Goal: Task Accomplishment & Management: Manage account settings

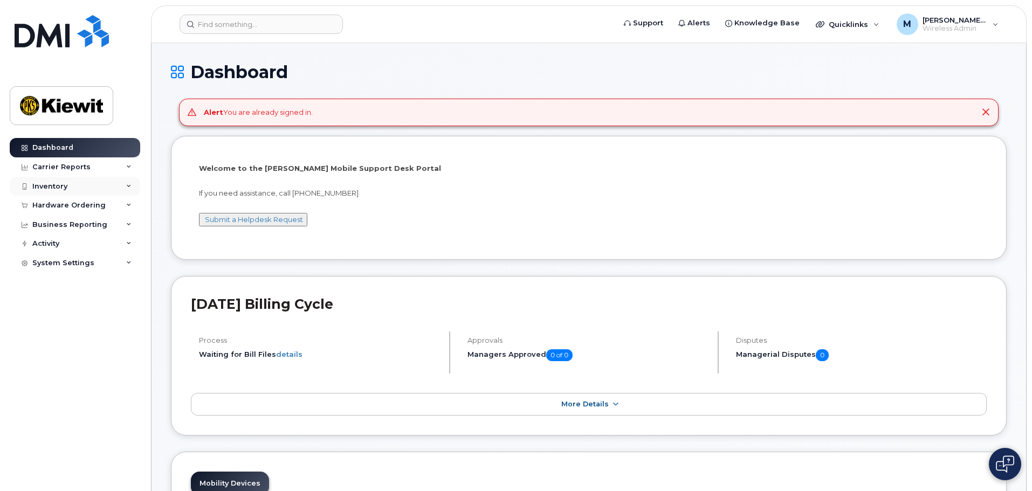
click at [70, 119] on div "Inventory" at bounding box center [75, 186] width 130 height 19
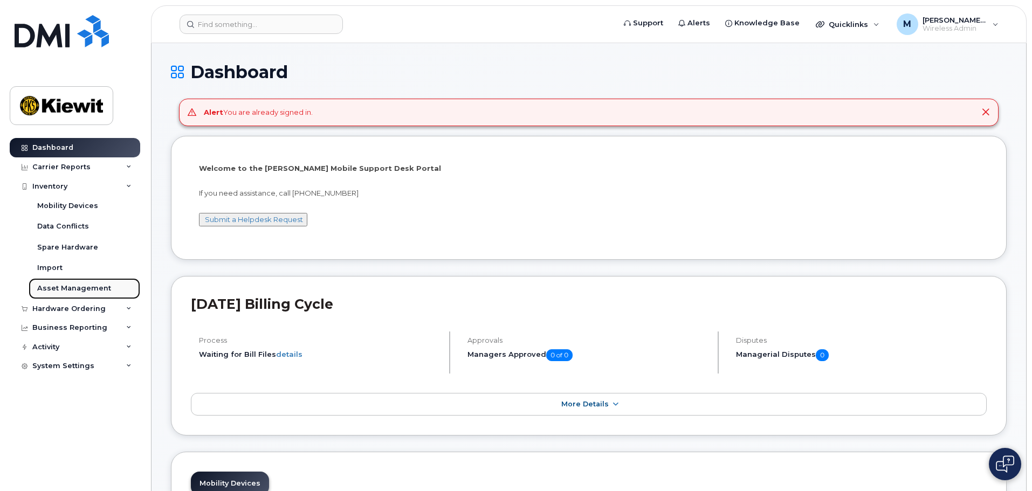
click at [112, 119] on link "Asset Management" at bounding box center [85, 288] width 112 height 20
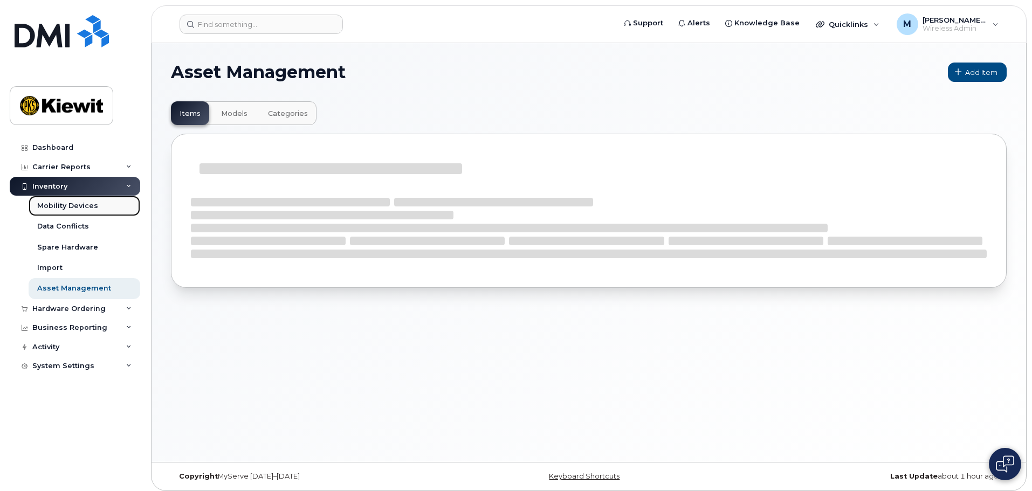
click at [126, 119] on link "Mobility Devices" at bounding box center [85, 206] width 112 height 20
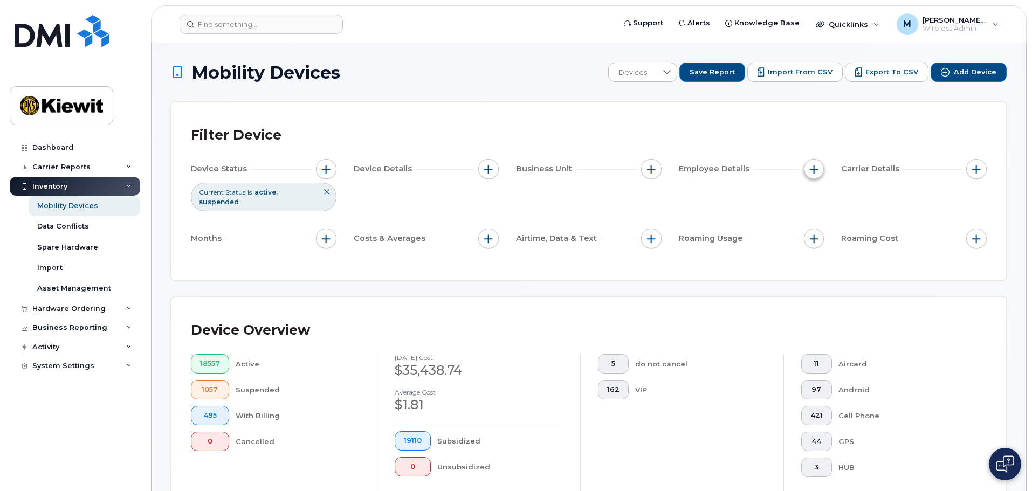
click at [334, 119] on button "button" at bounding box center [814, 169] width 20 height 20
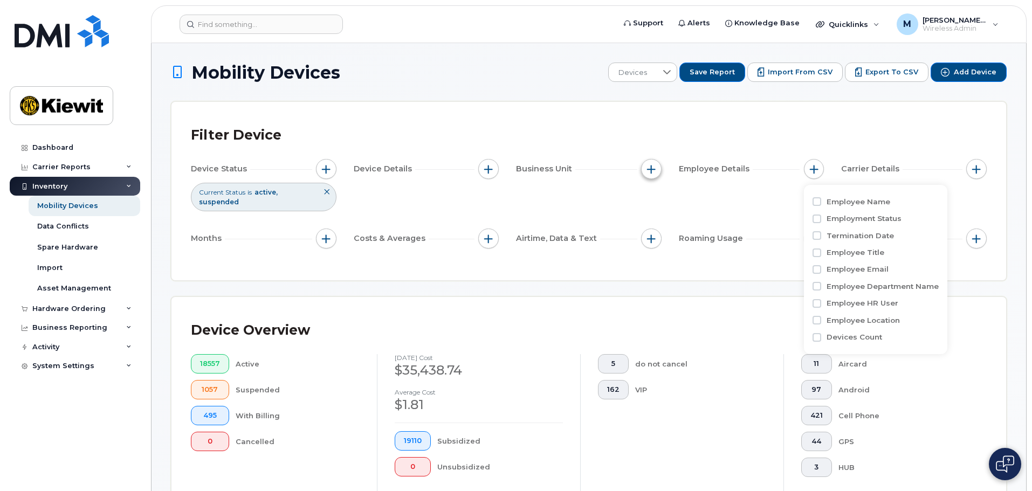
click at [334, 119] on span "button" at bounding box center [651, 169] width 9 height 9
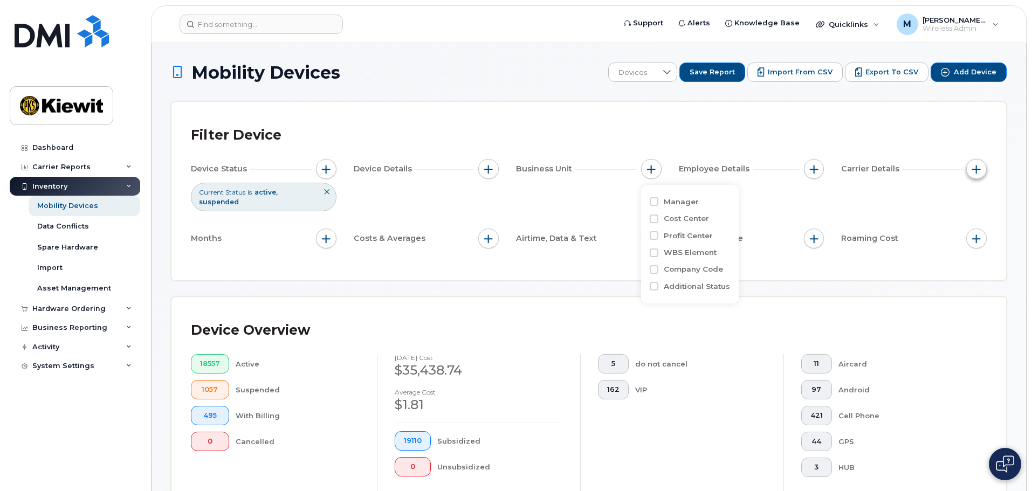
click at [334, 119] on span "button" at bounding box center [976, 169] width 9 height 9
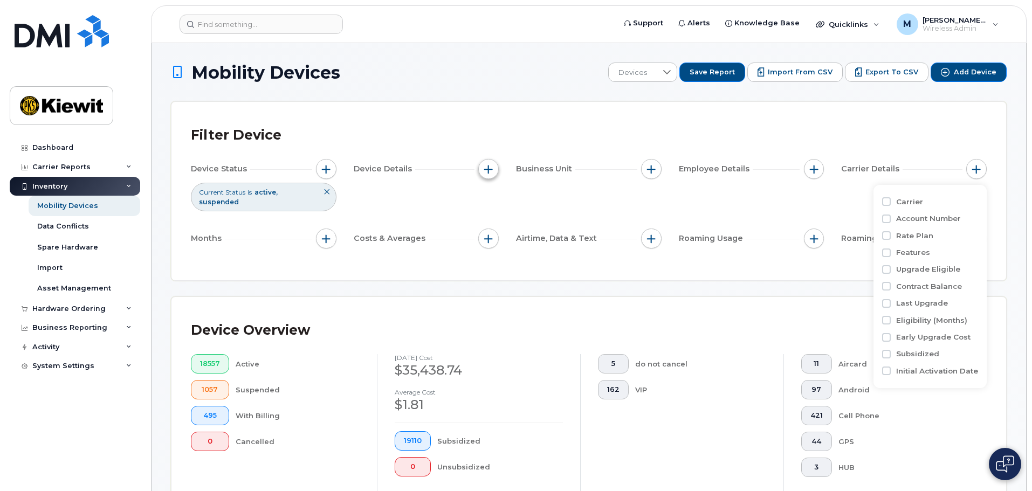
click at [334, 119] on button "button" at bounding box center [488, 169] width 20 height 20
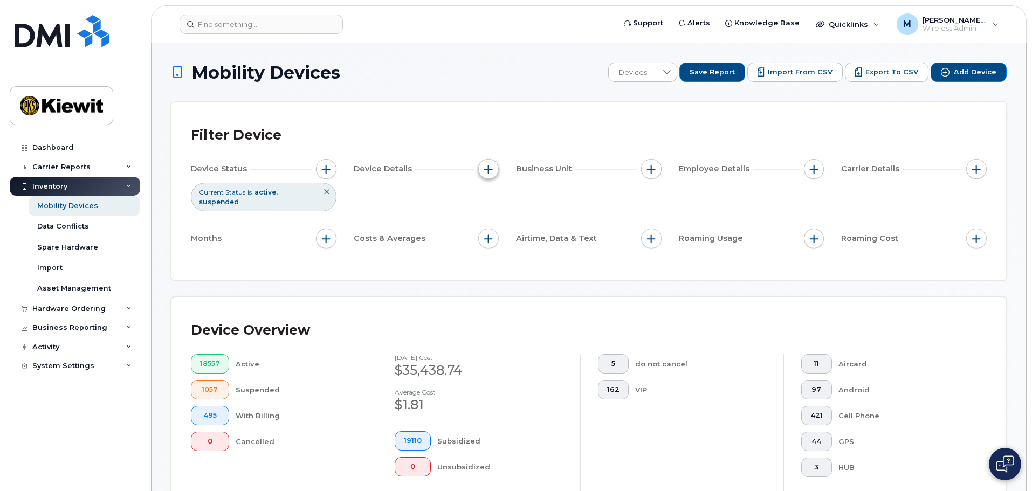
click at [334, 119] on button "button" at bounding box center [488, 169] width 20 height 20
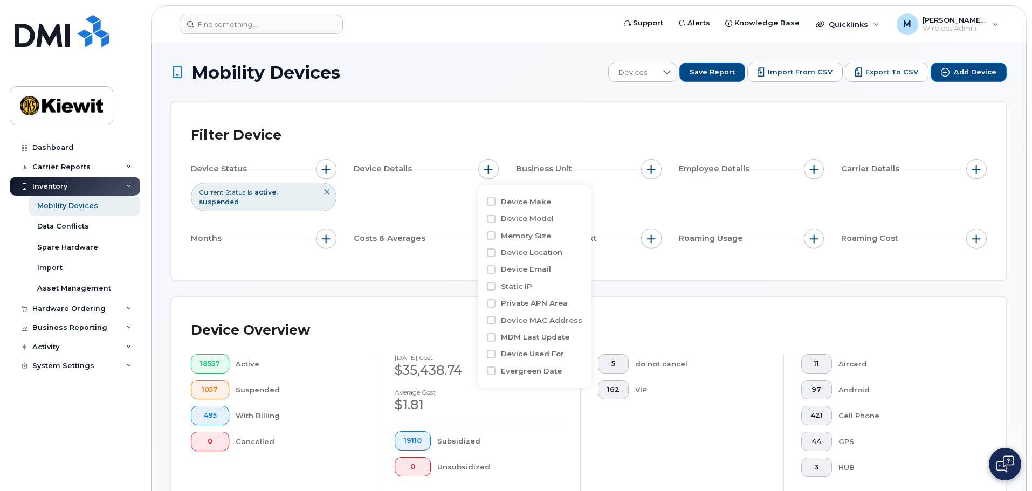
scroll to position [54, 0]
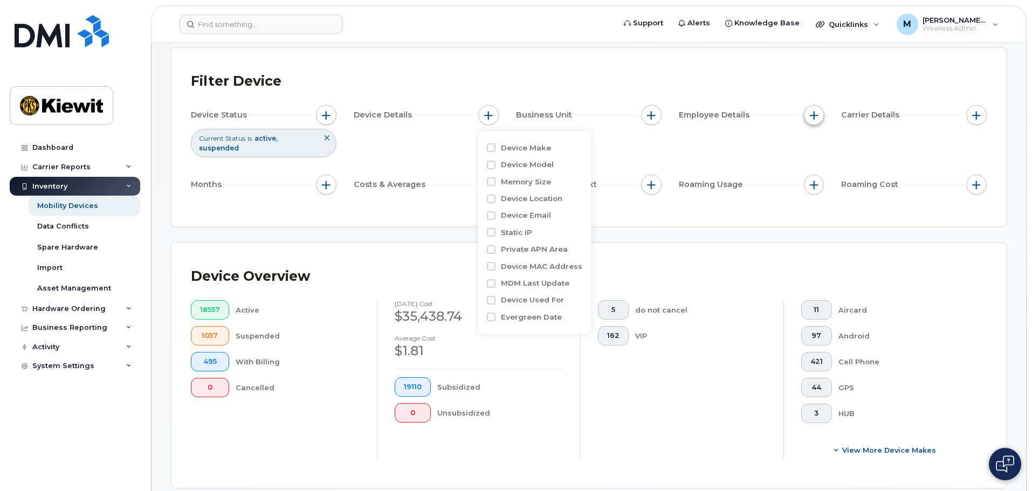
click at [334, 115] on span "button" at bounding box center [814, 115] width 9 height 9
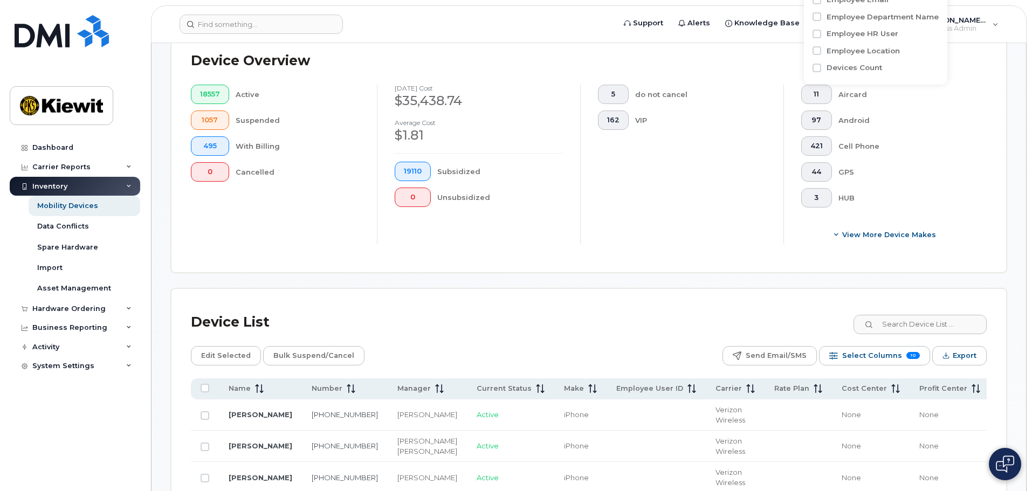
scroll to position [108, 0]
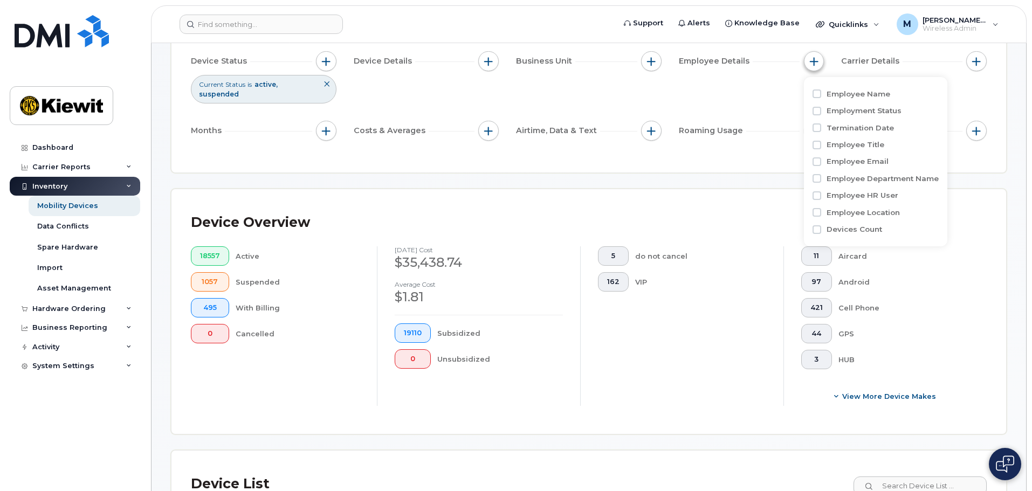
click at [334, 57] on button "button" at bounding box center [814, 61] width 20 height 20
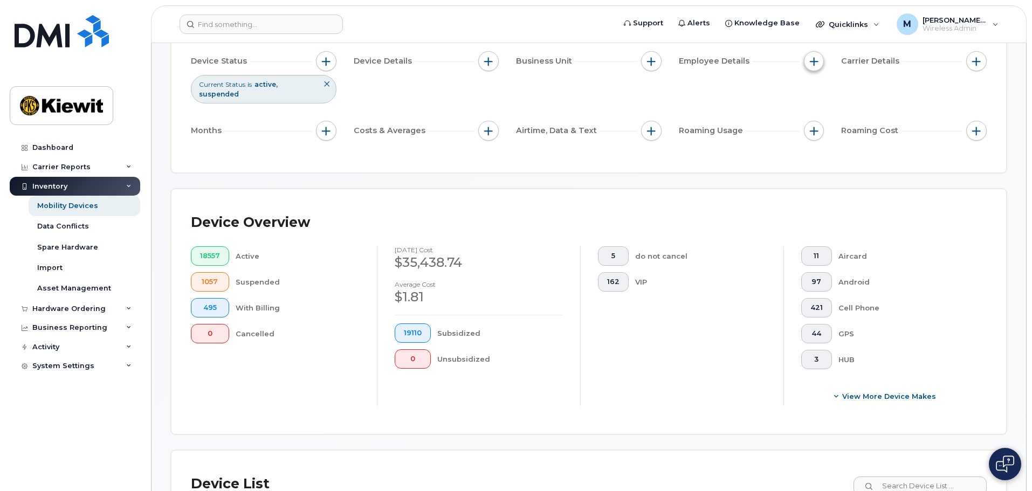
click at [334, 57] on button "button" at bounding box center [814, 61] width 20 height 20
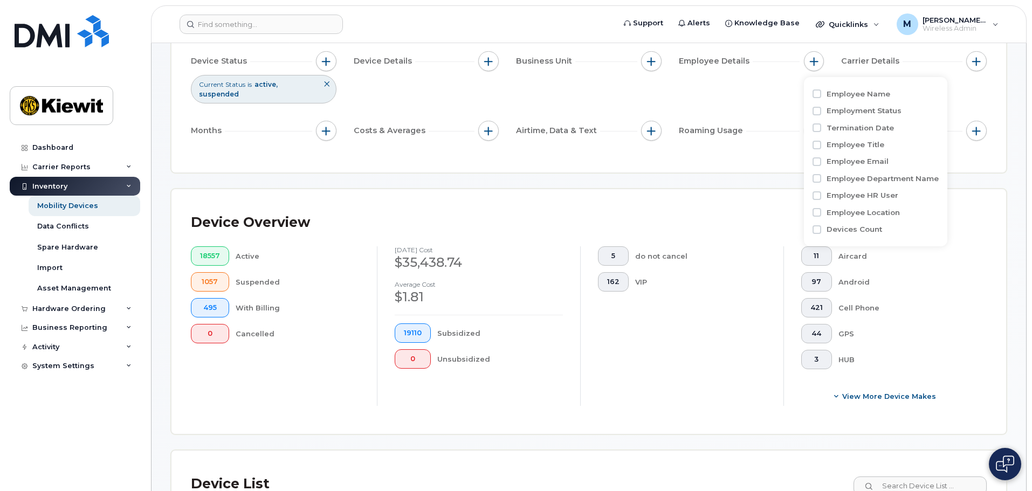
click at [334, 59] on div "Device Details" at bounding box center [427, 61] width 146 height 20
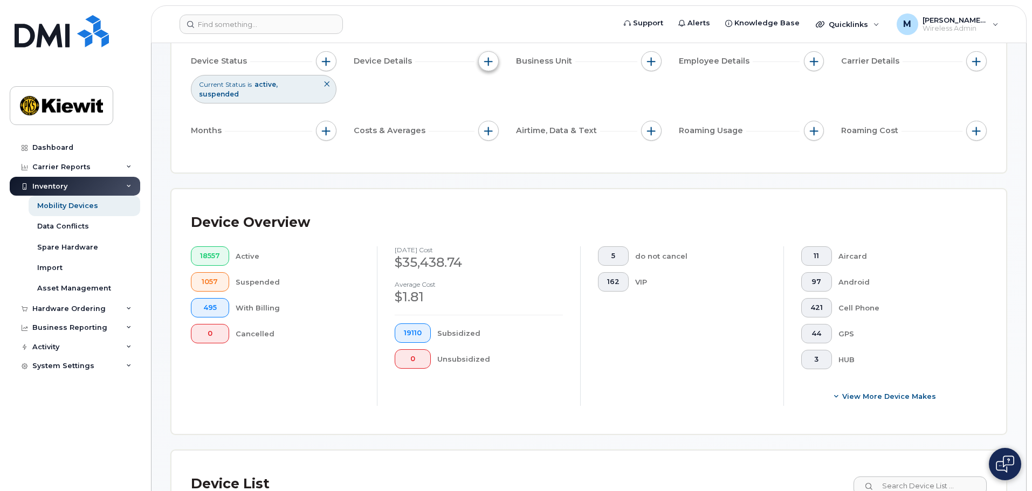
click at [334, 60] on span "button" at bounding box center [488, 61] width 9 height 9
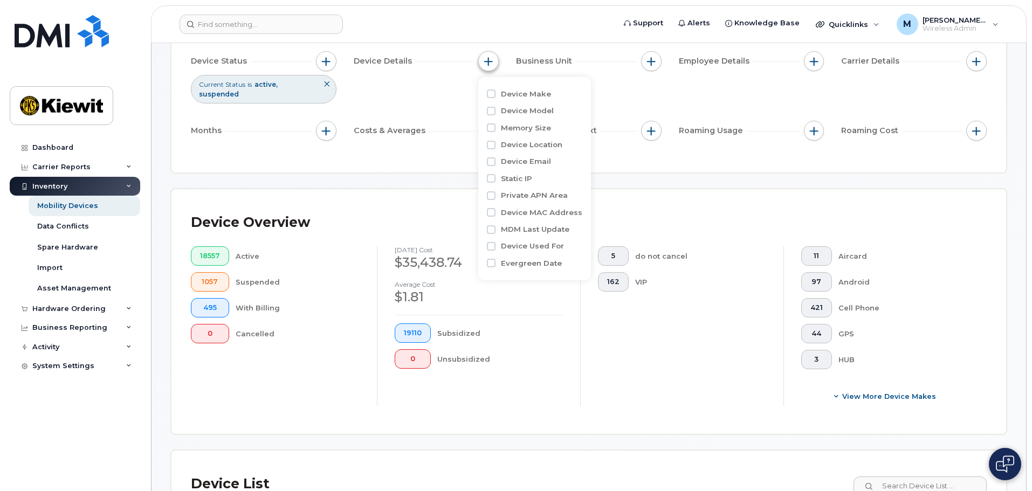
click at [334, 60] on span "button" at bounding box center [488, 61] width 9 height 9
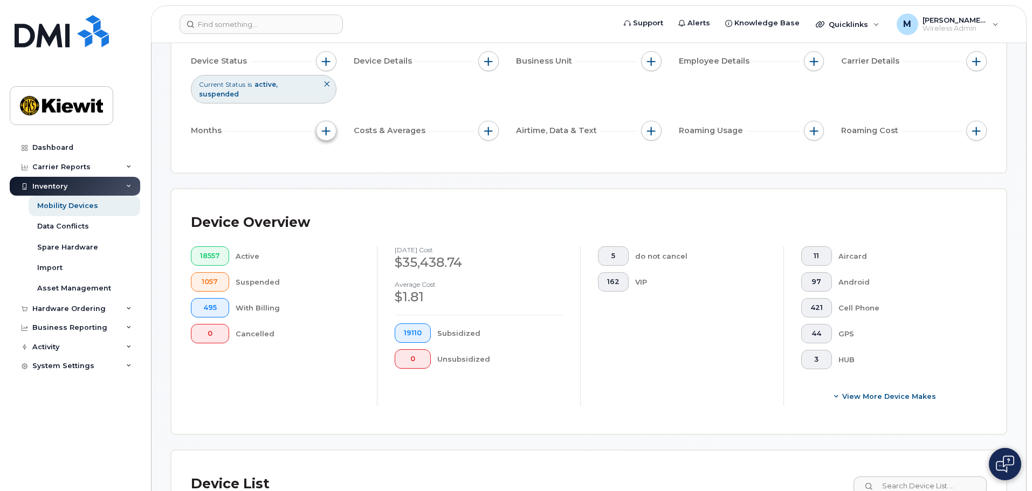
click at [332, 119] on button "button" at bounding box center [326, 131] width 20 height 20
click at [334, 119] on span "button" at bounding box center [488, 131] width 9 height 9
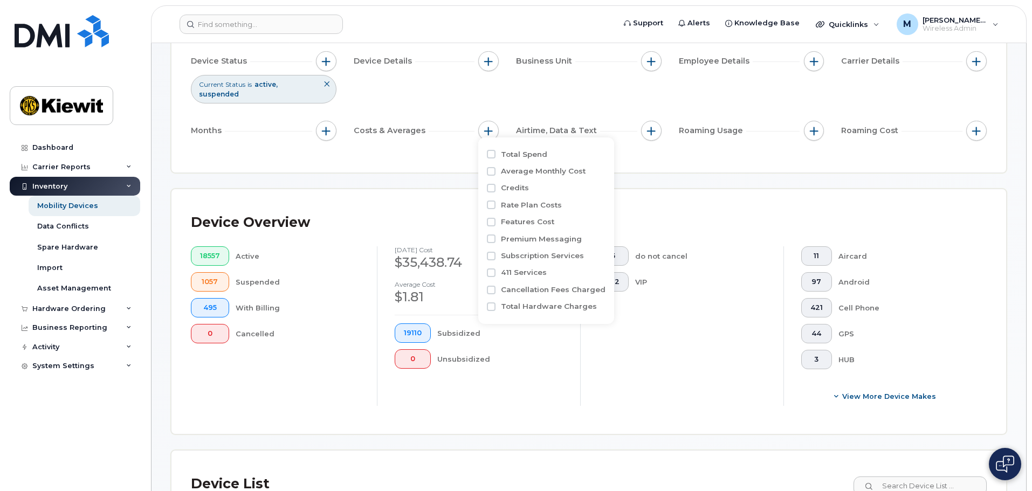
click at [334, 119] on div "Airtime, Data & Text" at bounding box center [589, 131] width 146 height 20
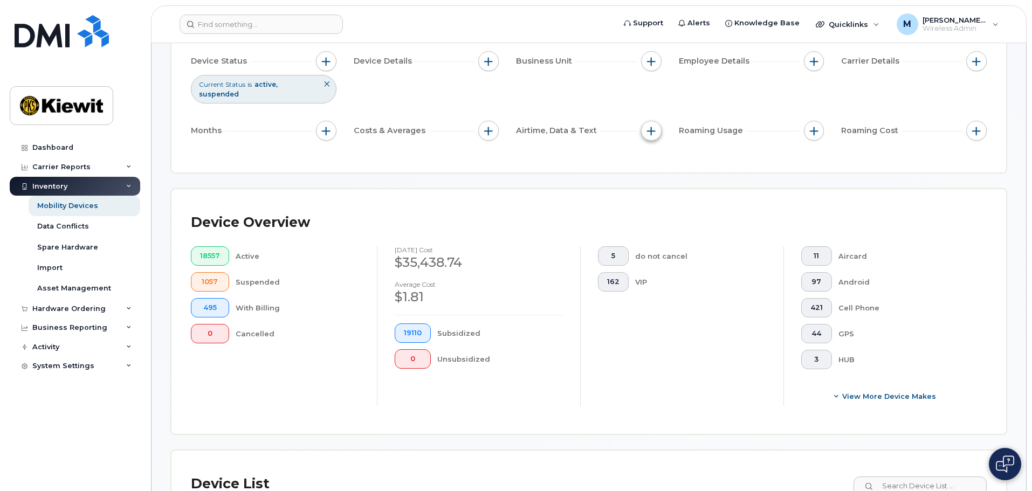
click at [334, 119] on button "button" at bounding box center [651, 131] width 20 height 20
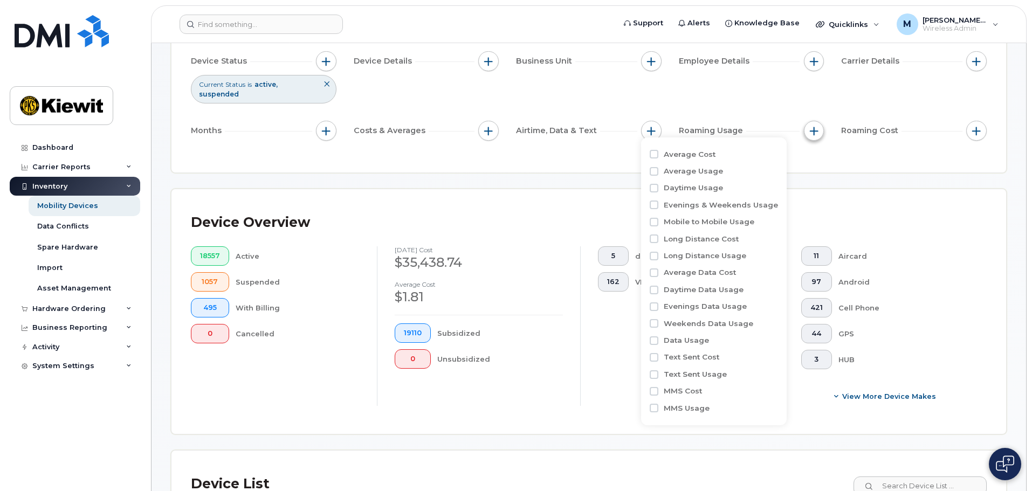
click at [334, 119] on span "button" at bounding box center [814, 131] width 9 height 9
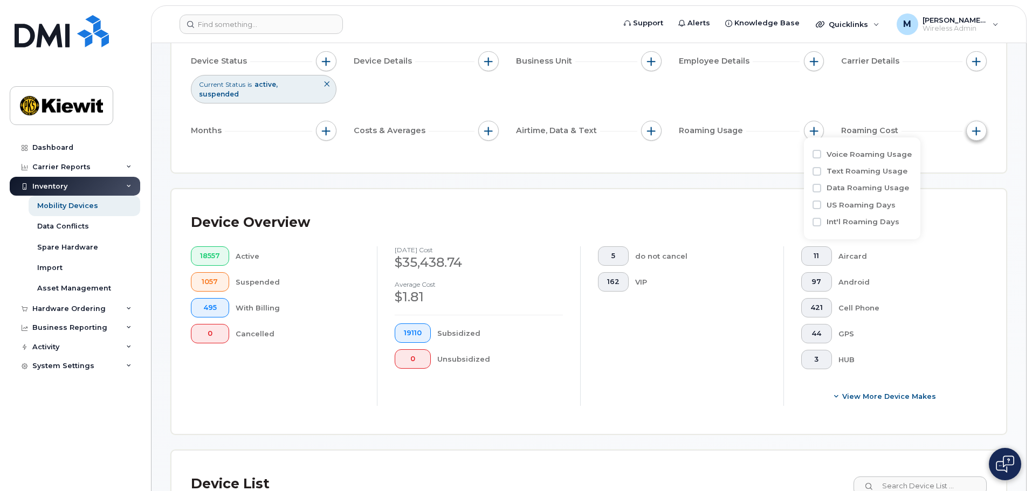
click at [334, 119] on button "button" at bounding box center [976, 131] width 20 height 20
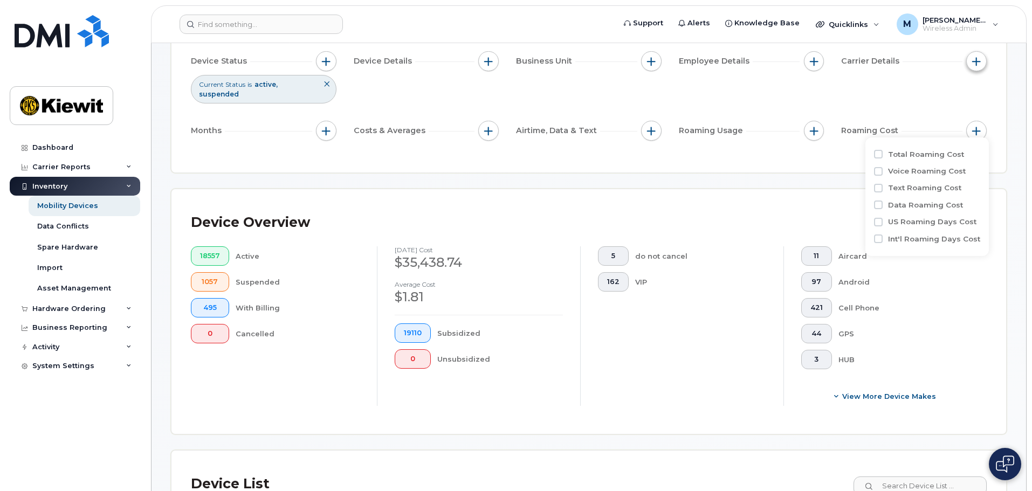
click at [334, 63] on span "button" at bounding box center [976, 61] width 9 height 9
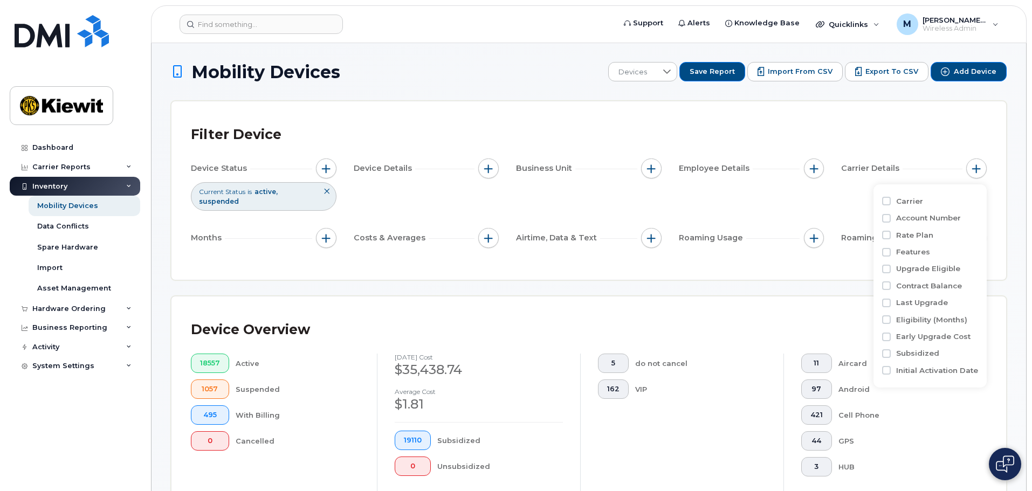
scroll to position [0, 0]
click at [334, 119] on button "button" at bounding box center [814, 169] width 20 height 20
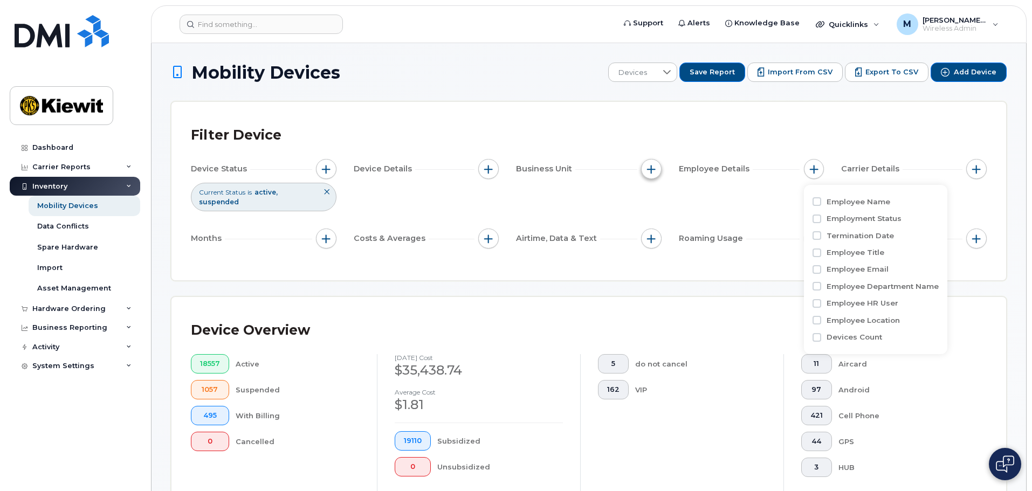
click at [334, 119] on span "button" at bounding box center [651, 169] width 9 height 9
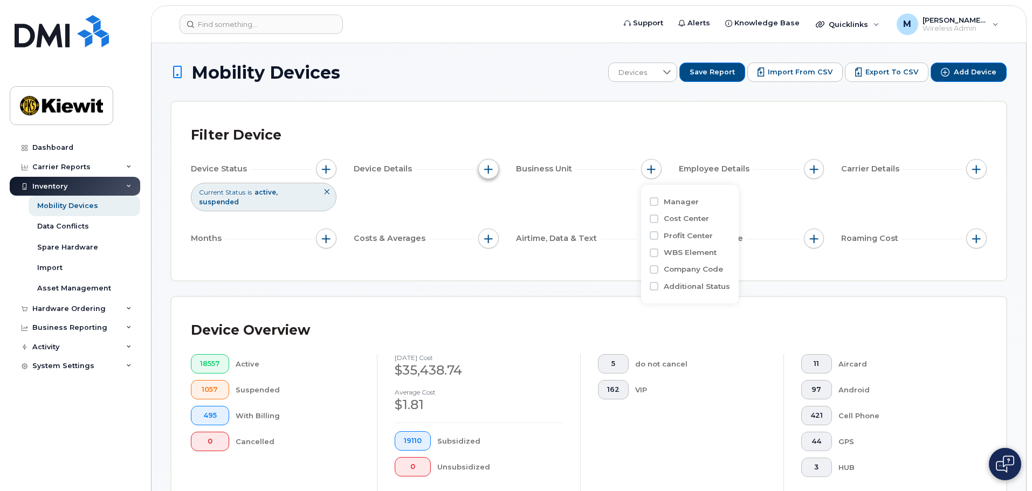
click at [334, 119] on button "button" at bounding box center [488, 169] width 20 height 20
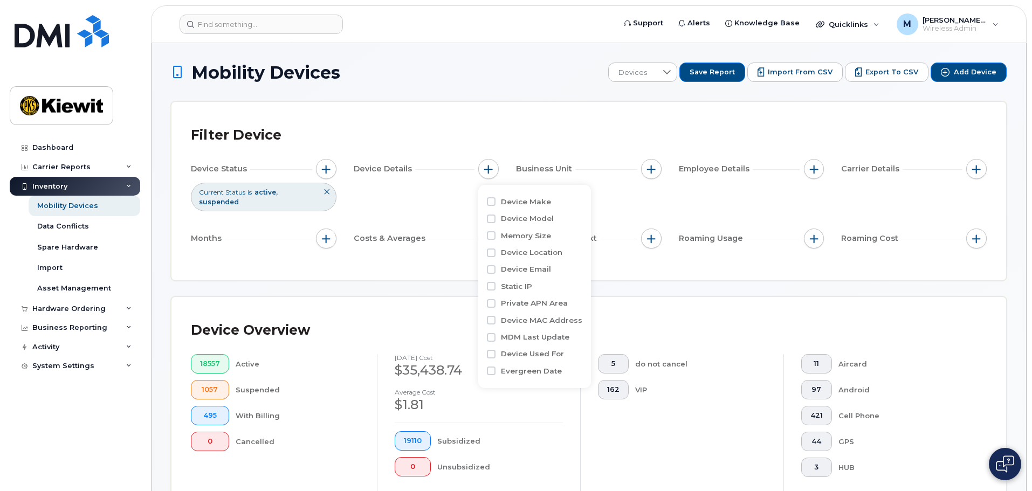
click at [334, 119] on div "Device Status Current Status is active suspended Device Details Business Unit E…" at bounding box center [589, 206] width 796 height 94
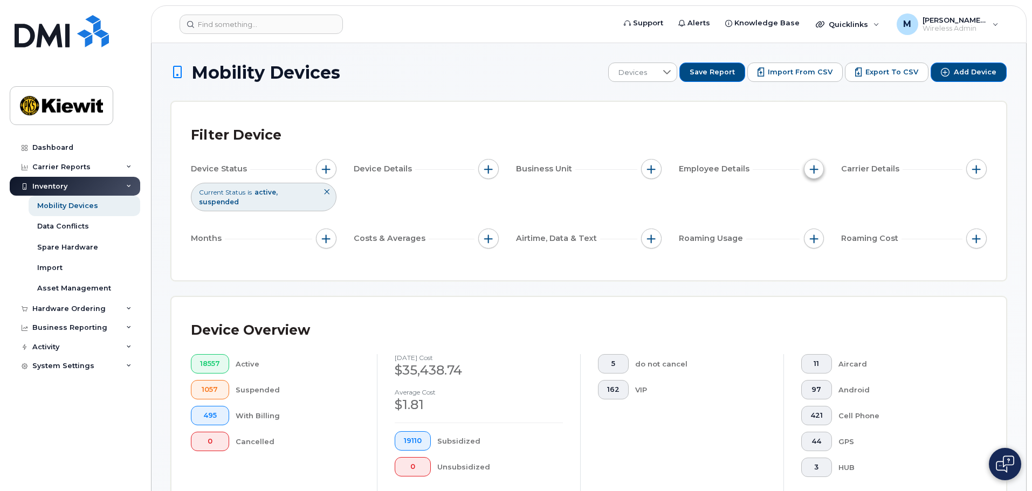
click at [334, 119] on button "button" at bounding box center [814, 169] width 20 height 20
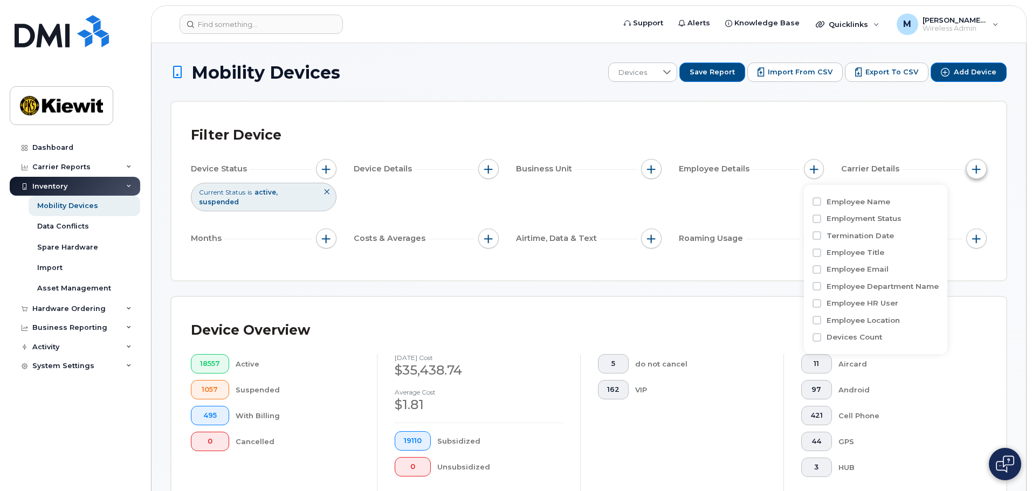
click at [334, 119] on button "button" at bounding box center [976, 169] width 20 height 20
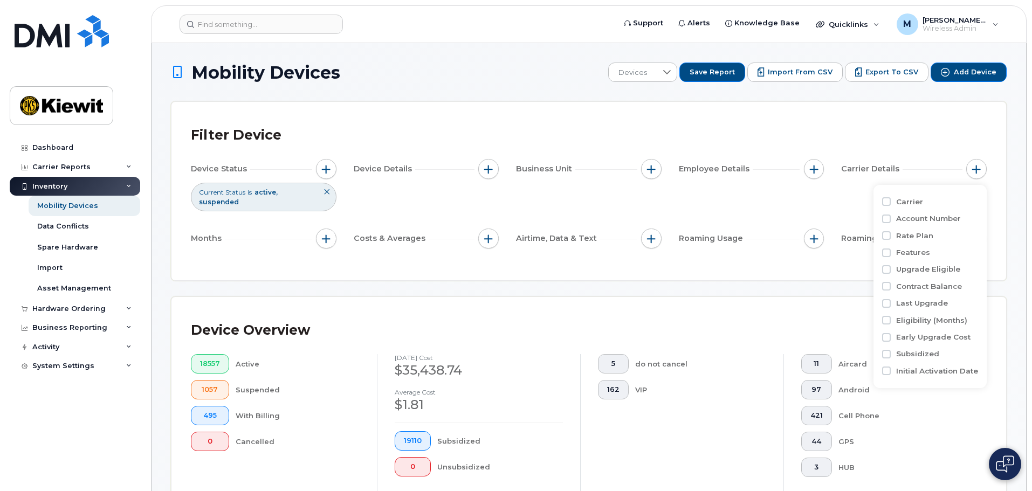
click at [334, 111] on div "Filter Device Device Status Current Status is active suspended Device Details B…" at bounding box center [588, 191] width 835 height 178
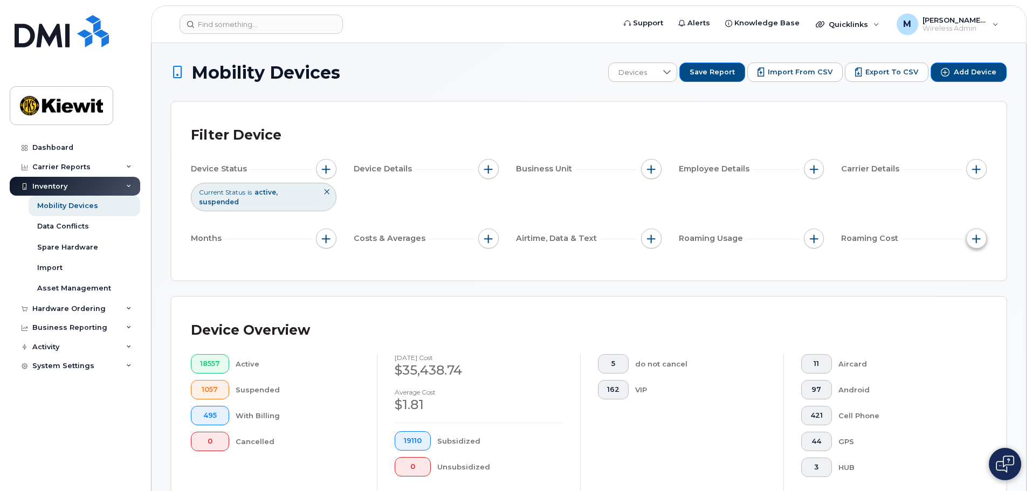
click at [334, 119] on span "button" at bounding box center [976, 239] width 9 height 9
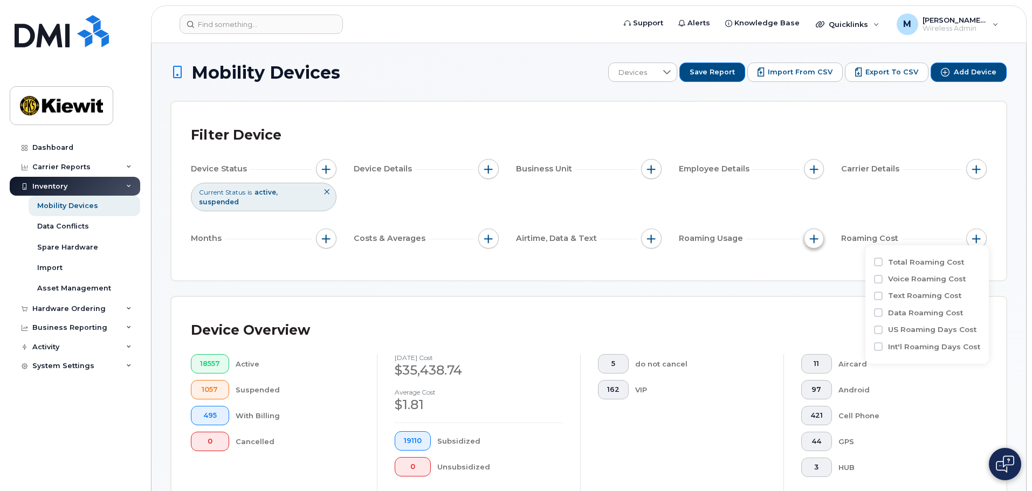
click at [334, 119] on span "button" at bounding box center [814, 239] width 9 height 9
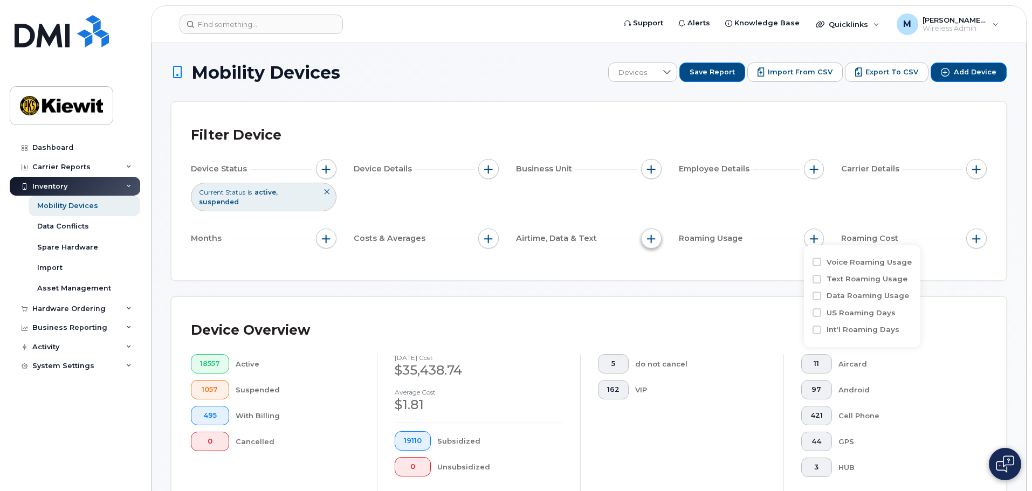
click at [334, 119] on span "button" at bounding box center [651, 239] width 9 height 9
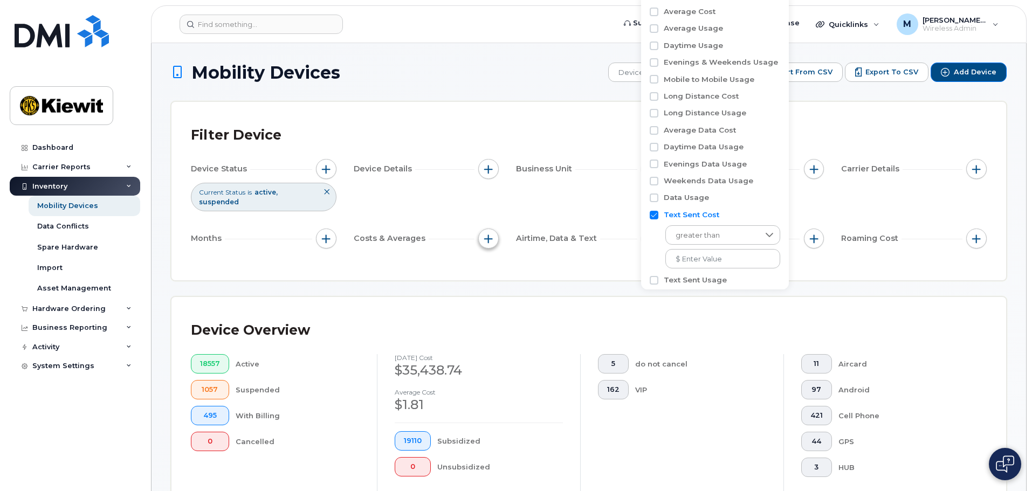
click at [334, 119] on span "button" at bounding box center [488, 239] width 9 height 9
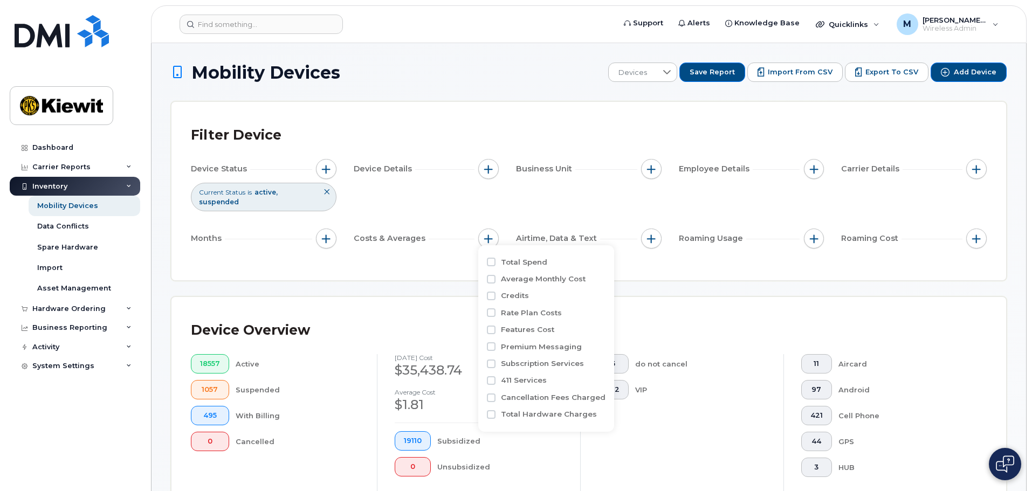
click at [331, 119] on div "Months" at bounding box center [264, 239] width 146 height 20
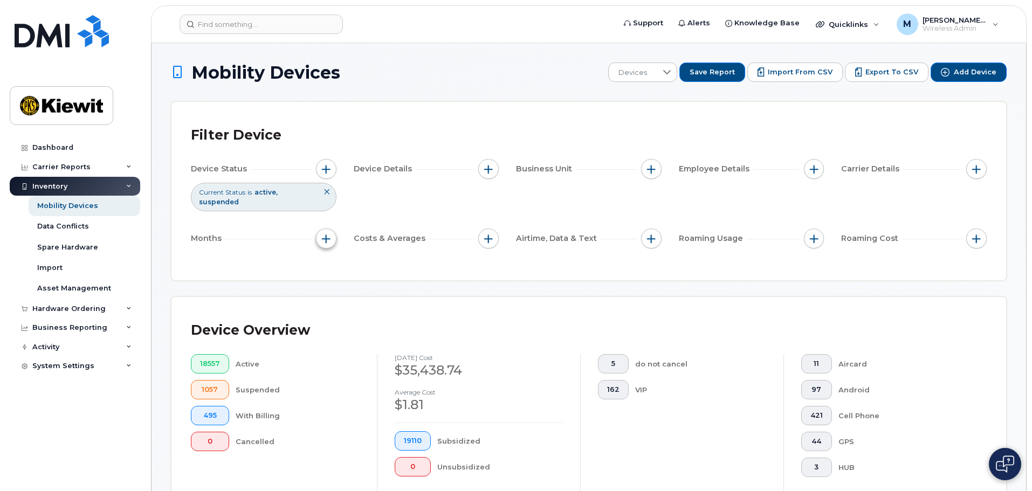
click at [325, 119] on span "button" at bounding box center [326, 239] width 9 height 9
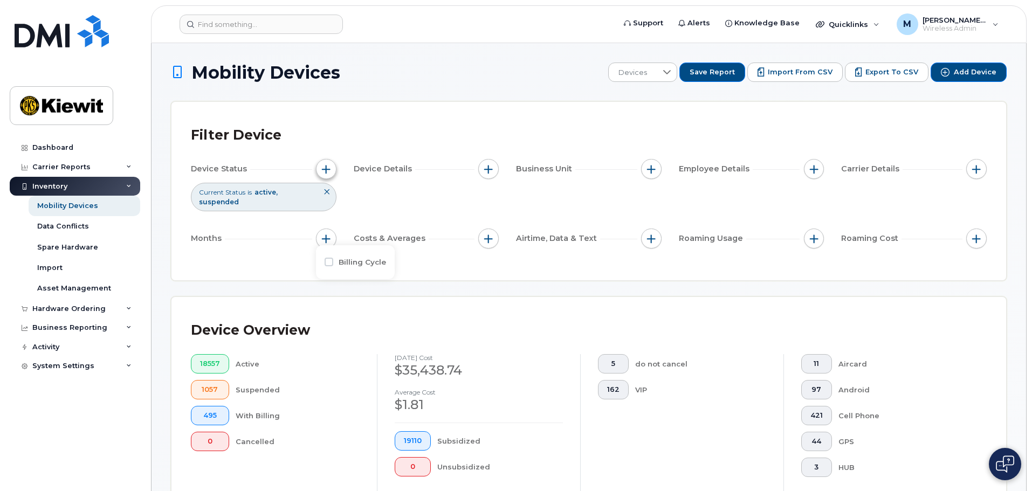
click at [333, 119] on button "button" at bounding box center [326, 169] width 20 height 20
click at [334, 119] on button "button" at bounding box center [488, 169] width 20 height 20
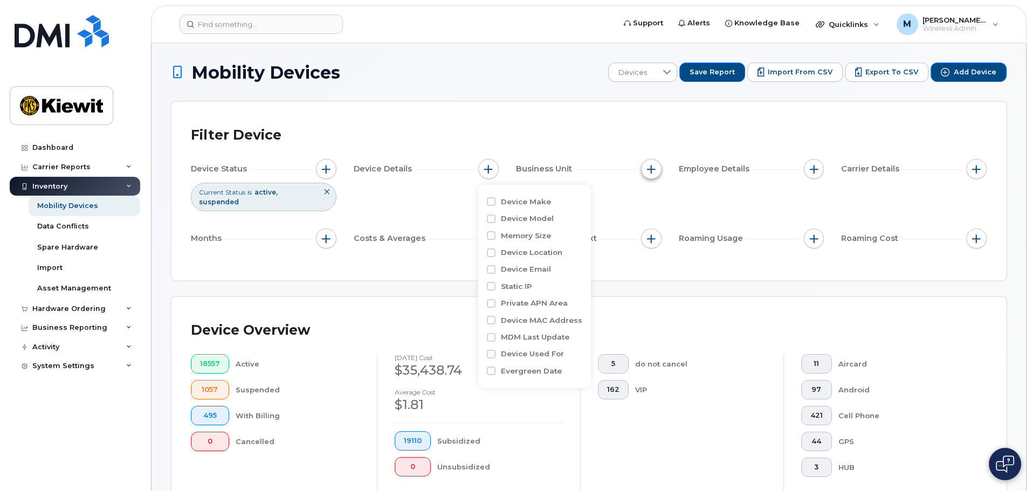
click at [334, 119] on button "button" at bounding box center [651, 169] width 20 height 20
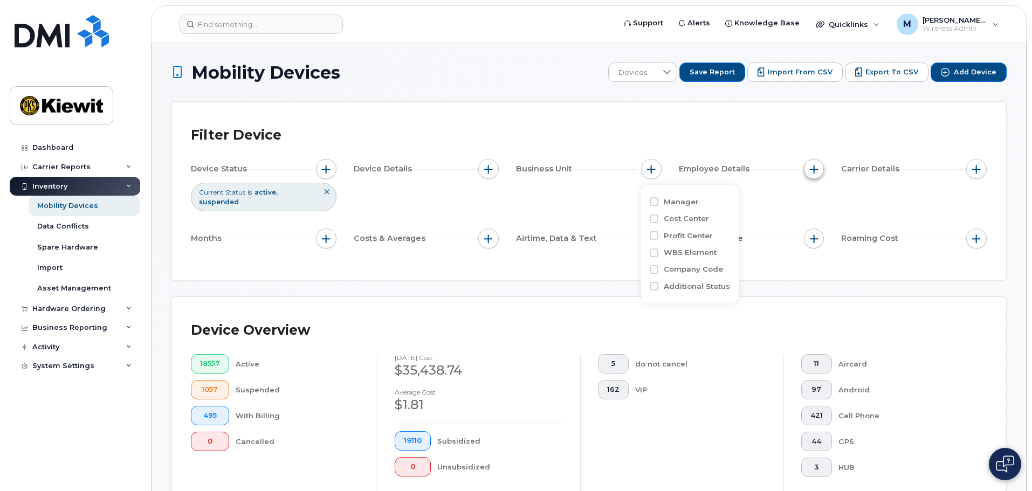
click at [334, 119] on span "button" at bounding box center [814, 169] width 9 height 9
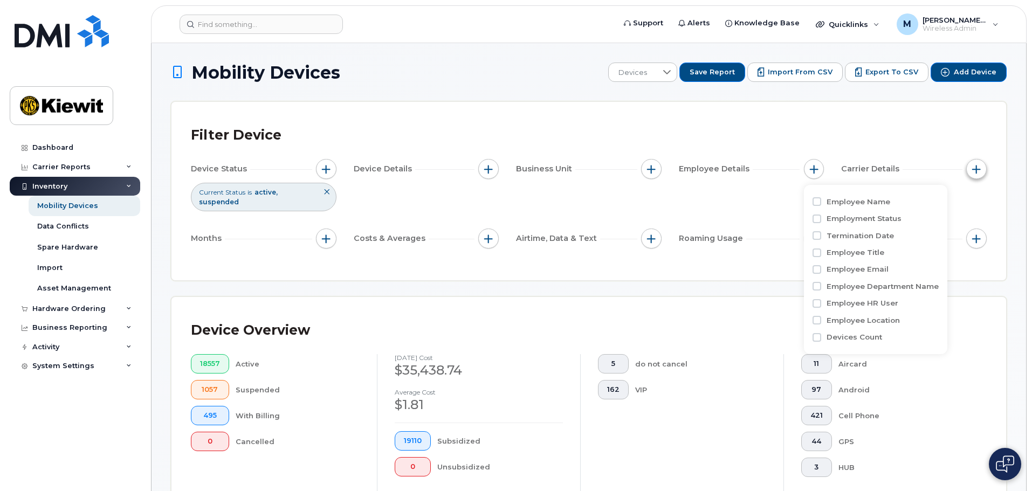
click at [334, 119] on button "button" at bounding box center [976, 169] width 20 height 20
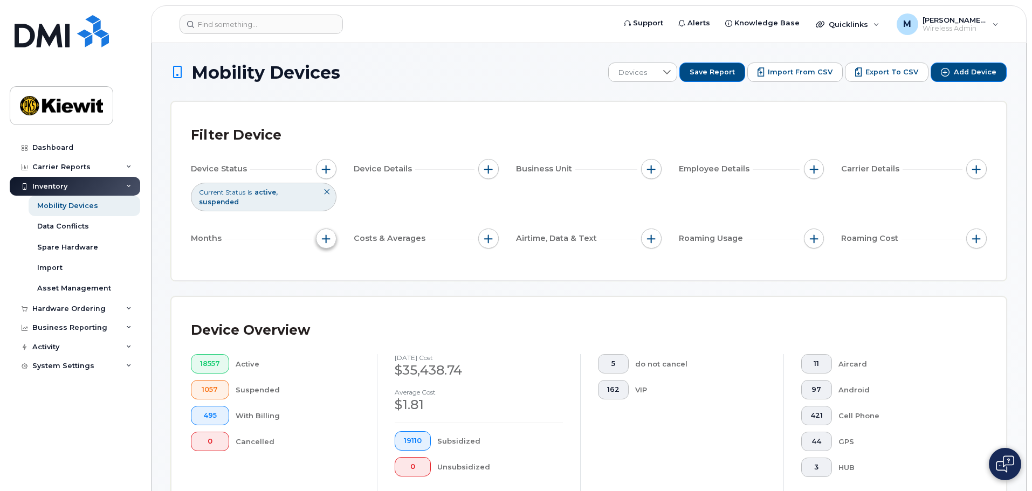
click at [333, 119] on button "button" at bounding box center [326, 239] width 20 height 20
click at [334, 119] on div "Costs & Averages" at bounding box center [427, 239] width 146 height 20
click at [334, 119] on span "button" at bounding box center [488, 239] width 9 height 9
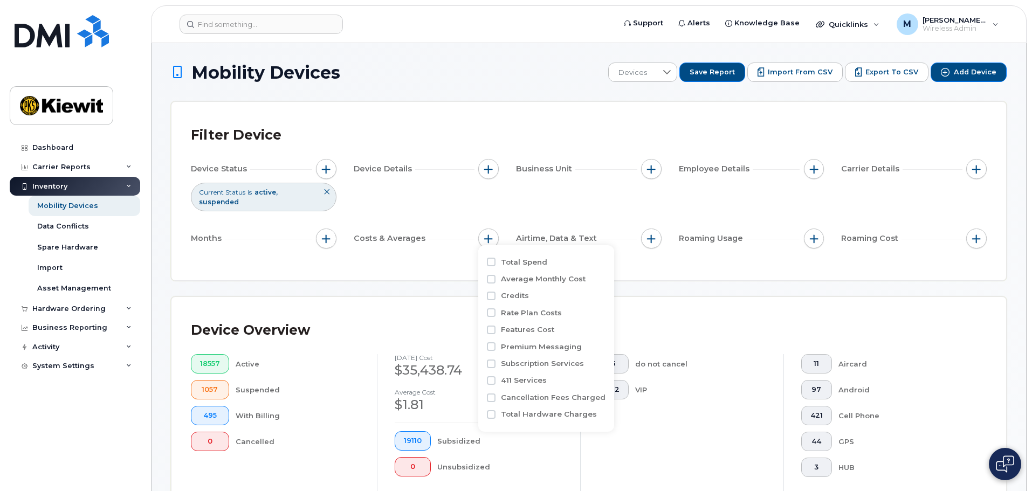
click at [334, 119] on div "Device Status Current Status is active suspended Device Details Business Unit E…" at bounding box center [589, 206] width 796 height 94
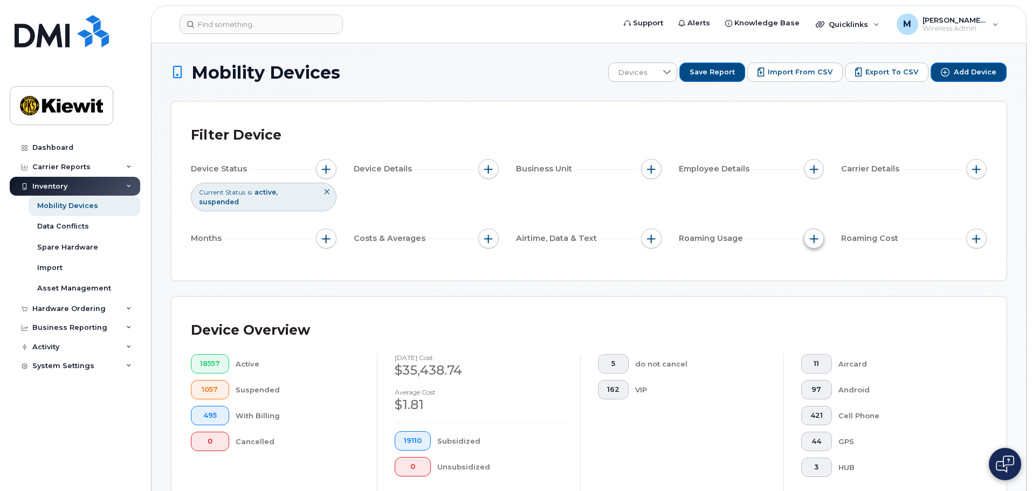
click at [334, 119] on span "button" at bounding box center [814, 239] width 9 height 9
click at [334, 119] on span "button" at bounding box center [976, 239] width 9 height 9
click at [334, 119] on div "Filter Device Device Status Current Status is active suspended Device Details B…" at bounding box center [589, 191] width 796 height 140
click at [334, 119] on button "button" at bounding box center [976, 169] width 20 height 20
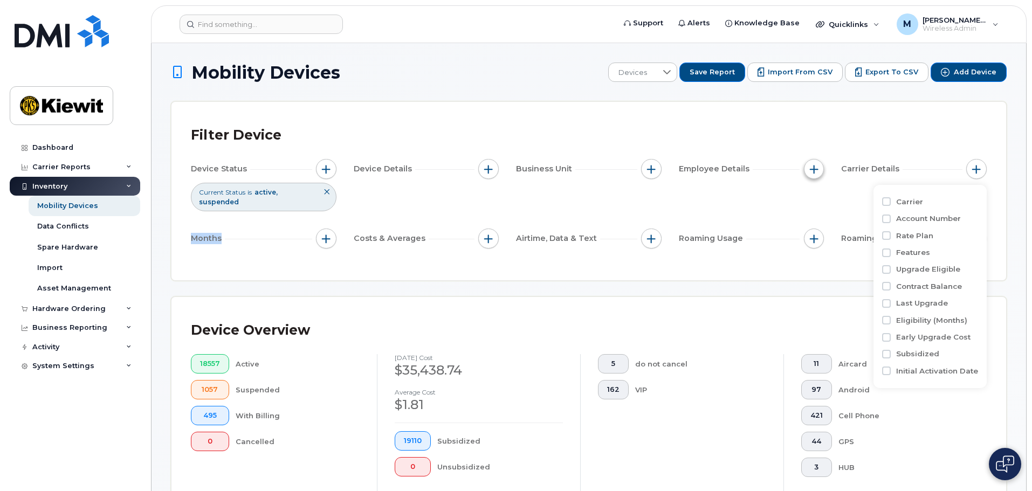
click at [334, 119] on button "button" at bounding box center [814, 169] width 20 height 20
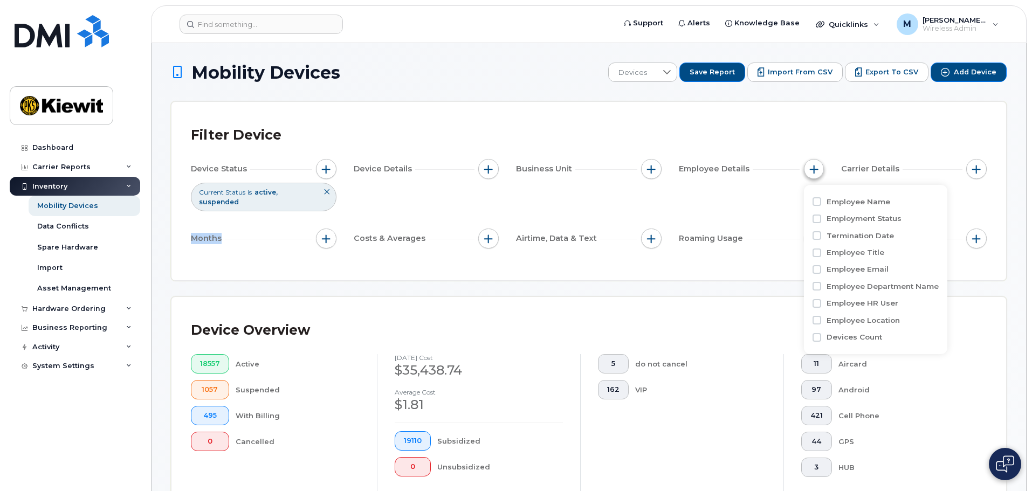
click at [334, 119] on button "button" at bounding box center [814, 169] width 20 height 20
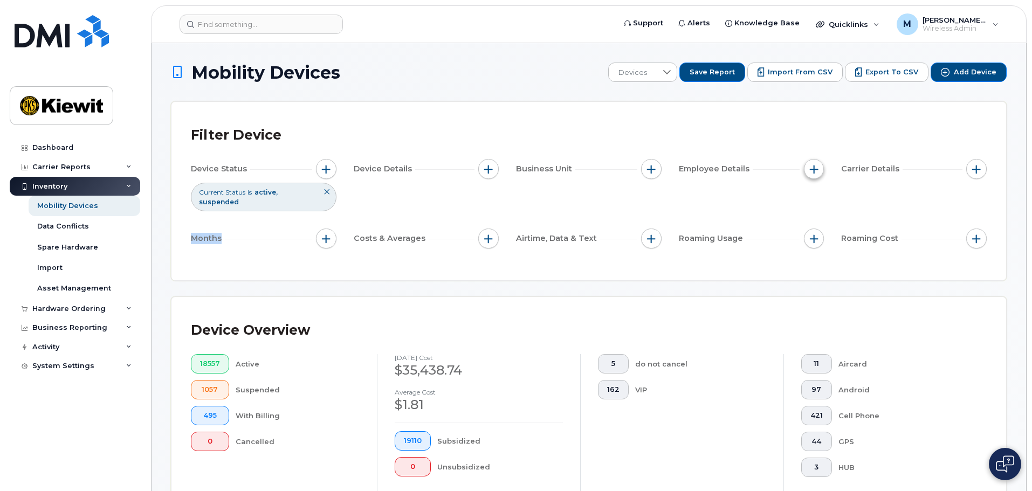
click at [334, 119] on button "button" at bounding box center [814, 169] width 20 height 20
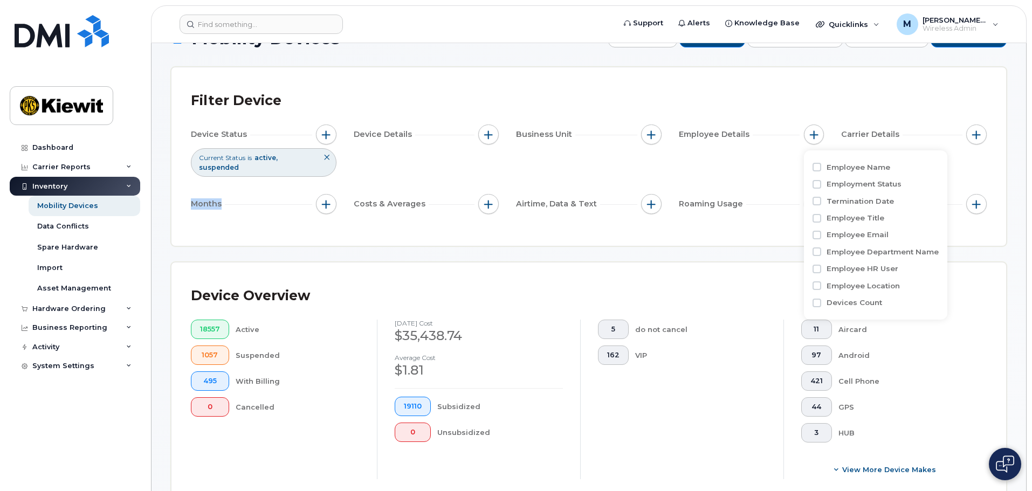
scroll to position [54, 0]
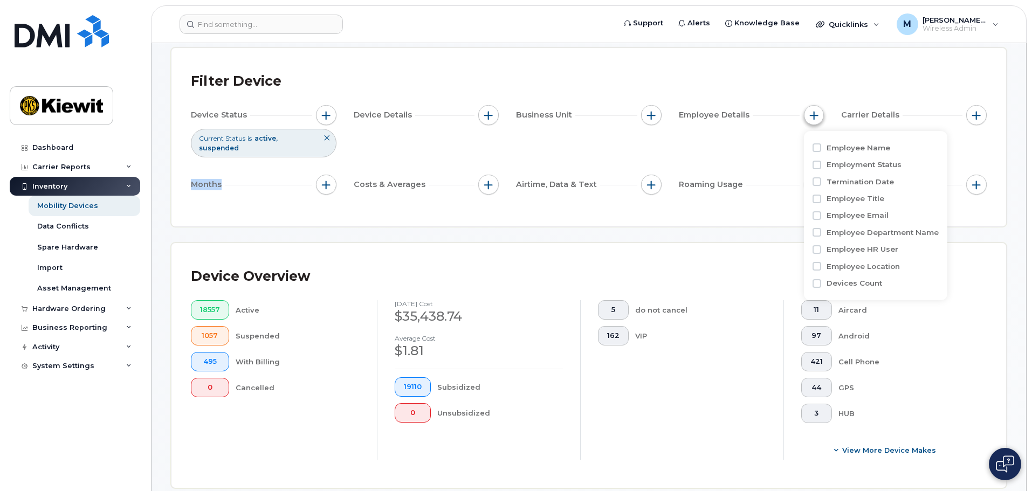
click at [334, 112] on span "button" at bounding box center [814, 115] width 9 height 9
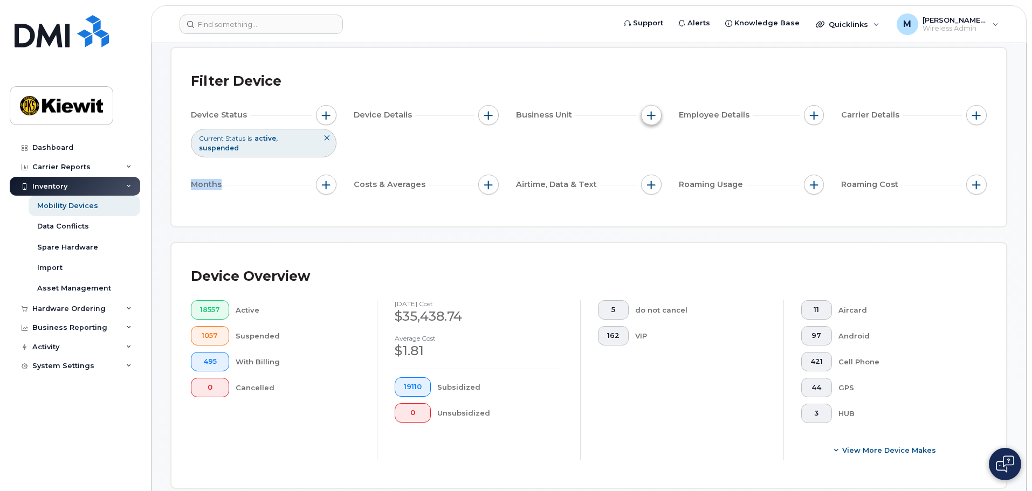
click at [334, 114] on span "button" at bounding box center [651, 115] width 9 height 9
click at [334, 119] on input "WBS Element" at bounding box center [654, 199] width 9 height 9
checkbox input "true"
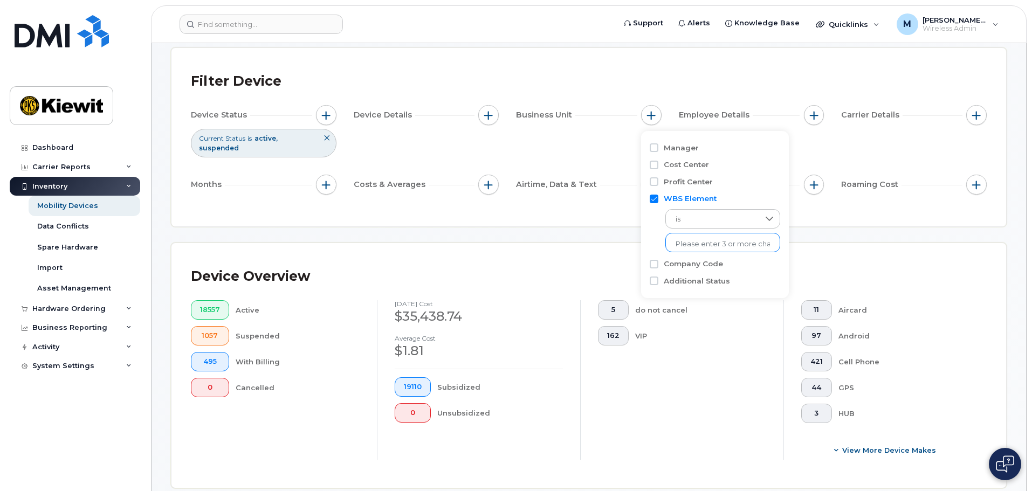
click at [334, 119] on input "text" at bounding box center [722, 244] width 94 height 10
type input "110254"
click at [334, 119] on div at bounding box center [769, 219] width 20 height 18
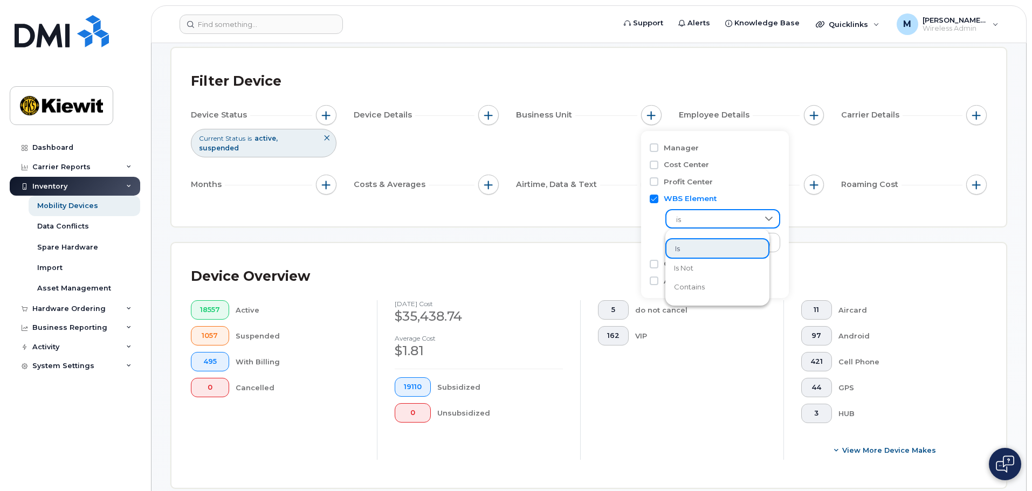
click at [334, 119] on div "Profit Center" at bounding box center [715, 182] width 130 height 10
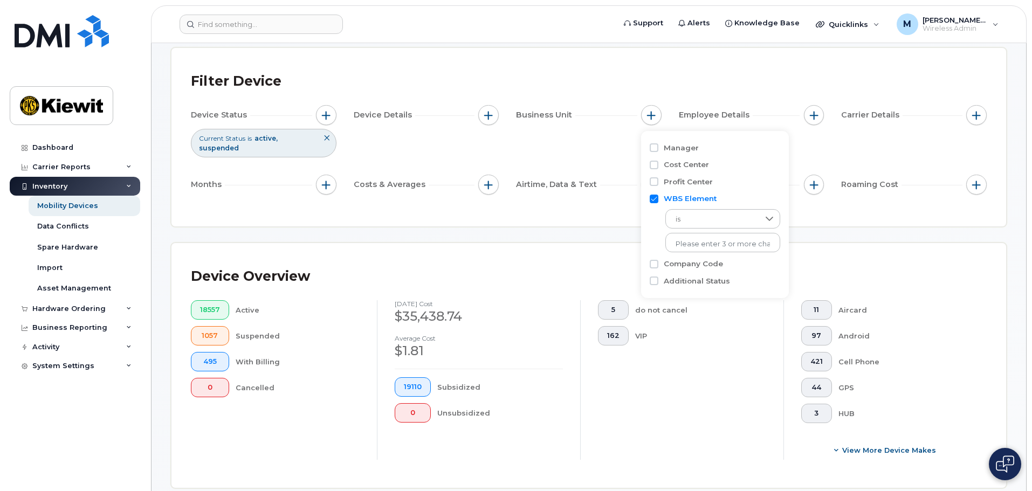
click at [334, 119] on input "Cost Center" at bounding box center [654, 165] width 9 height 9
click at [334, 119] on div "Cost Center" at bounding box center [715, 264] width 130 height 17
click at [334, 119] on input "Cost Center" at bounding box center [654, 165] width 9 height 9
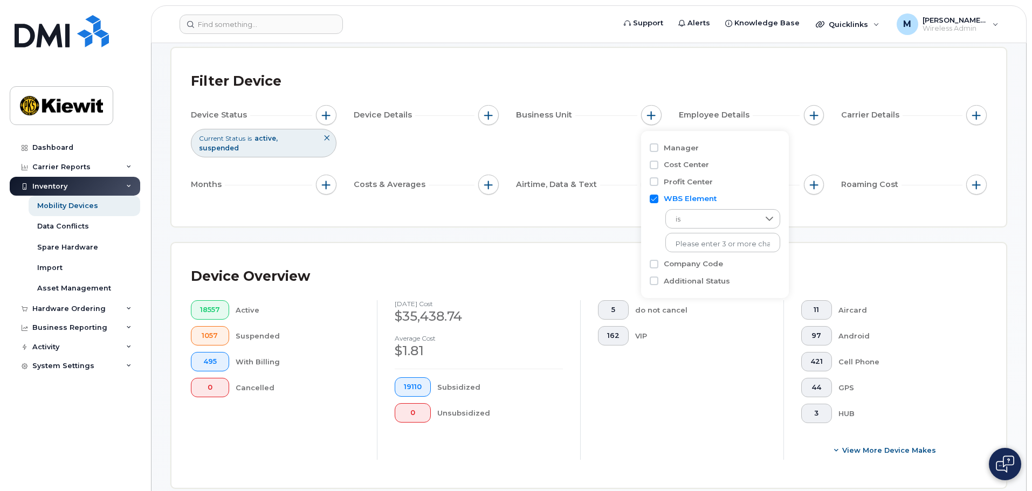
checkbox input "false"
click at [334, 119] on input "WBS Element" at bounding box center [654, 199] width 9 height 9
checkbox input "false"
click at [334, 119] on input "Cost Center" at bounding box center [654, 165] width 9 height 9
checkbox input "true"
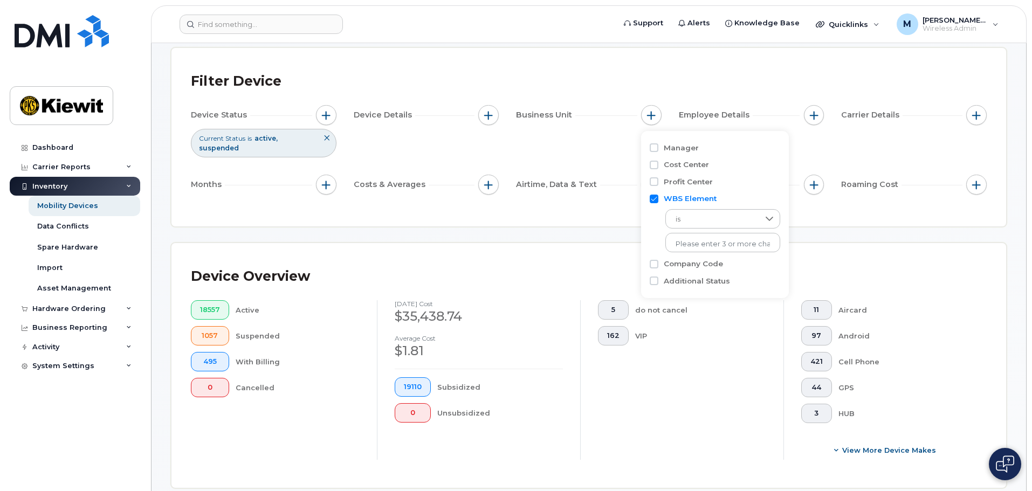
click at [334, 119] on div "Device Overview 18557 Active 1057 Suspended 495 With Billing 0 Cancelled August…" at bounding box center [588, 365] width 835 height 245
click at [87, 119] on div "Business Reporting" at bounding box center [75, 327] width 130 height 19
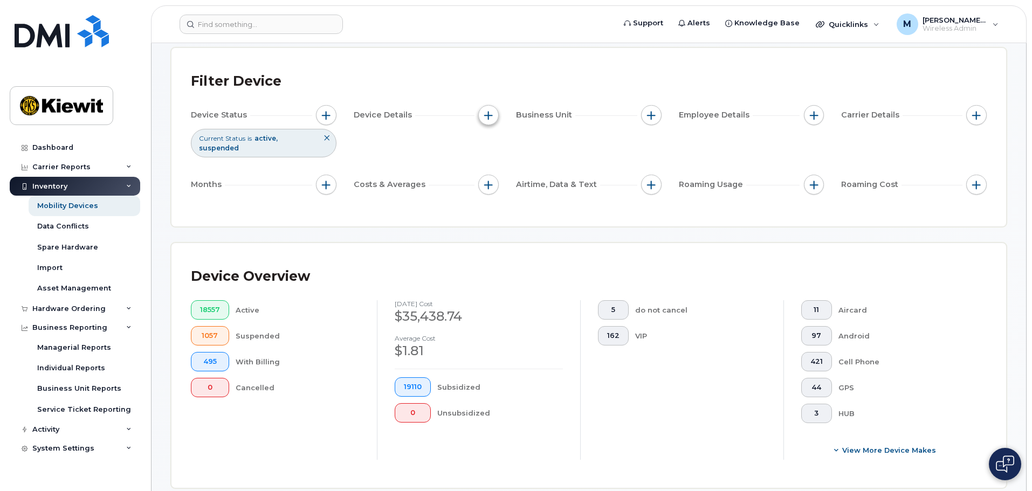
click at [334, 111] on button "button" at bounding box center [488, 115] width 20 height 20
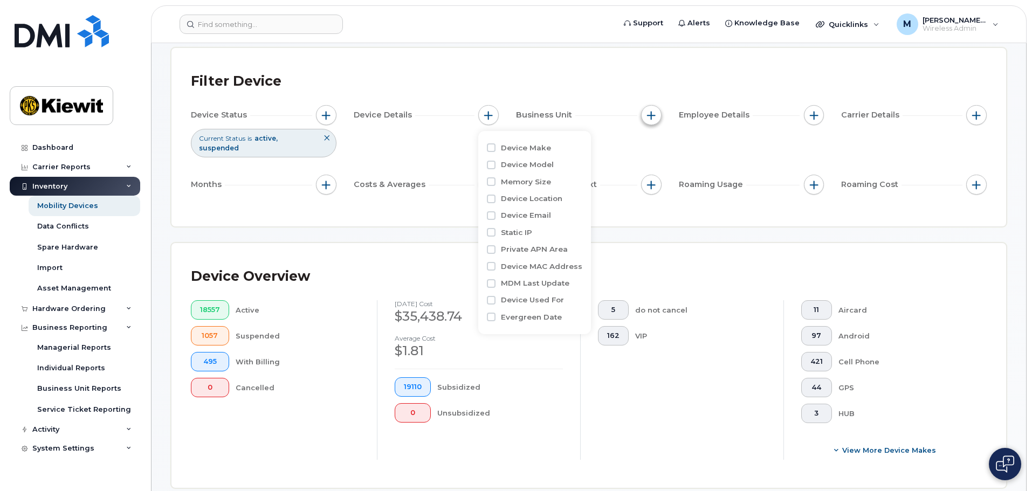
click at [334, 111] on button "button" at bounding box center [651, 115] width 20 height 20
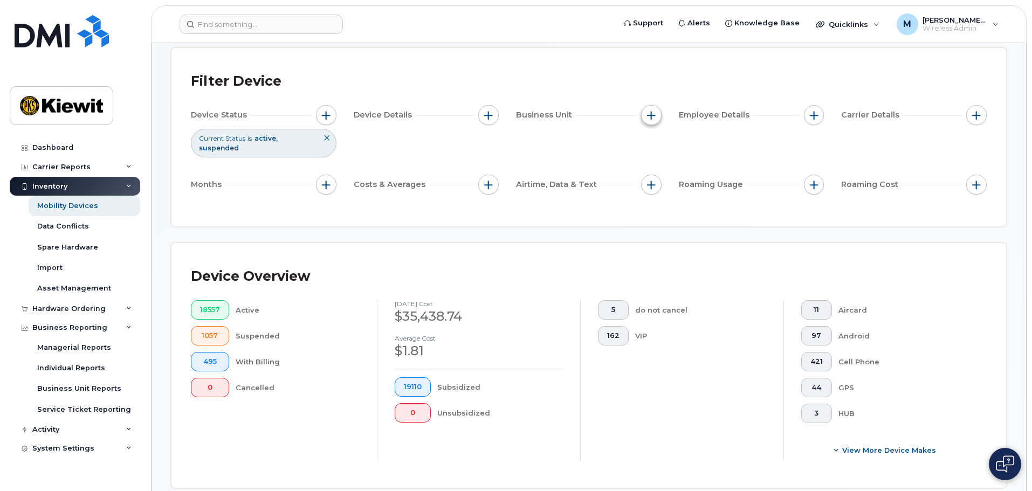
click at [334, 111] on button "button" at bounding box center [651, 115] width 20 height 20
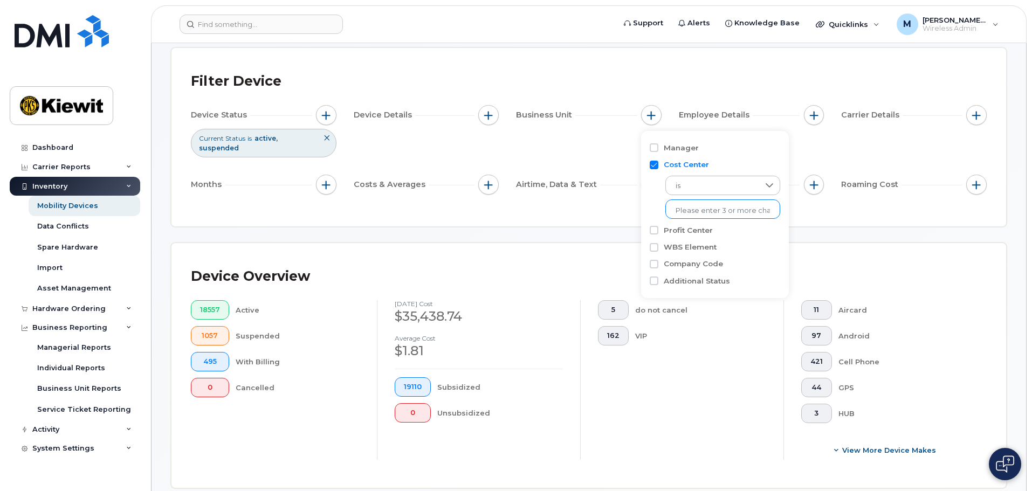
click at [334, 119] on input "text" at bounding box center [722, 211] width 94 height 10
type input "110254"
click at [334, 119] on li "1602 - 110254 - TIC - The Industrial Company" at bounding box center [747, 233] width 164 height 20
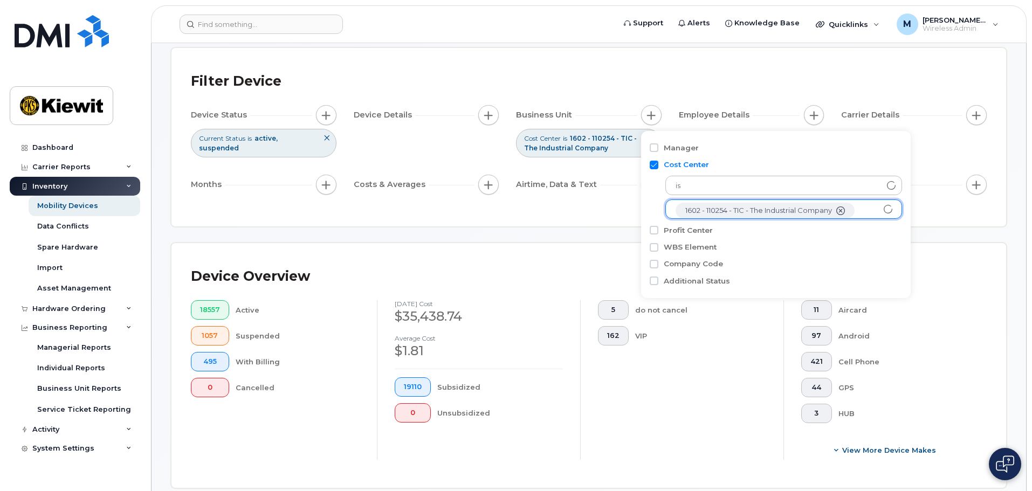
scroll to position [22, 0]
click at [334, 119] on input "text" at bounding box center [783, 209] width 216 height 10
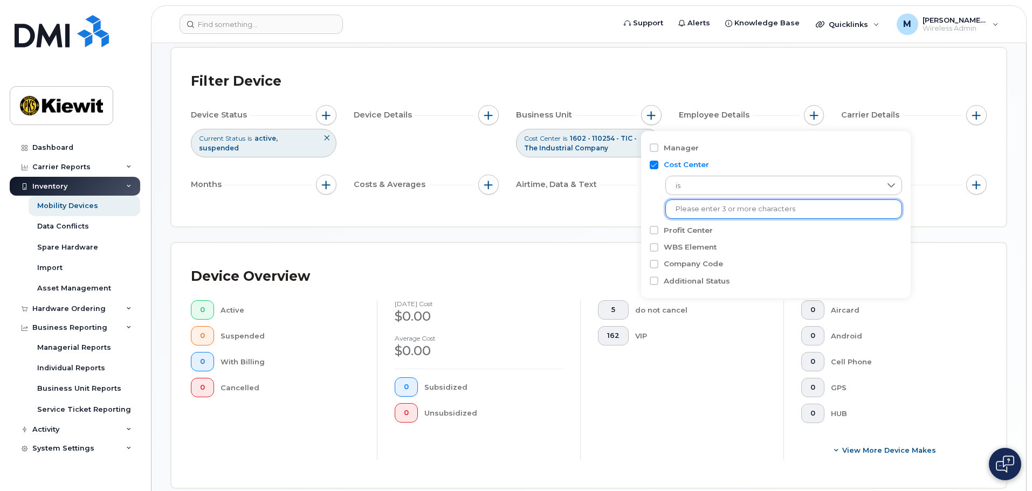
click at [334, 119] on div "Filter Device Device Status Current Status is active suspended Device Details B…" at bounding box center [588, 137] width 835 height 178
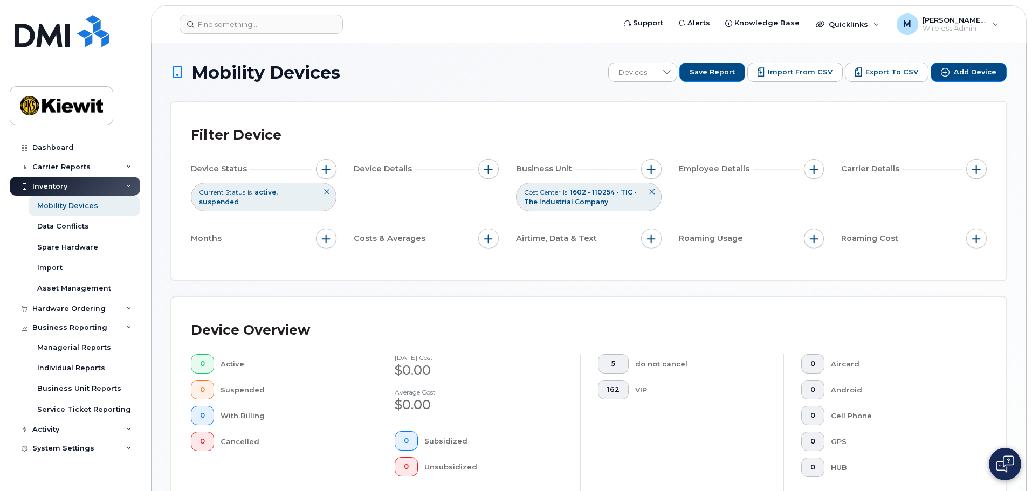
click at [334, 119] on icon at bounding box center [652, 192] width 6 height 6
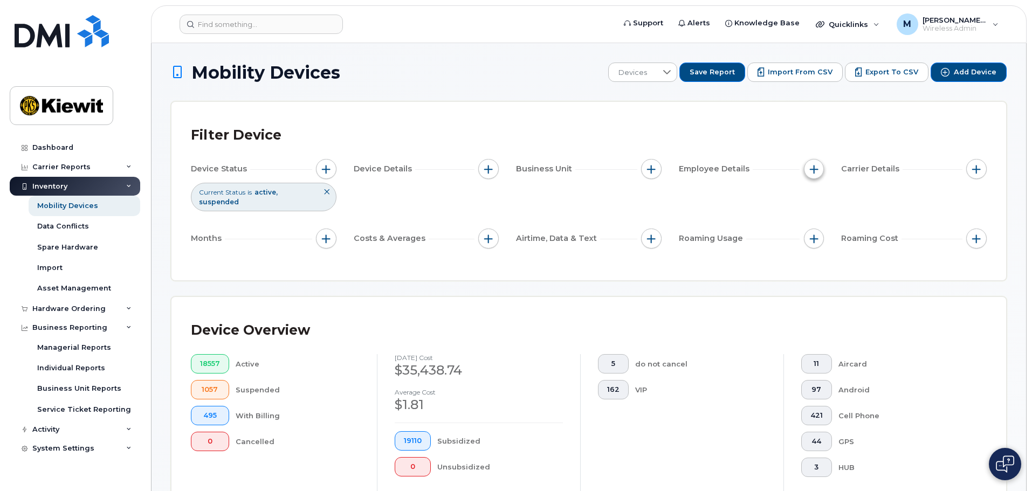
click at [334, 119] on span "button" at bounding box center [814, 169] width 9 height 9
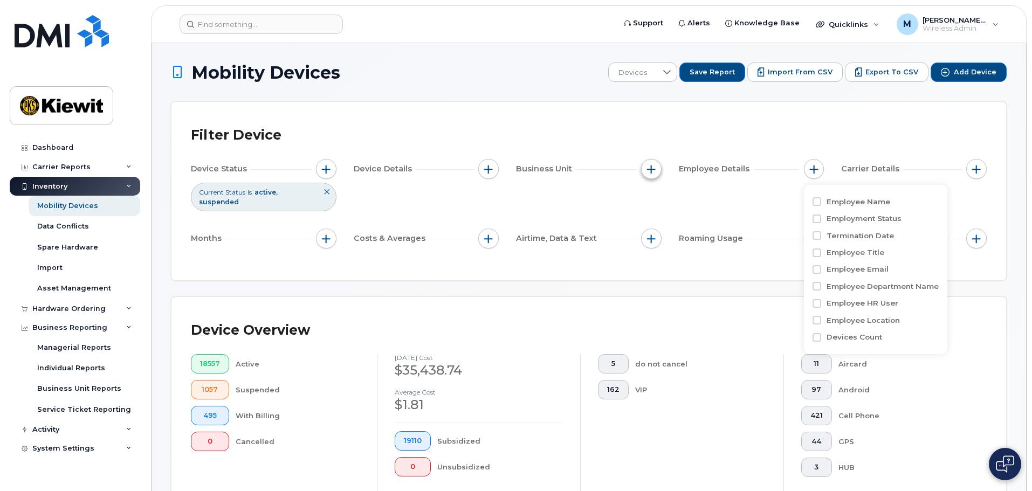
click at [334, 119] on button "button" at bounding box center [651, 169] width 20 height 20
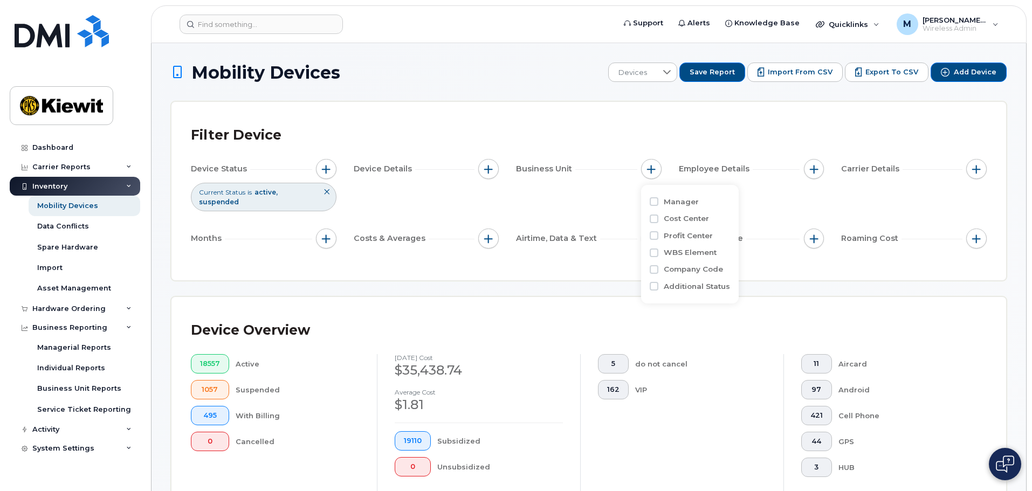
click at [334, 119] on label "Cost Center" at bounding box center [686, 218] width 45 height 10
click at [334, 119] on input "Cost Center" at bounding box center [654, 219] width 9 height 9
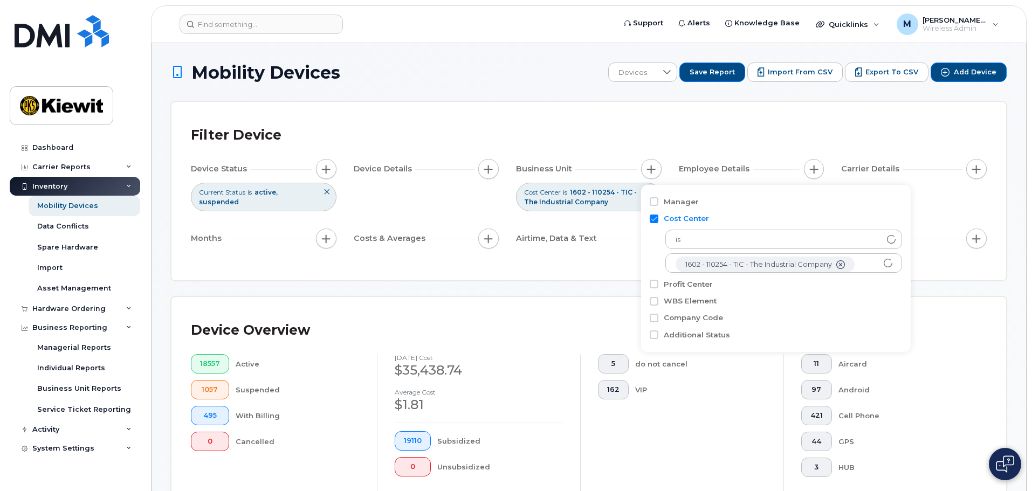
click at [334, 119] on label "Cost Center" at bounding box center [686, 218] width 45 height 10
click at [334, 119] on input "Cost Center" at bounding box center [654, 219] width 9 height 9
checkbox input "false"
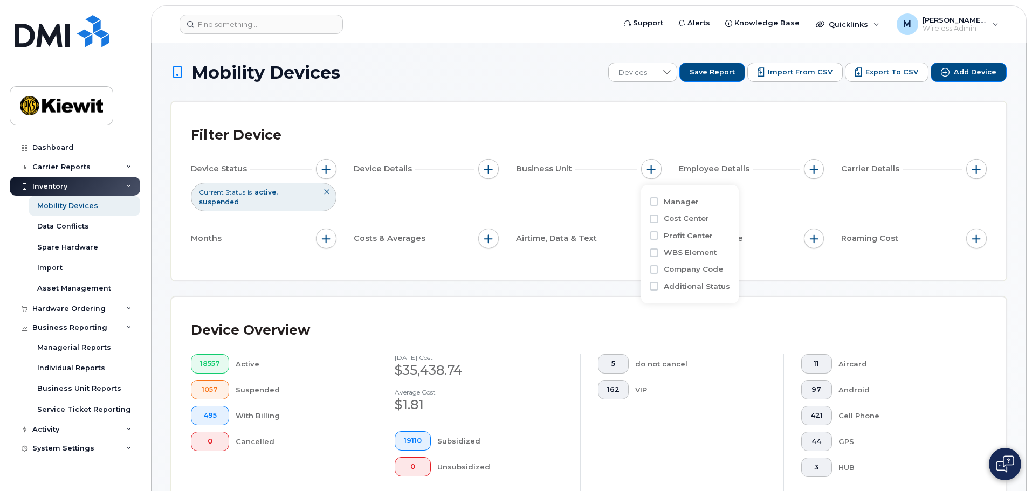
click at [334, 119] on label "Profit Center" at bounding box center [688, 236] width 49 height 10
click at [334, 119] on input "Profit Center" at bounding box center [654, 235] width 9 height 9
checkbox input "true"
click at [334, 119] on input "text" at bounding box center [722, 282] width 94 height 10
type input "110254"
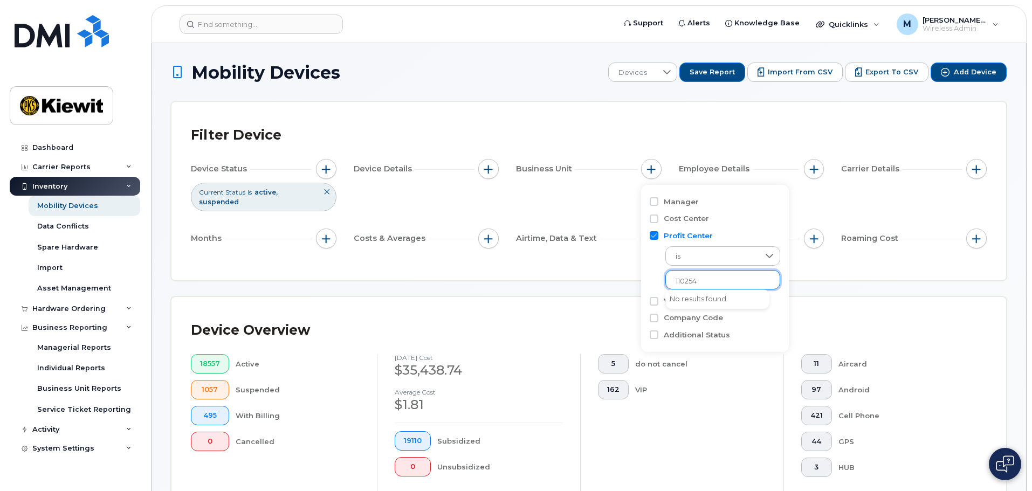
drag, startPoint x: 730, startPoint y: 278, endPoint x: 616, endPoint y: 288, distance: 115.2
click at [334, 119] on input "Cost Center" at bounding box center [654, 219] width 9 height 9
checkbox input "true"
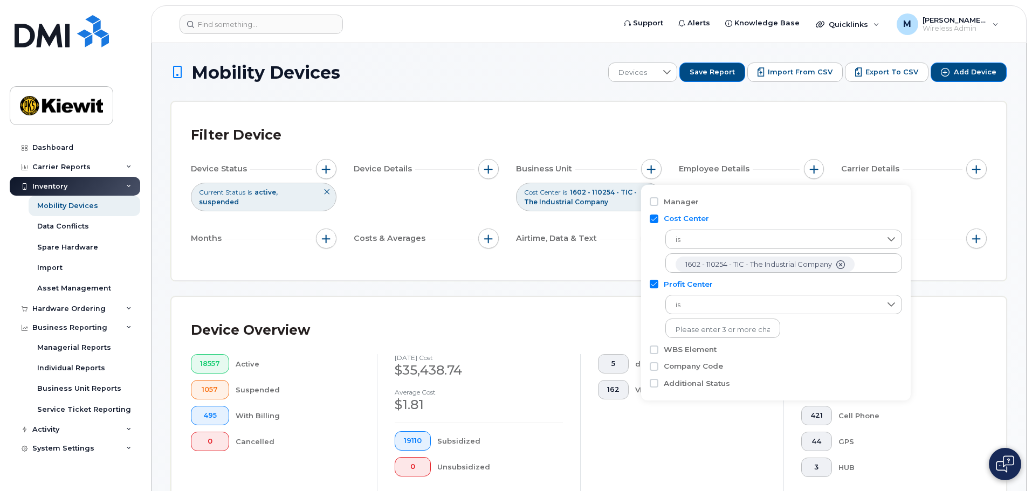
click at [334, 119] on input "Profit Center" at bounding box center [654, 284] width 9 height 9
checkbox input "false"
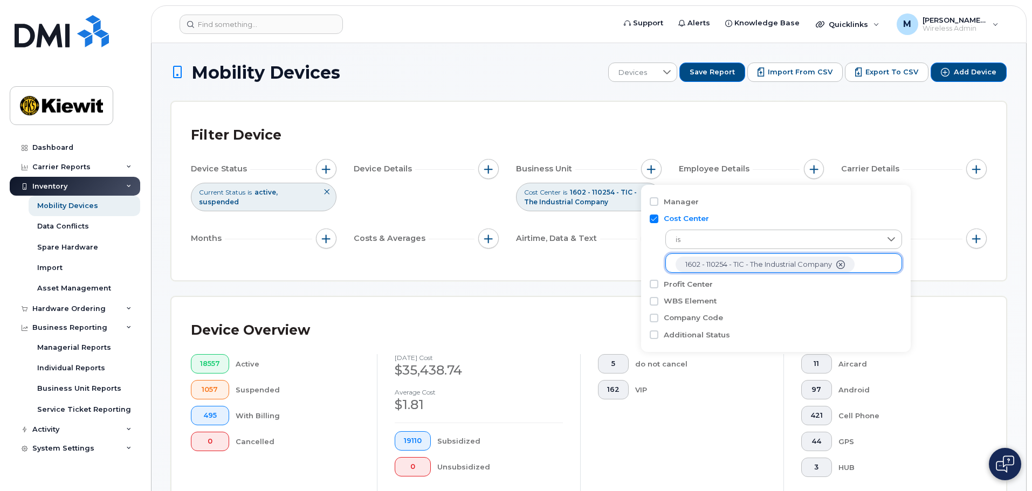
drag, startPoint x: 865, startPoint y: 264, endPoint x: 858, endPoint y: 261, distance: 6.8
click at [334, 119] on ul "1602 - 110254 - TIC - The Industrial Company" at bounding box center [783, 262] width 237 height 19
click at [334, 119] on div "Filter Device Device Status Current Status is active suspended Device Details B…" at bounding box center [588, 191] width 835 height 178
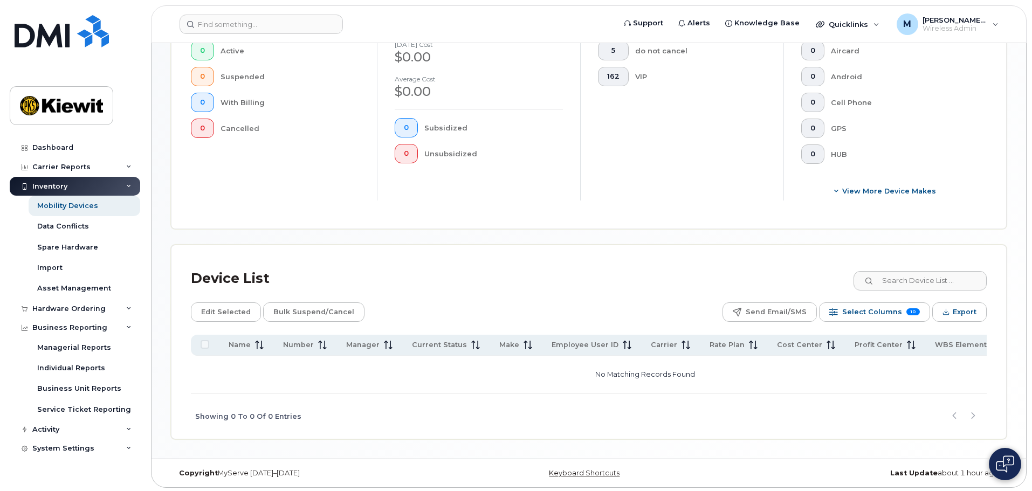
scroll to position [319, 0]
click at [334, 119] on span "Select Columns" at bounding box center [872, 310] width 60 height 16
click at [334, 119] on div "Select Columns 10" at bounding box center [833, 310] width 9 height 9
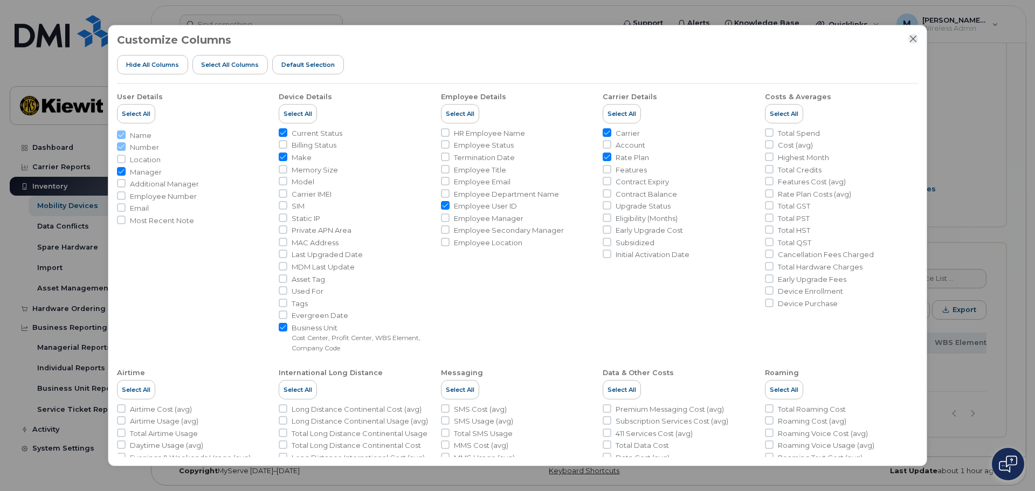
click at [334, 35] on icon "Close" at bounding box center [913, 39] width 9 height 9
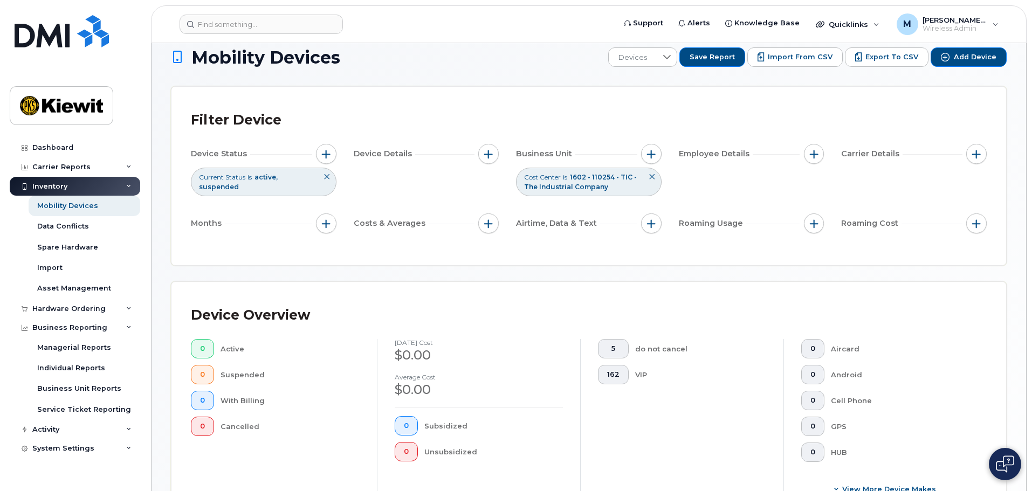
scroll to position [0, 0]
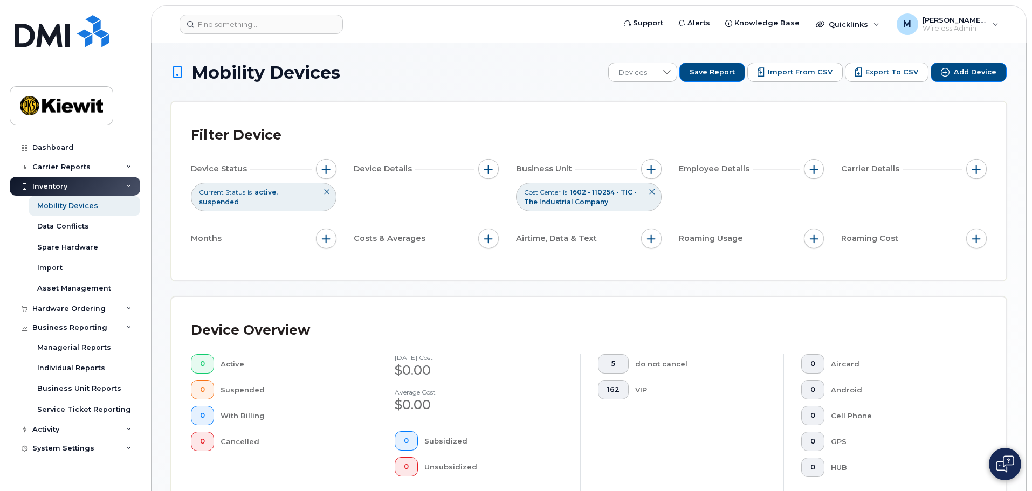
click at [334, 119] on icon at bounding box center [652, 192] width 6 height 6
click at [334, 119] on div "Device Status Current Status is active suspended Device Details Business Unit C…" at bounding box center [589, 206] width 796 height 94
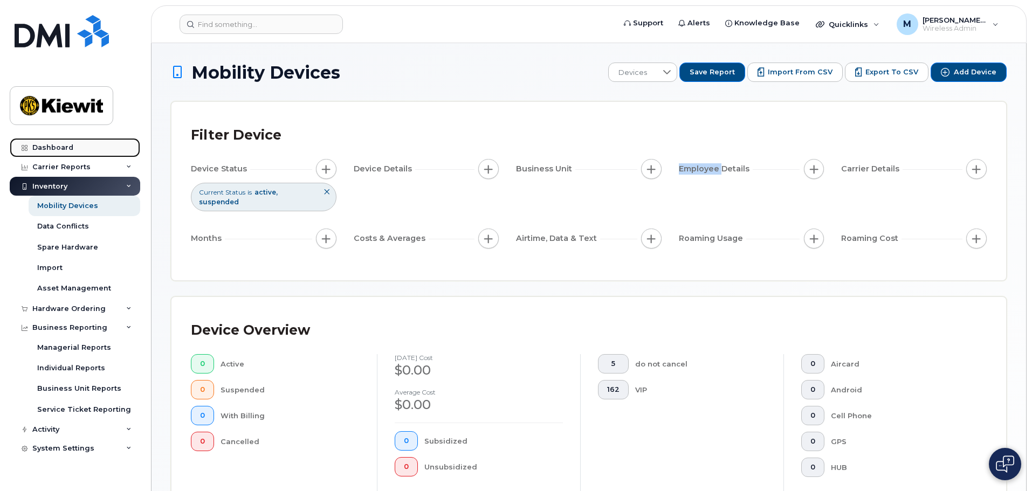
click at [85, 119] on link "Dashboard" at bounding box center [75, 147] width 130 height 19
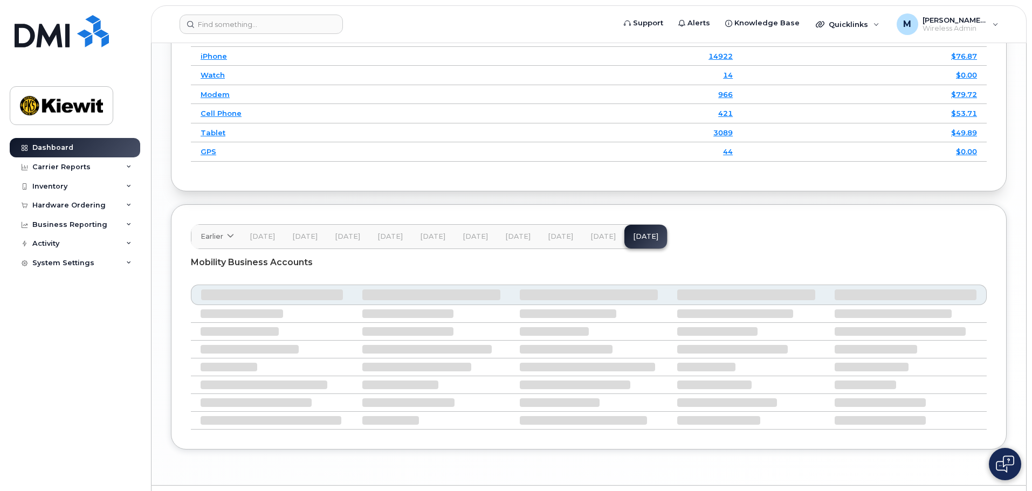
scroll to position [1654, 0]
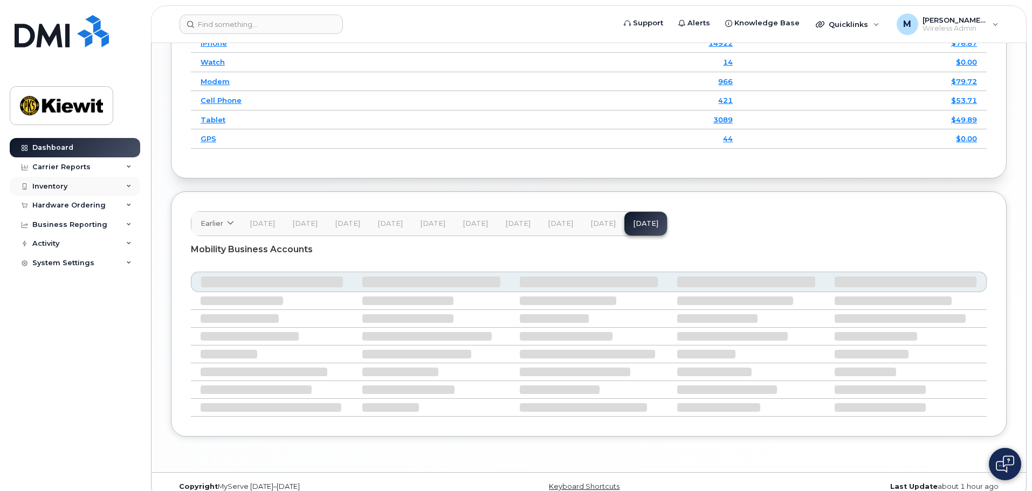
click at [87, 181] on div "Inventory" at bounding box center [75, 186] width 130 height 19
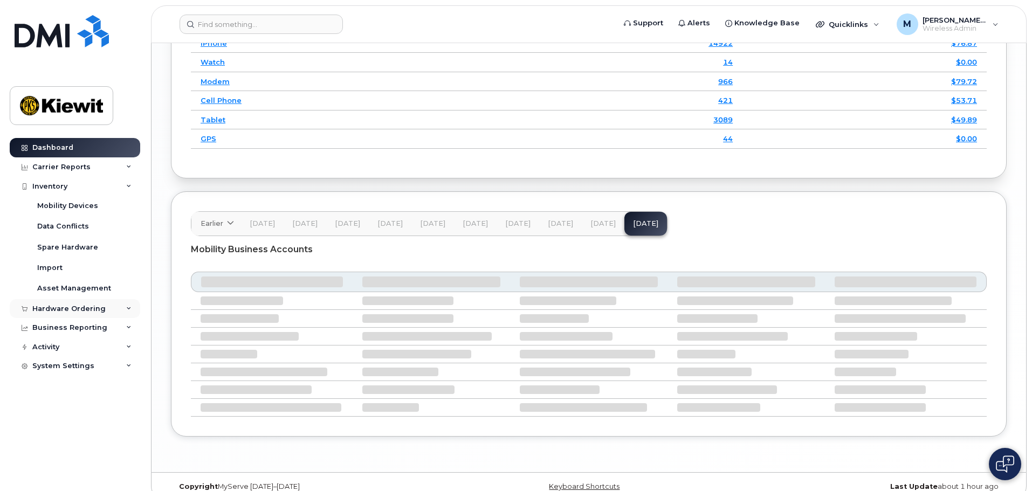
click at [85, 311] on div "Hardware Ordering" at bounding box center [68, 309] width 73 height 9
click at [76, 365] on div "Business Reporting" at bounding box center [69, 369] width 75 height 9
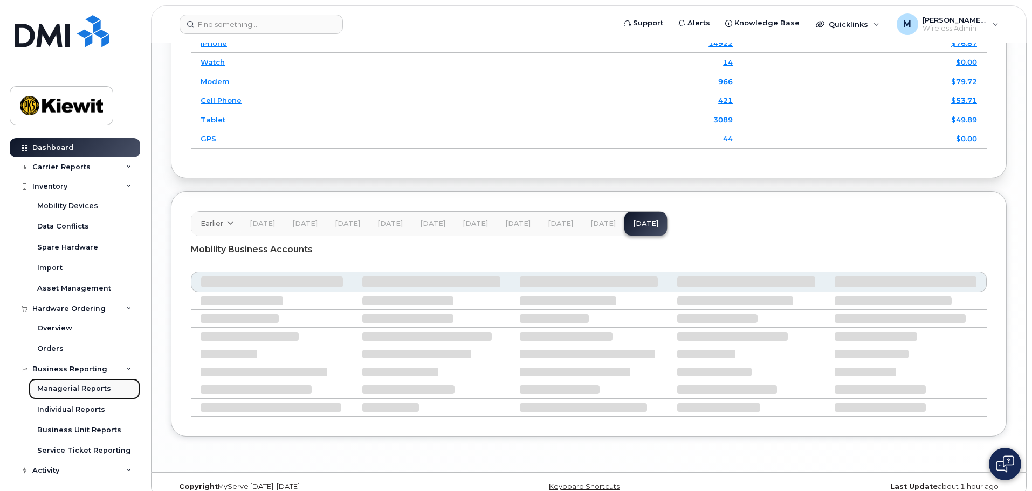
click at [80, 389] on div "Managerial Reports" at bounding box center [74, 389] width 74 height 10
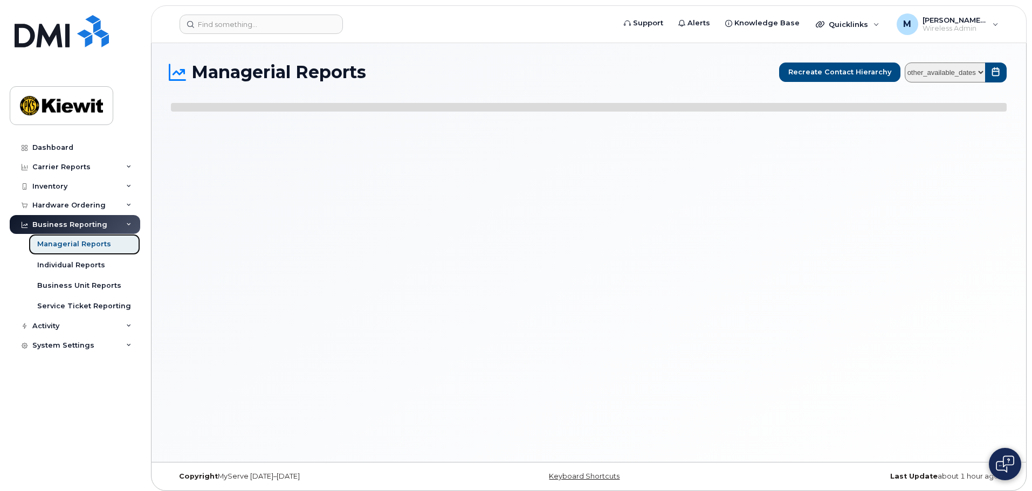
select select
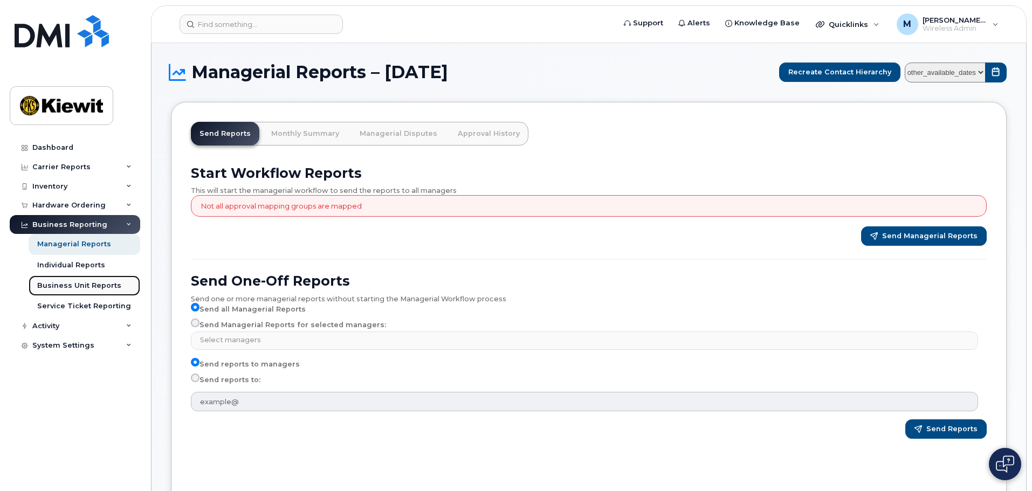
click at [92, 279] on link "Business Unit Reports" at bounding box center [85, 285] width 112 height 20
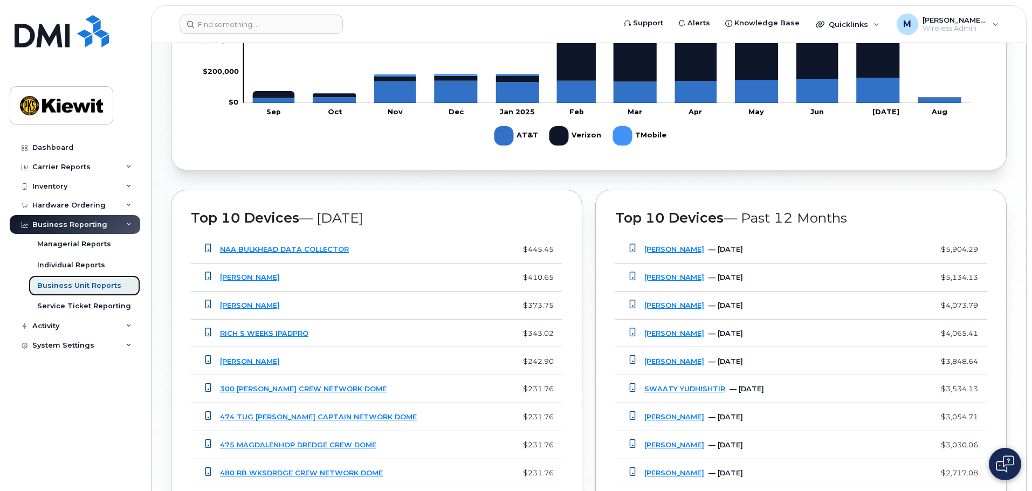
scroll to position [618, 0]
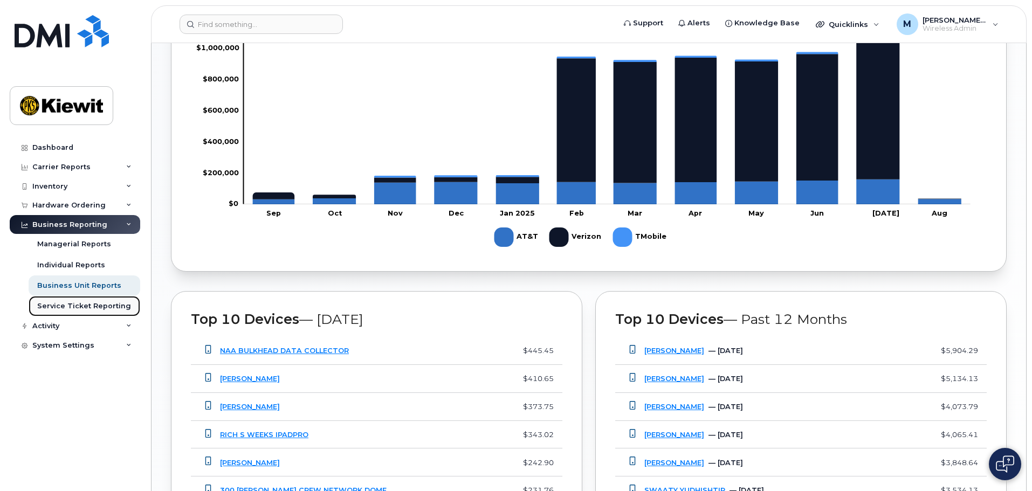
click at [96, 308] on div "Service Ticket Reporting" at bounding box center [84, 306] width 94 height 10
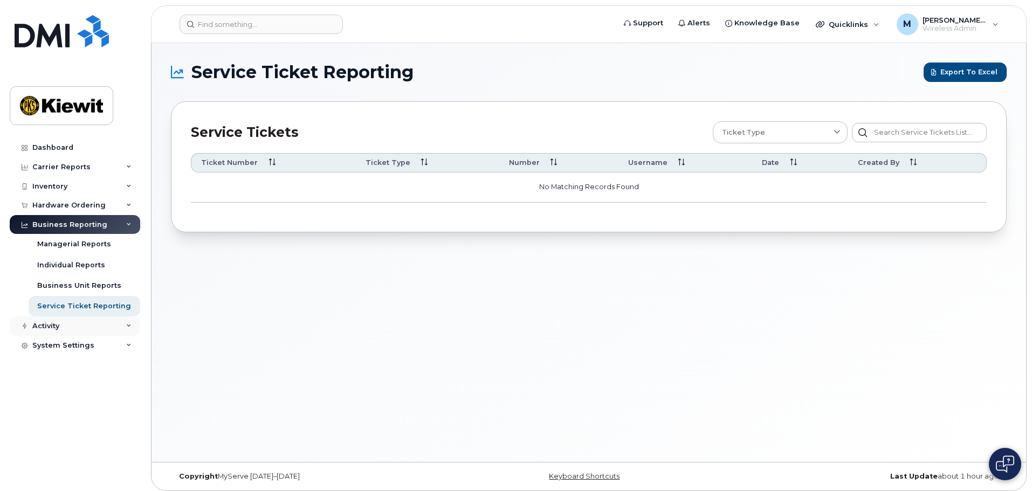
click at [121, 324] on div "Activity" at bounding box center [75, 325] width 130 height 19
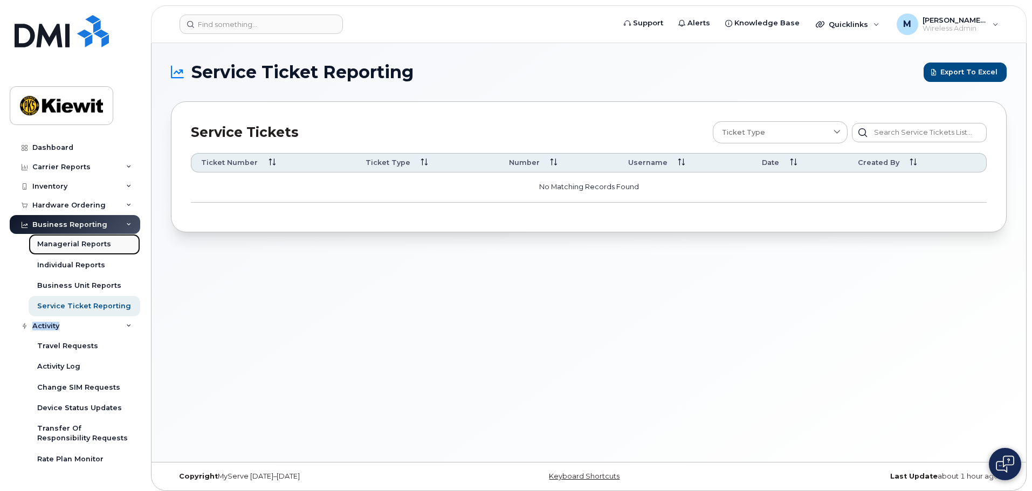
click at [86, 244] on div "Managerial Reports" at bounding box center [74, 244] width 74 height 10
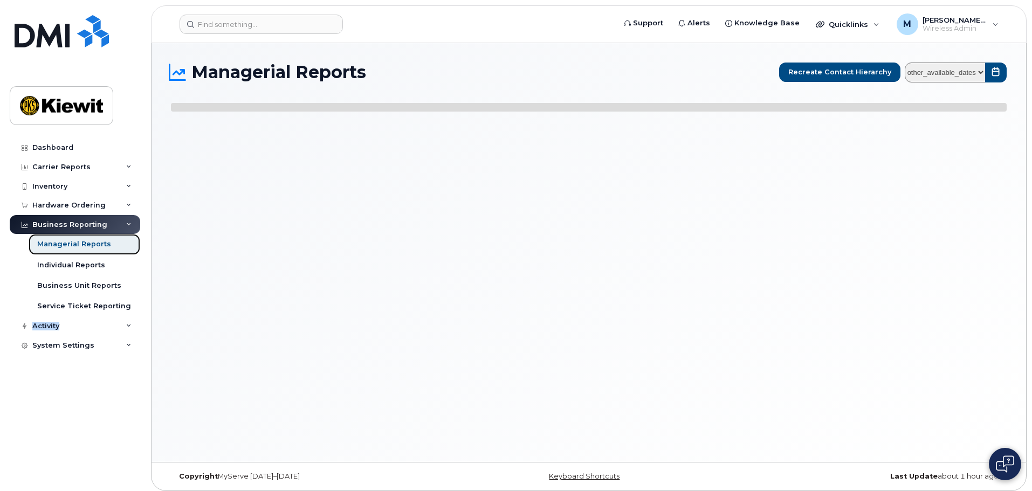
select select
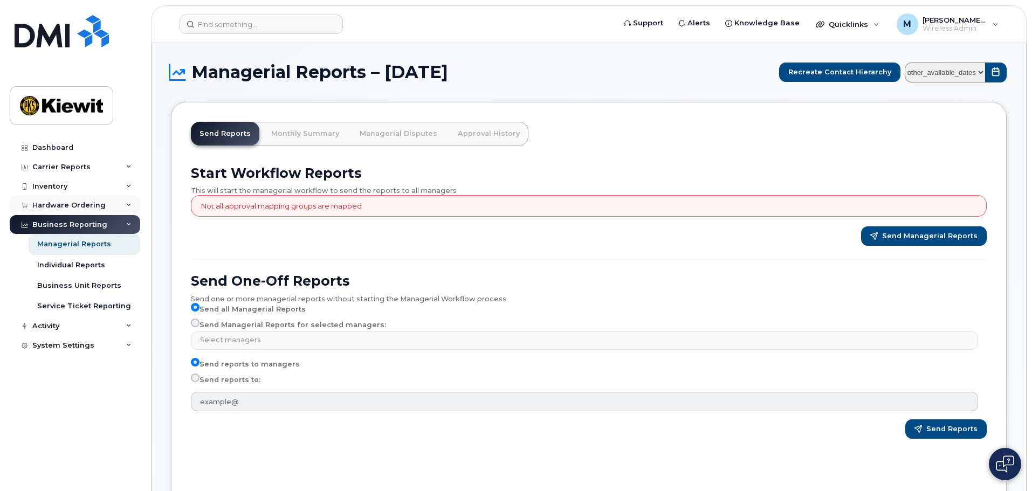
click at [67, 202] on div "Hardware Ordering" at bounding box center [68, 205] width 73 height 9
click at [78, 201] on div "Hardware Ordering" at bounding box center [75, 205] width 130 height 19
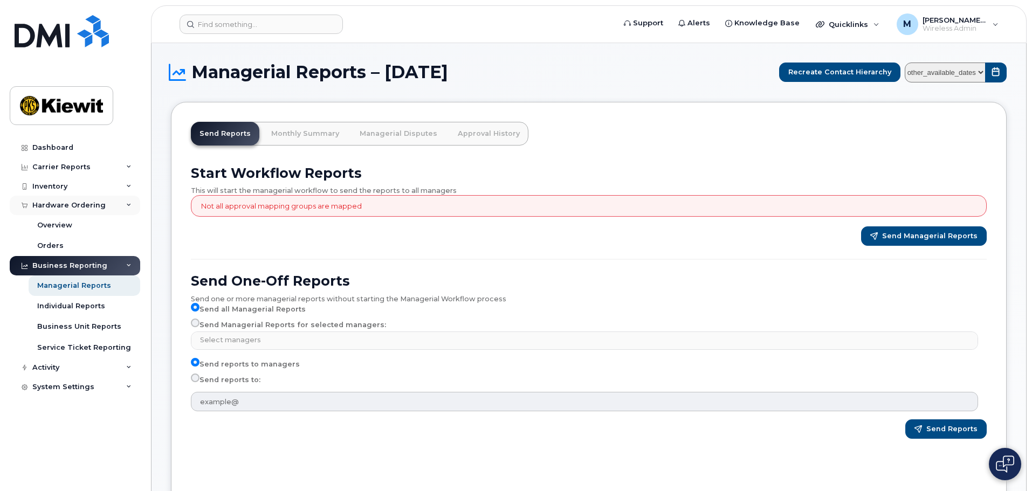
click at [78, 201] on div "Hardware Ordering" at bounding box center [75, 205] width 130 height 19
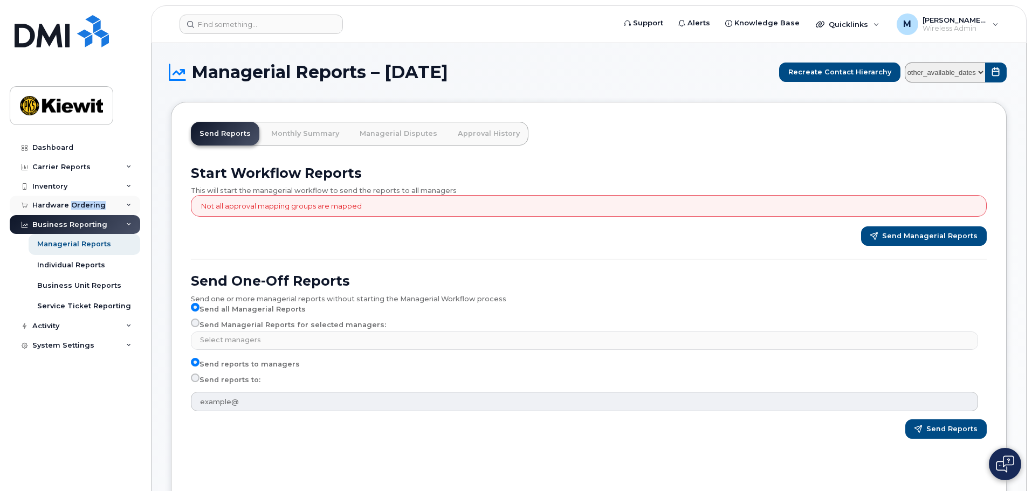
click at [77, 208] on div "Hardware Ordering" at bounding box center [68, 205] width 73 height 9
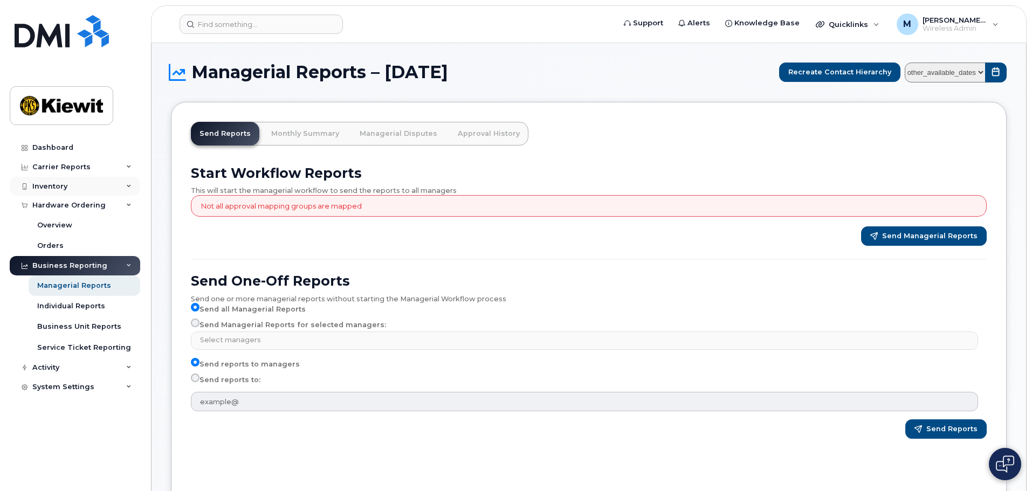
click at [71, 184] on div "Inventory" at bounding box center [75, 186] width 130 height 19
click at [78, 187] on div "Inventory" at bounding box center [75, 186] width 130 height 19
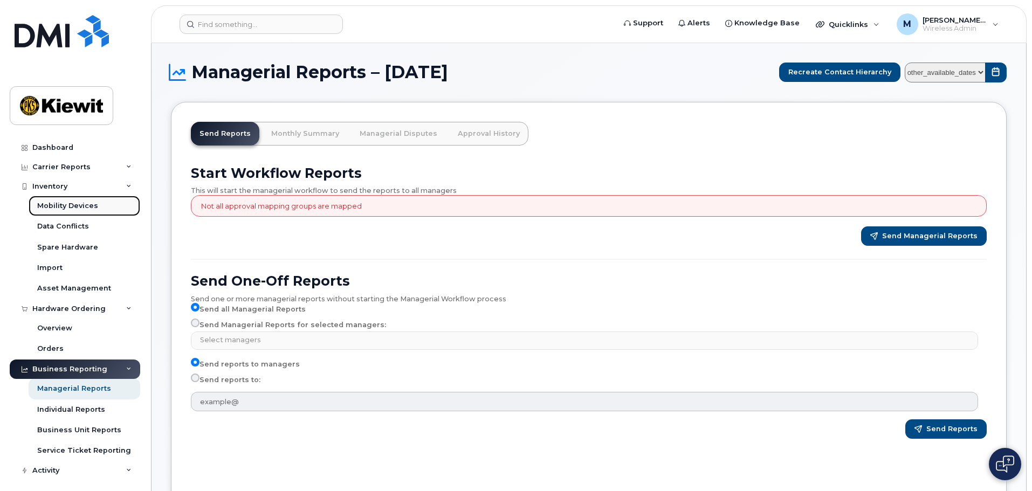
click at [49, 210] on div "Mobility Devices" at bounding box center [67, 206] width 61 height 10
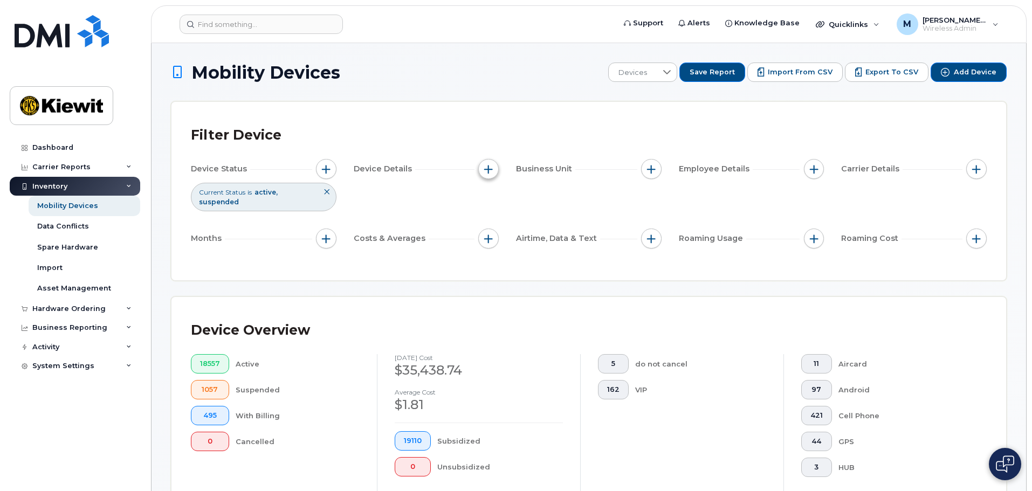
click at [482, 166] on button "button" at bounding box center [488, 169] width 20 height 20
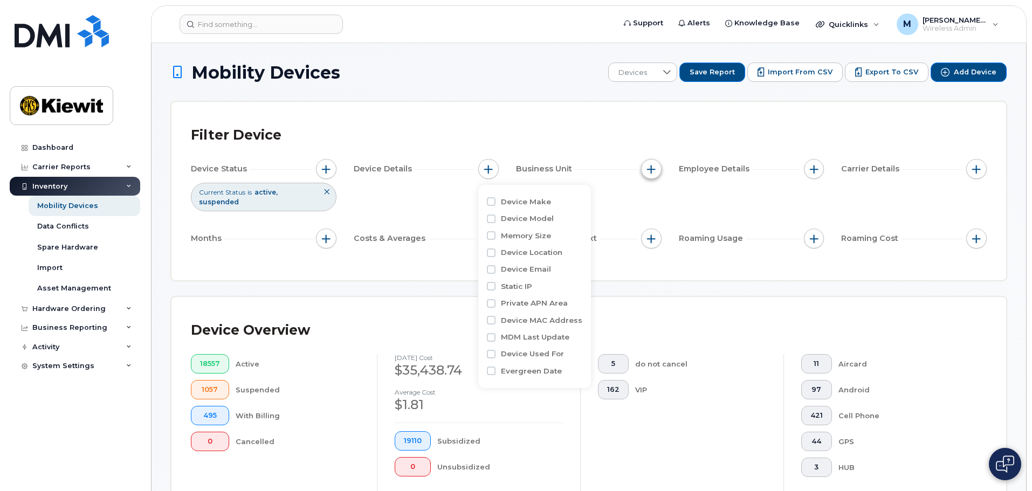
click at [642, 169] on button "button" at bounding box center [651, 169] width 20 height 20
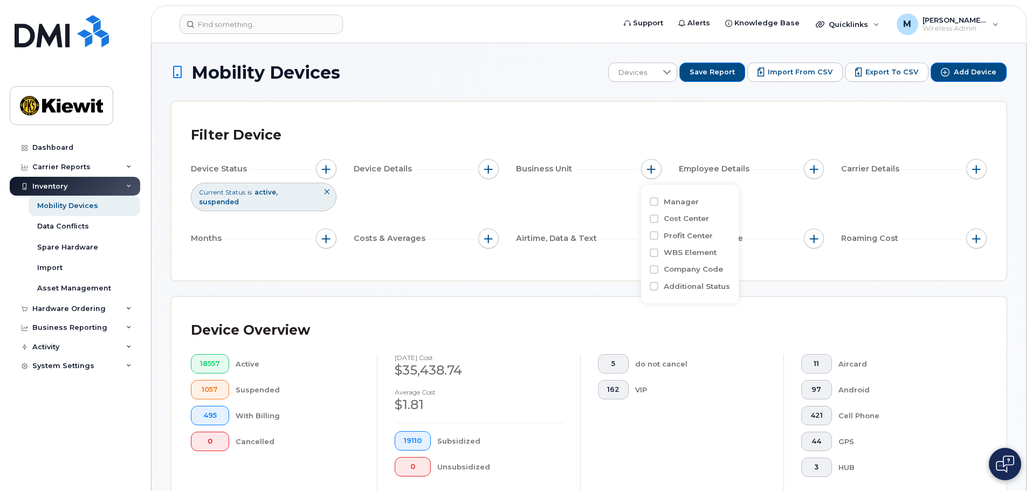
click at [657, 247] on div "WBS Element" at bounding box center [690, 252] width 80 height 10
click at [656, 253] on input "WBS Element" at bounding box center [654, 253] width 9 height 9
checkbox input "true"
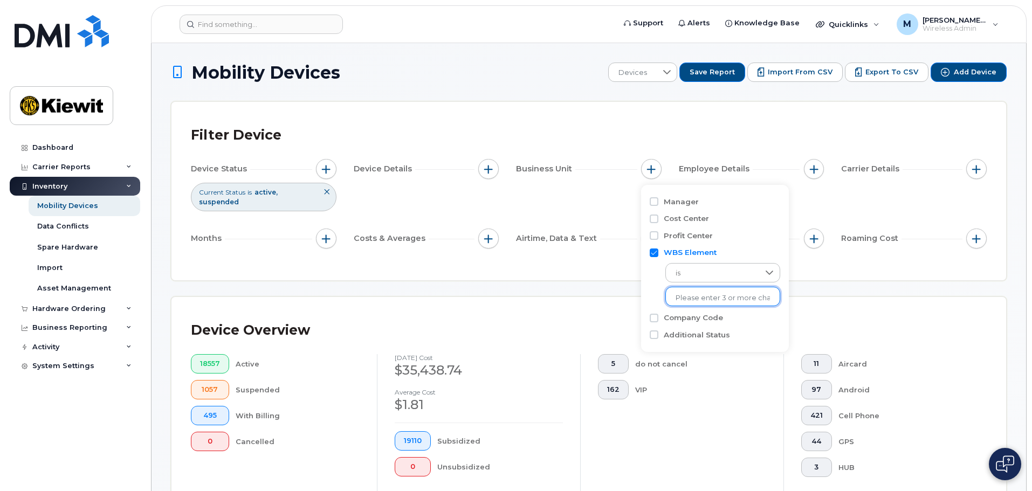
click at [716, 298] on input "text" at bounding box center [722, 298] width 94 height 10
type input "110254"
click at [724, 321] on li "1602 - 110254.1453 - TIC - The Industrial Co." at bounding box center [744, 321] width 159 height 20
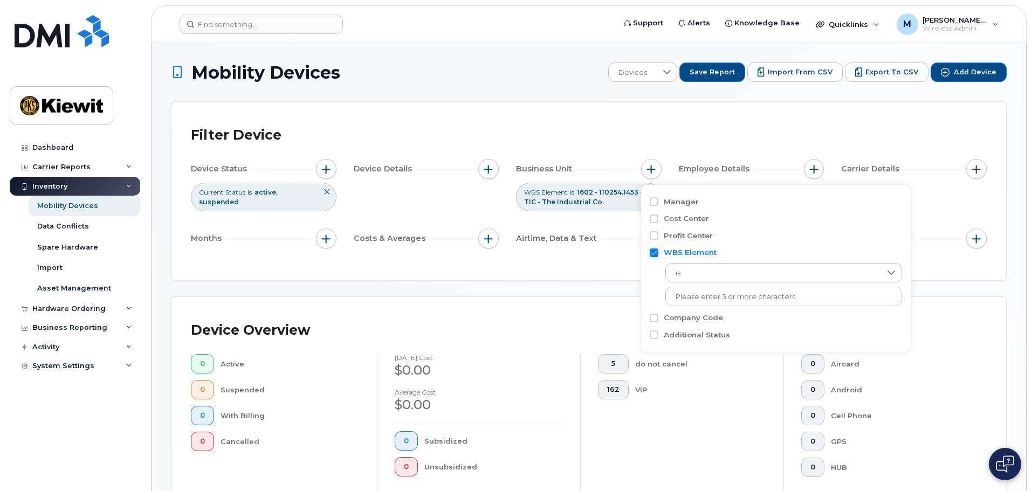
click at [976, 305] on div "Device Overview 0 Active 0 Suspended 0 With Billing 0 Cancelled August 2025 cos…" at bounding box center [588, 419] width 835 height 245
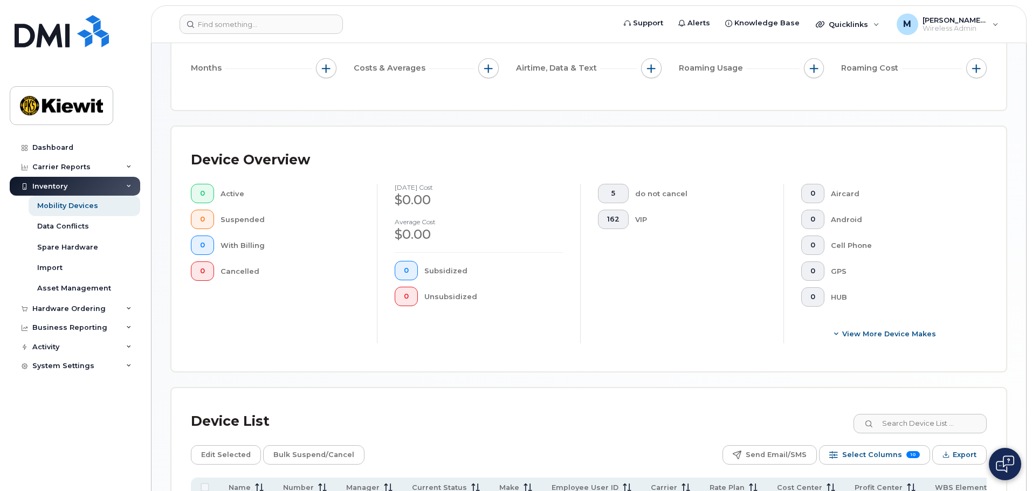
scroll to position [103, 0]
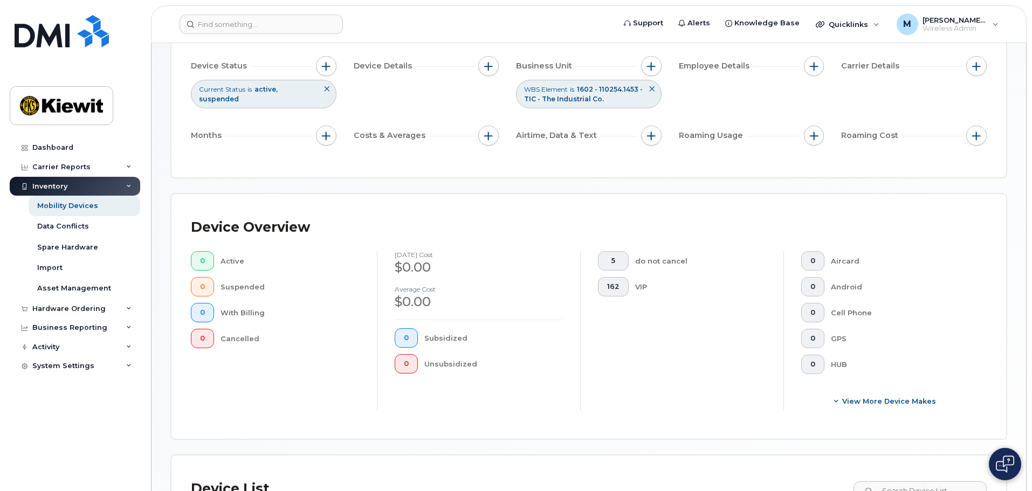
click at [657, 89] on button at bounding box center [652, 89] width 18 height 18
click at [657, 89] on div "Device Status Current Status is active suspended Device Details Business Unit W…" at bounding box center [589, 103] width 796 height 94
click at [805, 73] on div "Employee Details" at bounding box center [752, 66] width 146 height 20
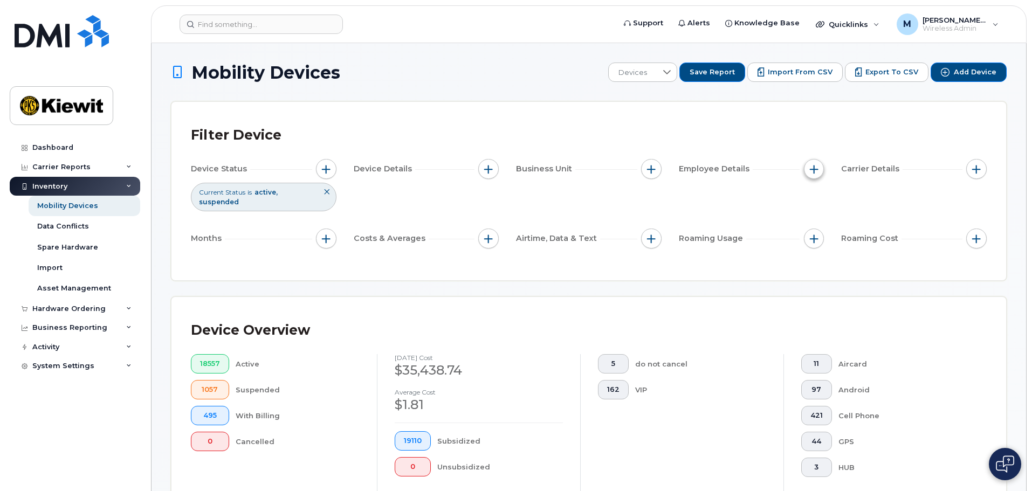
click at [812, 169] on span "button" at bounding box center [814, 169] width 9 height 9
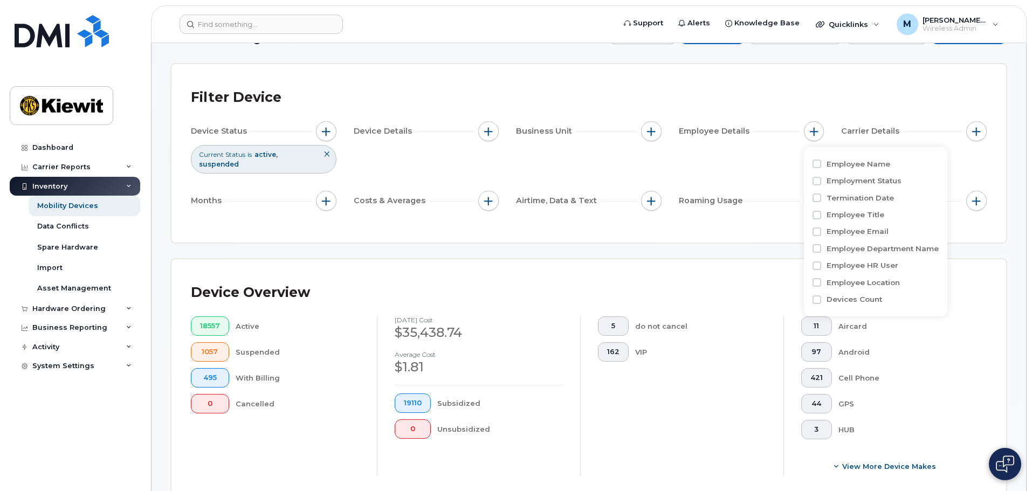
scroll to position [54, 0]
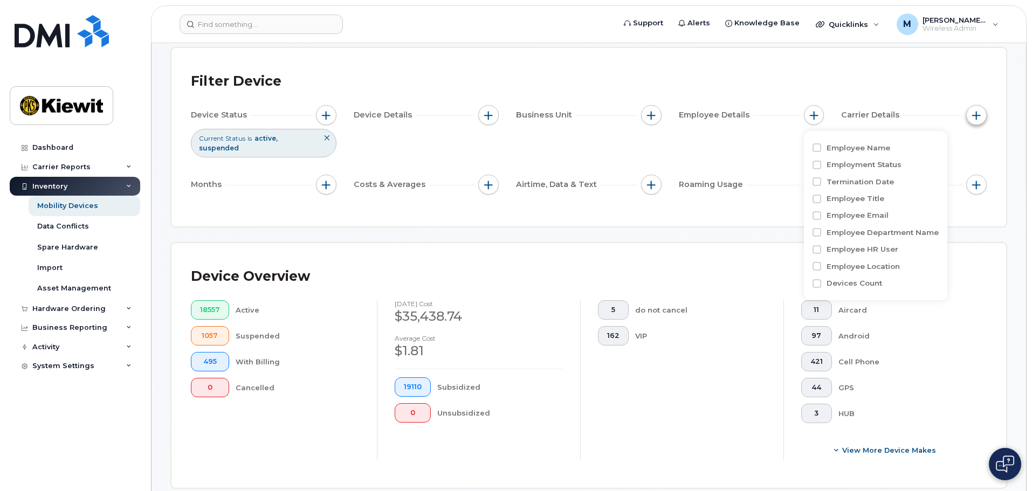
click at [970, 120] on button "button" at bounding box center [976, 115] width 20 height 20
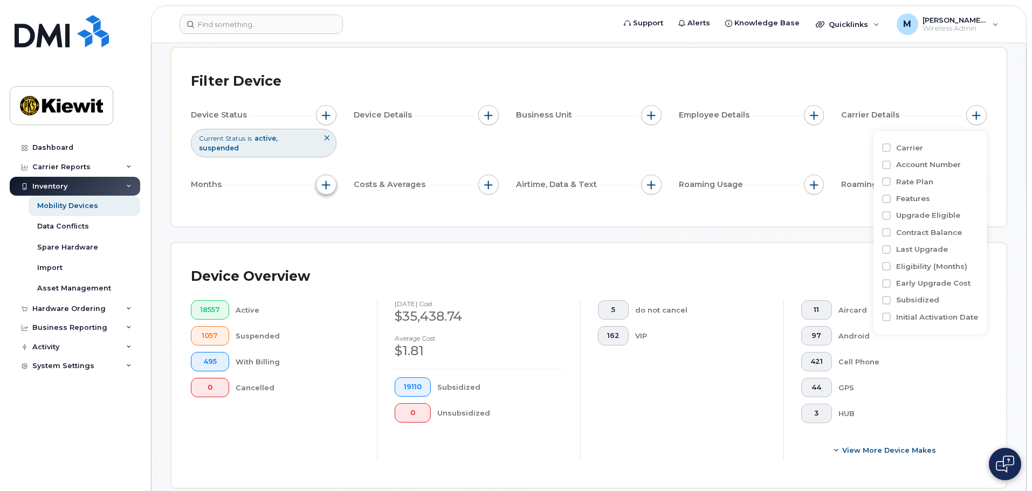
click at [318, 175] on button "button" at bounding box center [326, 185] width 20 height 20
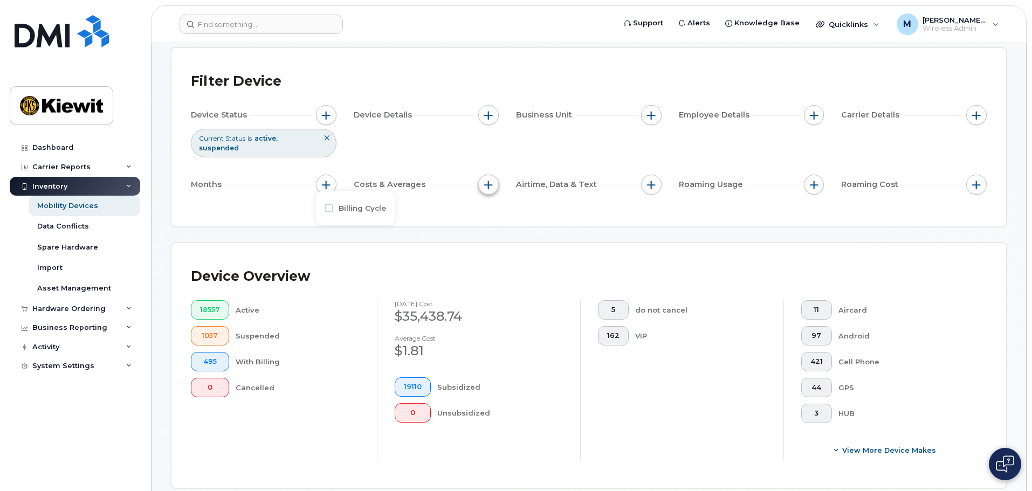
click at [489, 181] on span "button" at bounding box center [488, 185] width 9 height 9
click at [662, 181] on div "Device Status Current Status is active suspended Device Details Business Unit E…" at bounding box center [589, 152] width 796 height 94
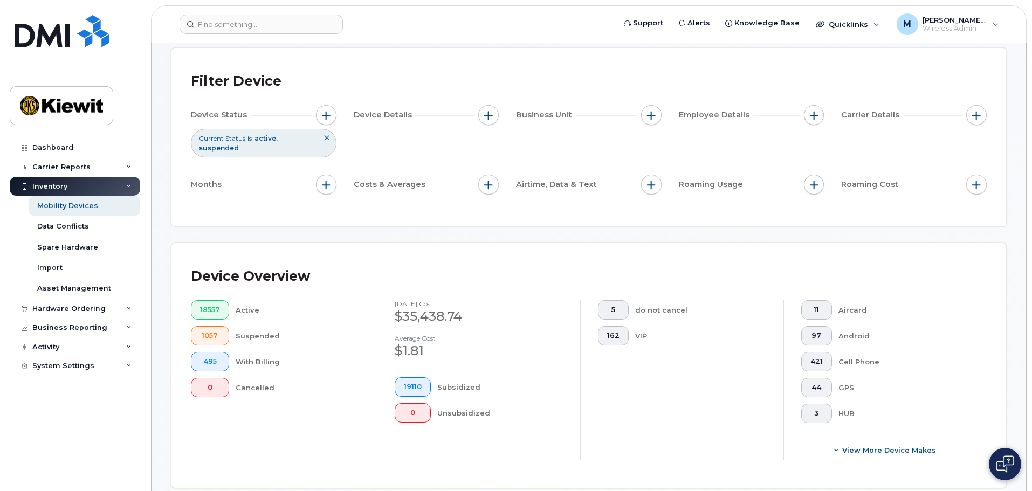
click at [662, 181] on div "Device Status Current Status is active suspended Device Details Business Unit E…" at bounding box center [589, 152] width 796 height 94
click at [809, 175] on button "button" at bounding box center [814, 185] width 20 height 20
click at [971, 181] on button "button" at bounding box center [976, 185] width 20 height 20
click at [638, 175] on div "Airtime, Data & Text" at bounding box center [589, 185] width 146 height 20
click at [663, 108] on div "Device Status Current Status is active suspended Device Details Business Unit E…" at bounding box center [589, 152] width 796 height 94
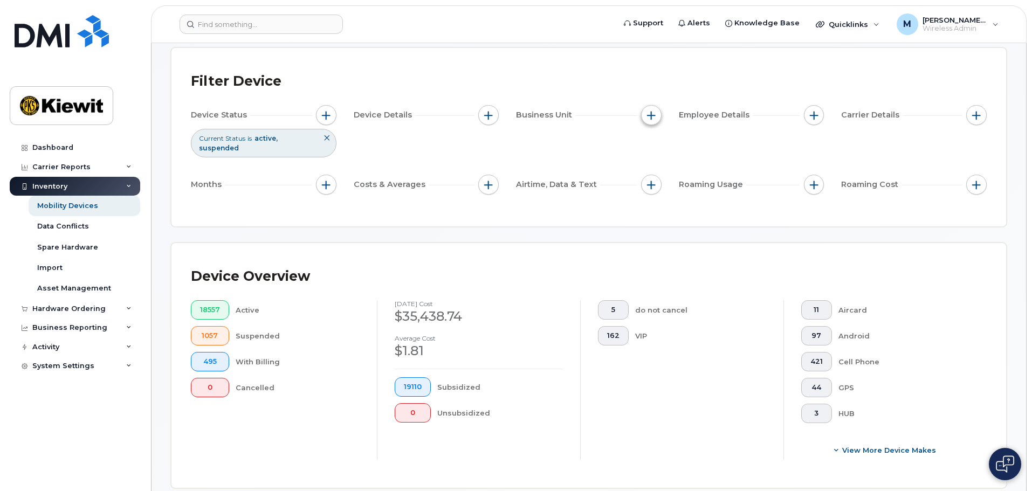
click at [649, 114] on span "button" at bounding box center [651, 115] width 9 height 9
click at [661, 118] on div "Device Status Current Status is active suspended Device Details Business Unit E…" at bounding box center [589, 152] width 796 height 94
click at [654, 118] on span "button" at bounding box center [651, 115] width 9 height 9
click at [690, 212] on label "Company Code" at bounding box center [693, 215] width 59 height 10
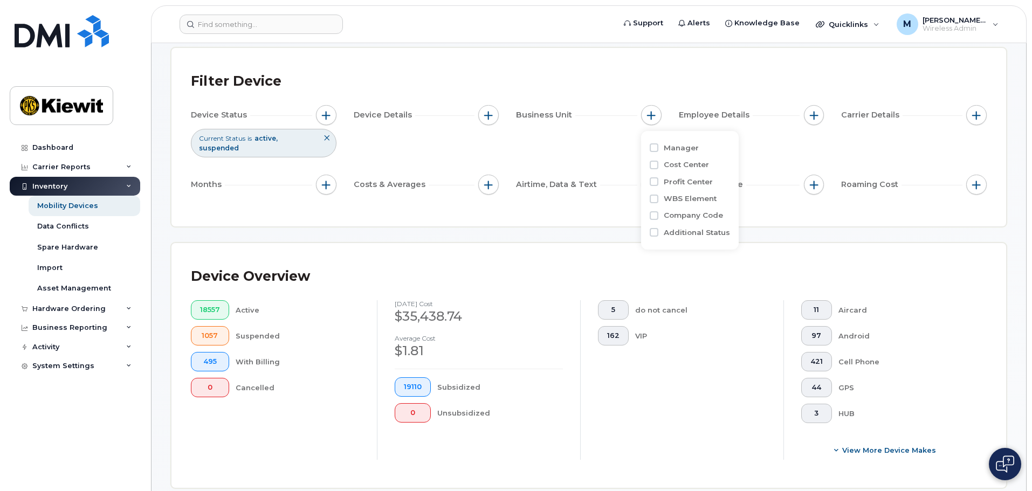
click at [658, 212] on input "Company Code" at bounding box center [654, 215] width 9 height 9
checkbox input "true"
click at [701, 255] on li at bounding box center [722, 261] width 94 height 16
click at [703, 249] on div "is No results found" at bounding box center [715, 245] width 130 height 49
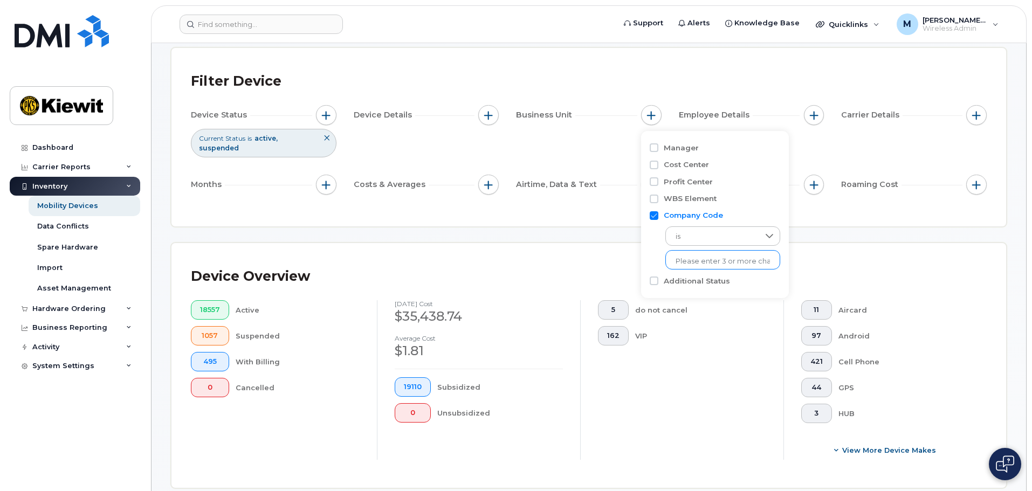
click at [702, 258] on input "text" at bounding box center [722, 262] width 94 height 10
type input "1602"
click at [699, 283] on li "1602" at bounding box center [717, 284] width 104 height 20
click at [913, 270] on div "Device Overview" at bounding box center [589, 277] width 796 height 28
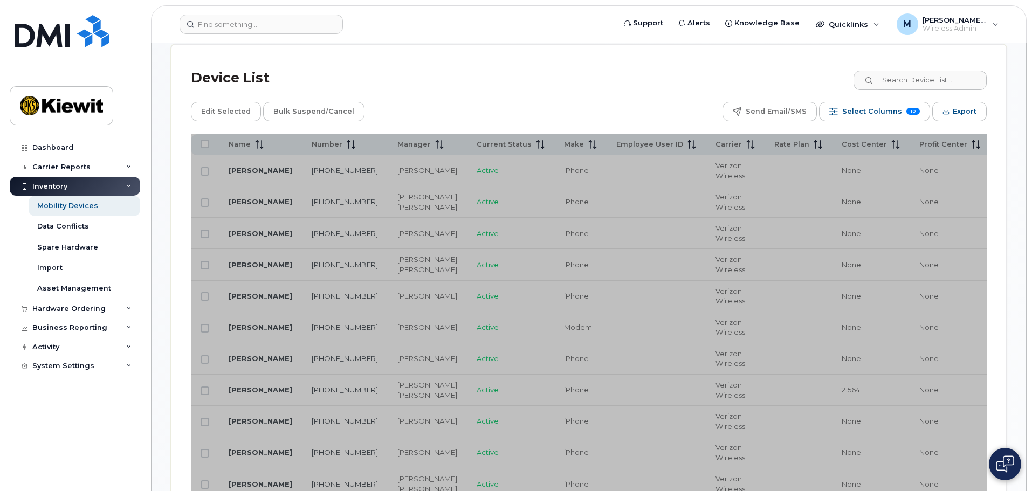
scroll to position [647, 0]
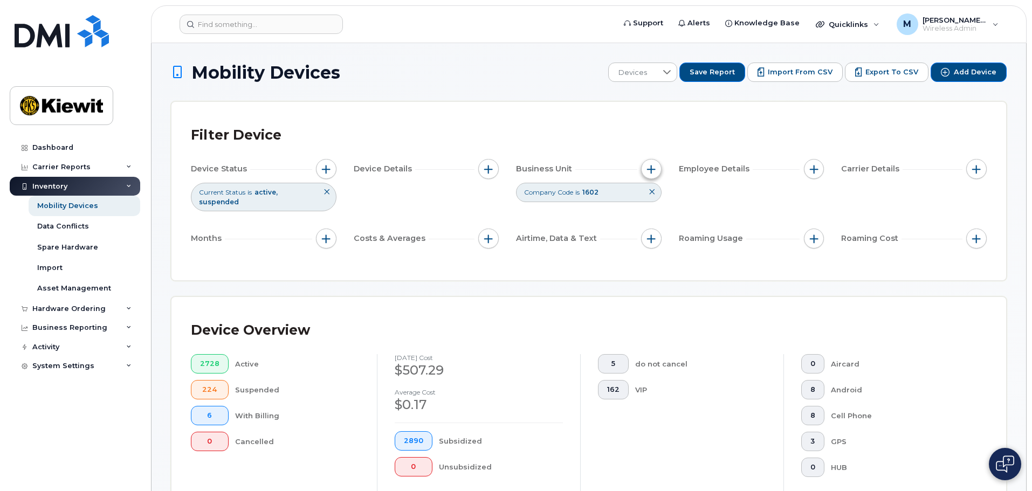
click at [645, 165] on button "button" at bounding box center [651, 169] width 20 height 20
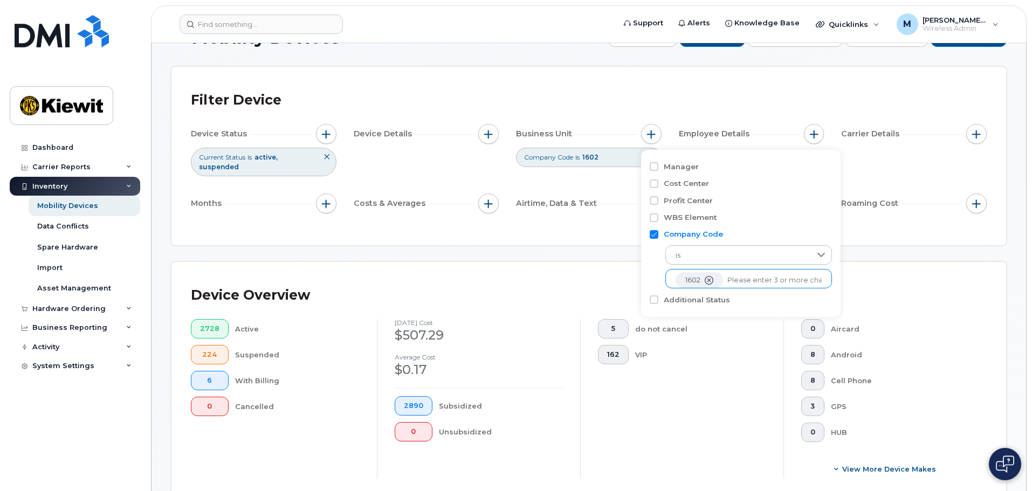
scroll to position [54, 0]
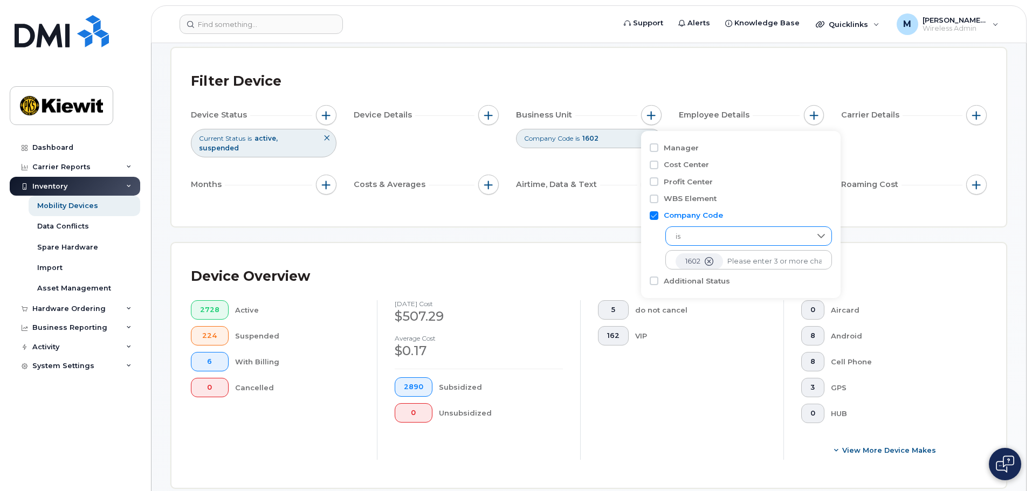
click at [760, 233] on span "is" at bounding box center [738, 236] width 145 height 19
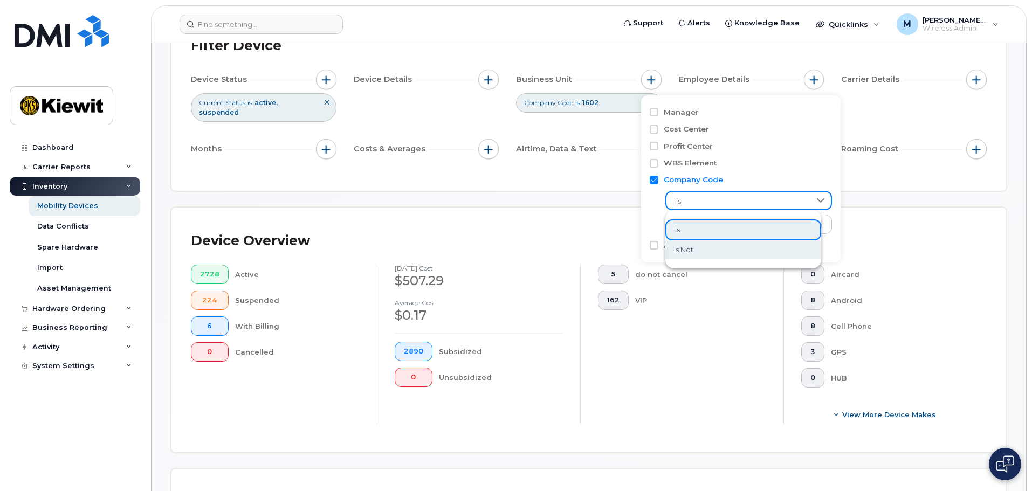
scroll to position [108, 0]
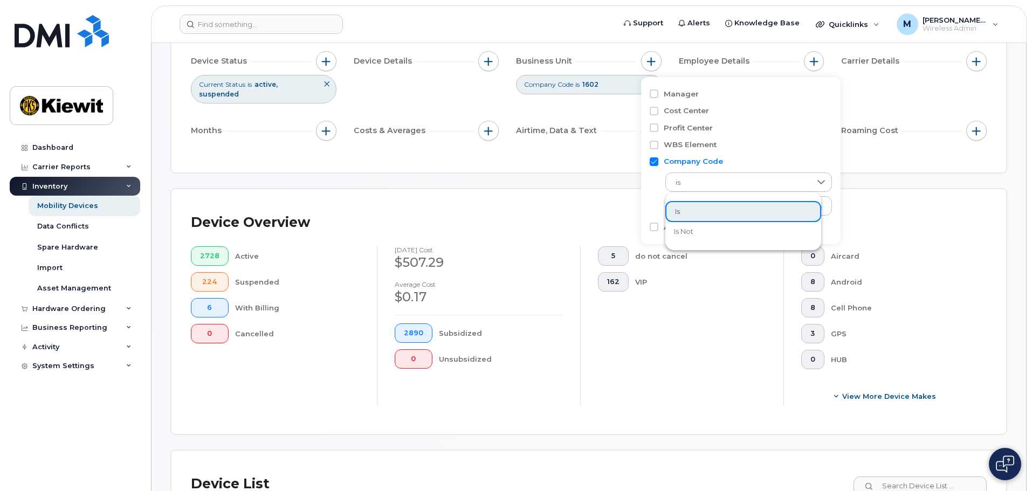
click at [654, 160] on input "Company Code" at bounding box center [654, 161] width 9 height 9
checkbox input "false"
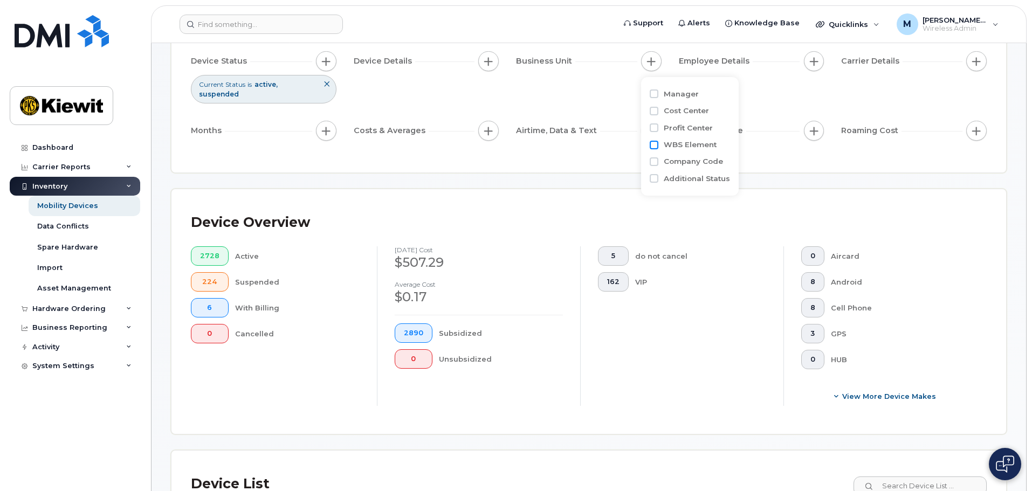
click at [652, 143] on input "WBS Element" at bounding box center [654, 145] width 9 height 9
checkbox input "true"
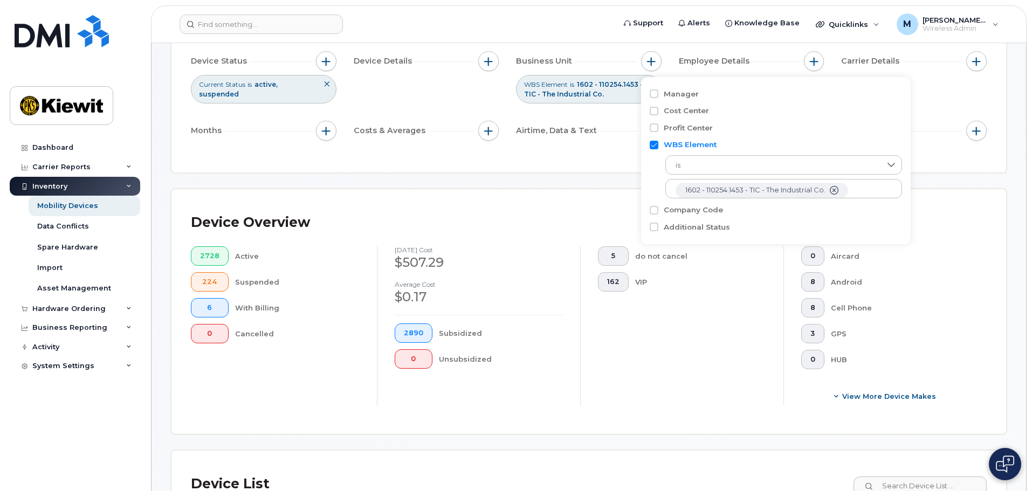
click at [855, 150] on div "is 1602 - 110254.1453 - TIC - The Industrial Co. No results found" at bounding box center [776, 174] width 252 height 49
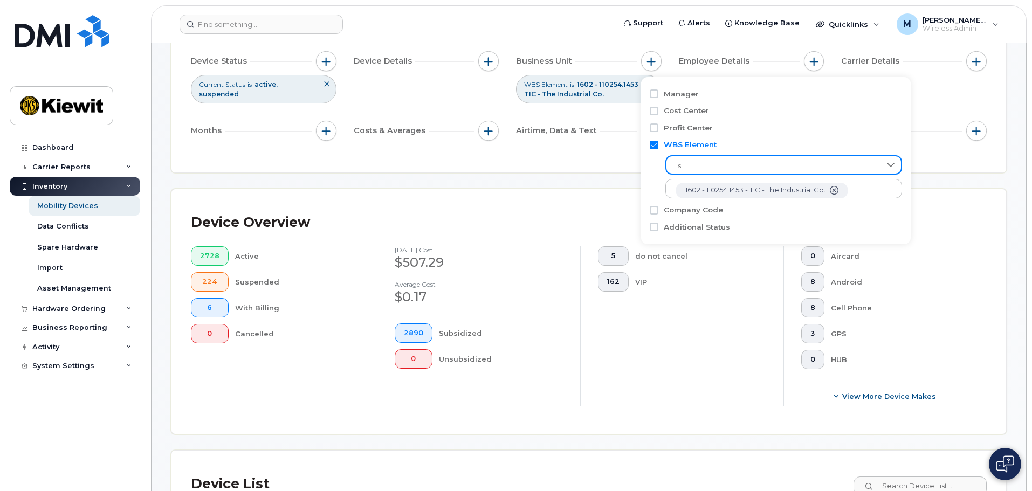
click at [869, 157] on span "is" at bounding box center [773, 165] width 214 height 19
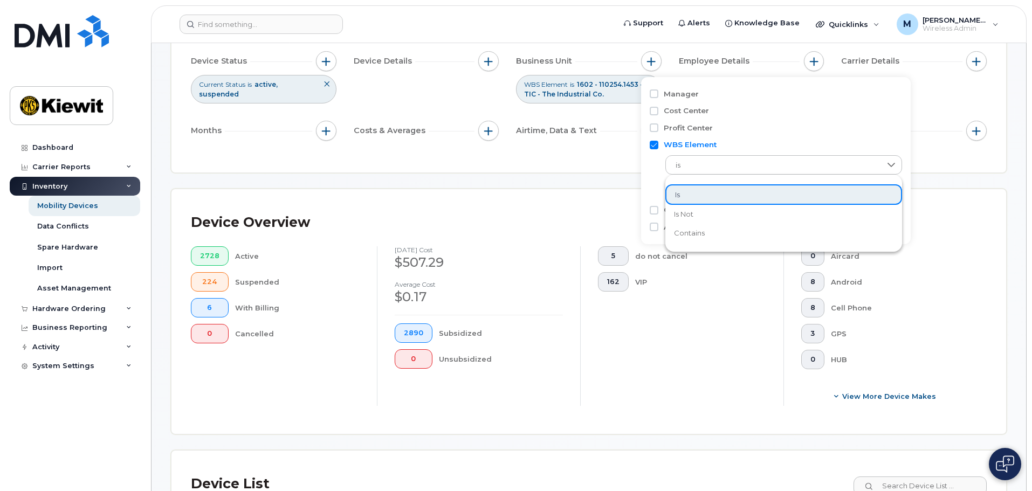
click at [814, 234] on li "contains" at bounding box center [783, 233] width 237 height 19
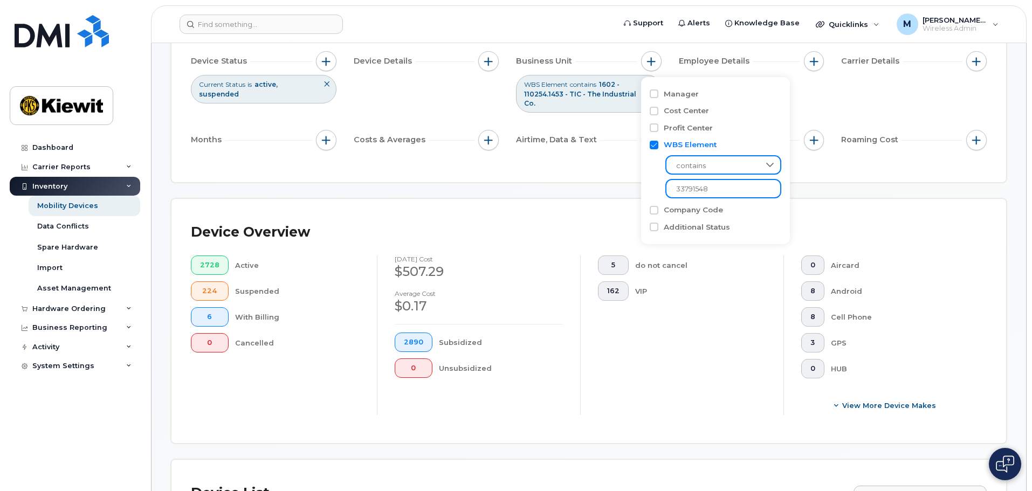
click at [718, 191] on input "33791548" at bounding box center [723, 188] width 116 height 19
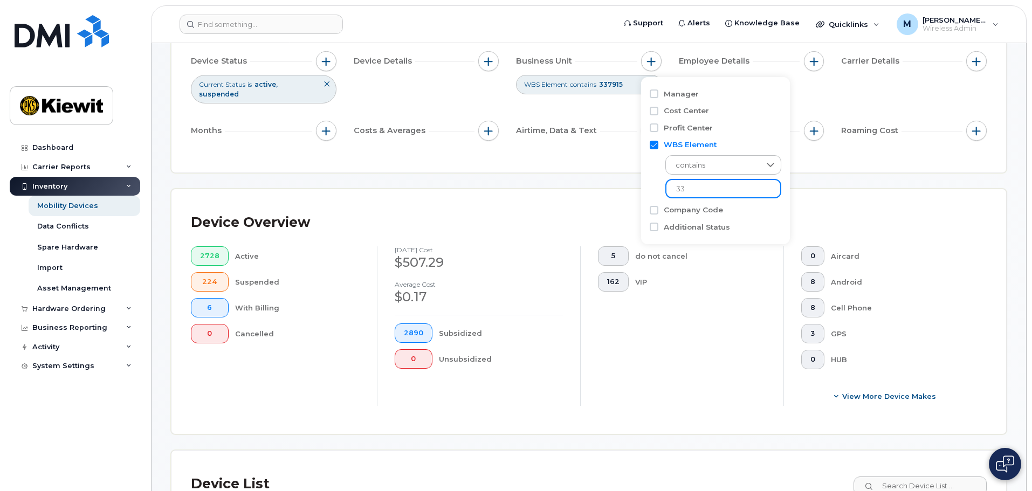
type input "3"
type input "110254"
click at [904, 189] on div "Device Overview 2728 Active 224 Suspended 6 With Billing 0 Cancelled August 202…" at bounding box center [588, 311] width 835 height 245
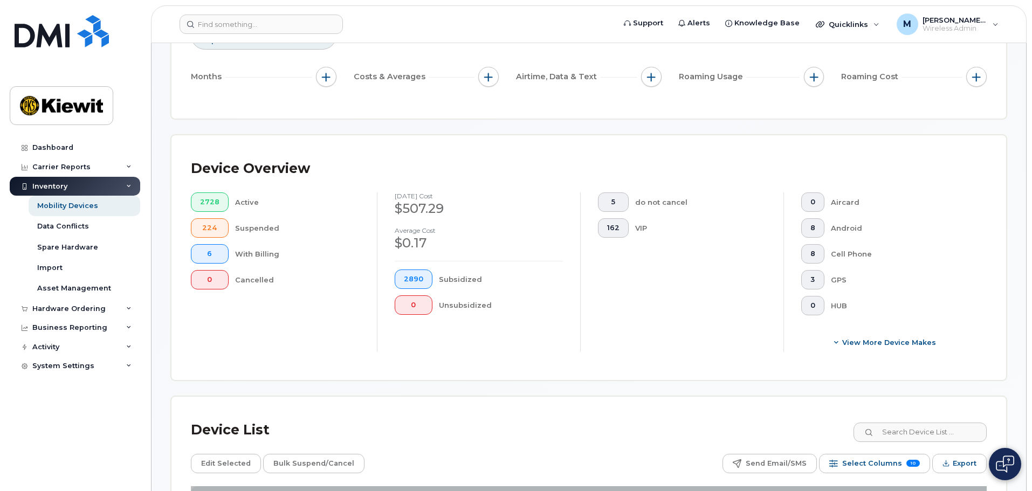
scroll to position [0, 0]
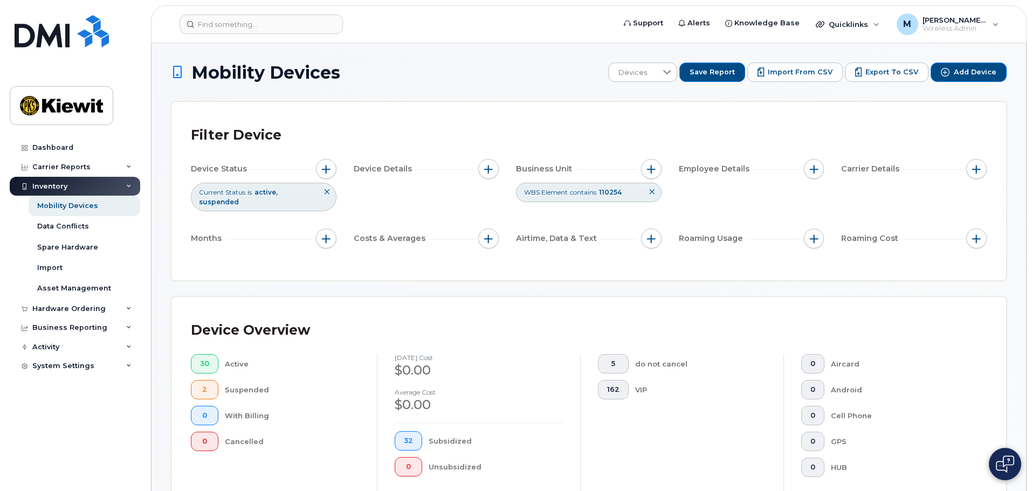
click at [654, 192] on icon at bounding box center [652, 192] width 6 height 6
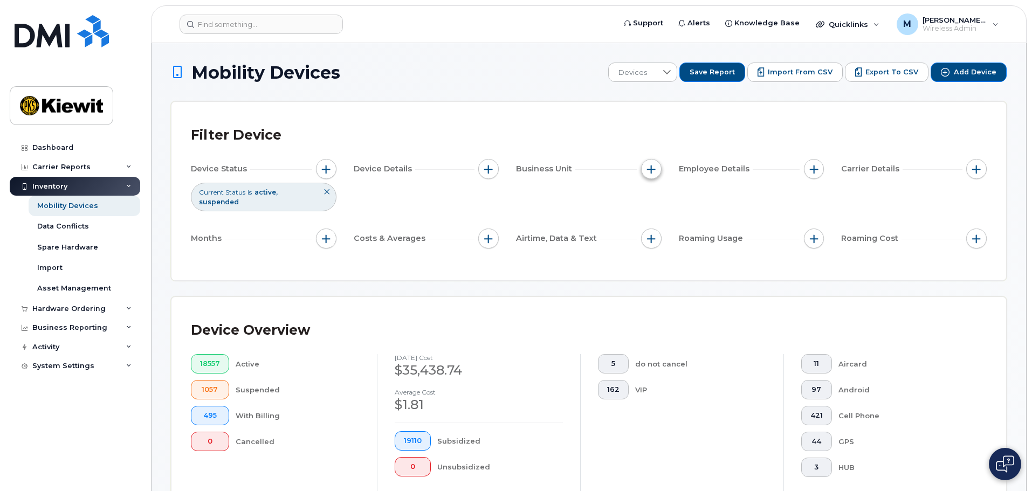
click at [659, 170] on button "button" at bounding box center [651, 169] width 20 height 20
click at [654, 221] on input "Cost Center" at bounding box center [654, 219] width 9 height 9
checkbox input "true"
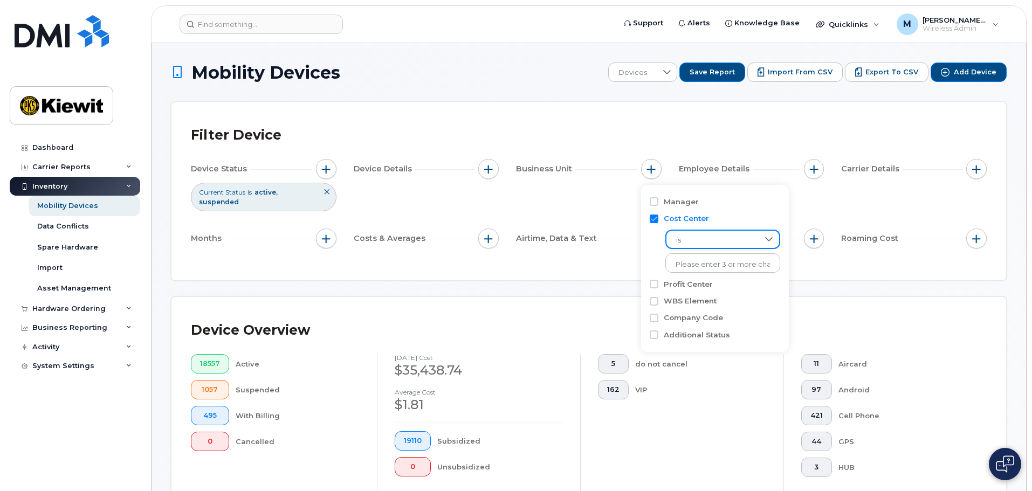
click at [746, 235] on span "is" at bounding box center [712, 240] width 92 height 19
click at [735, 230] on div "is" at bounding box center [722, 239] width 115 height 19
click at [735, 236] on span "is" at bounding box center [712, 240] width 92 height 19
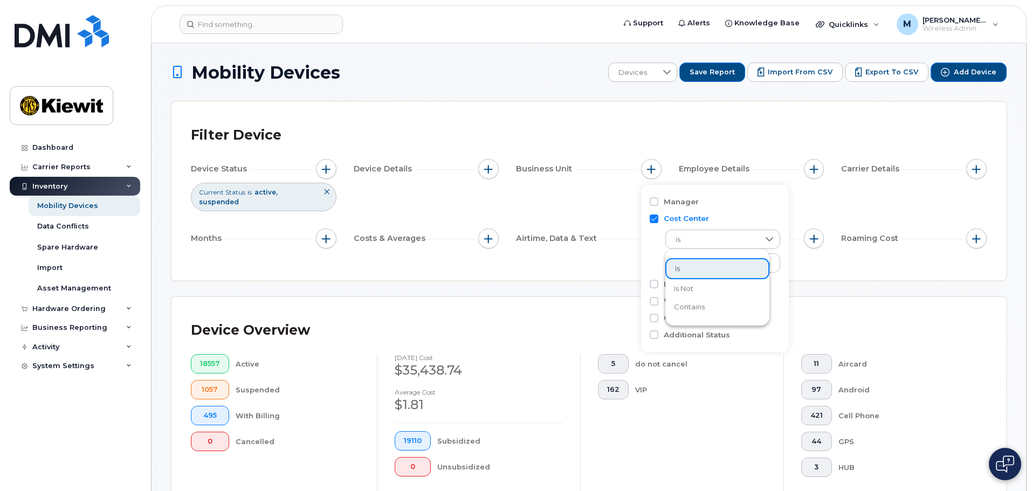
click at [716, 305] on li "contains" at bounding box center [717, 307] width 104 height 19
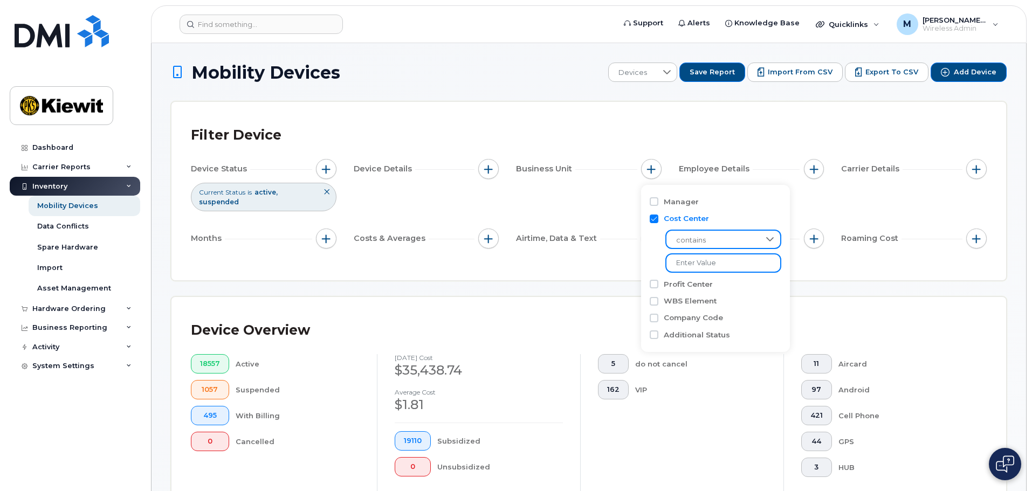
click at [714, 267] on input "text" at bounding box center [723, 262] width 116 height 19
type input "110254"
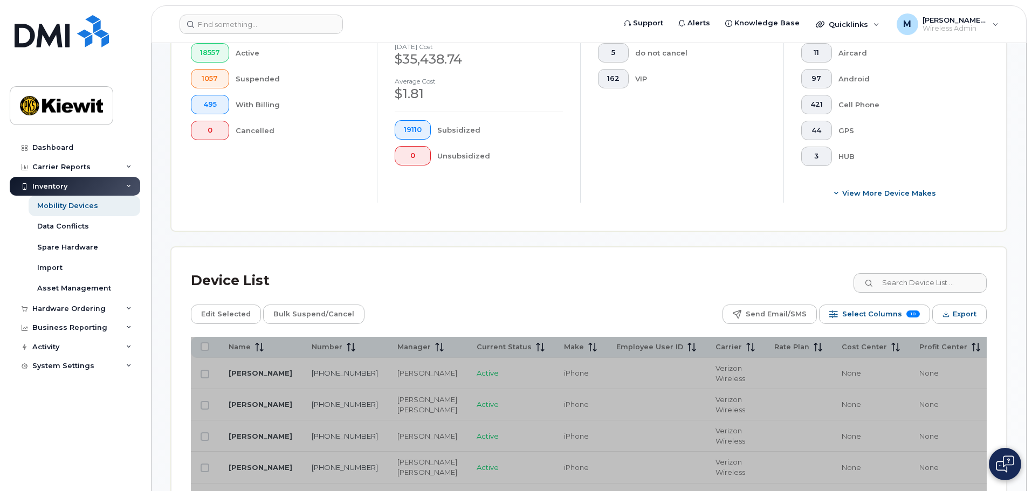
scroll to position [323, 0]
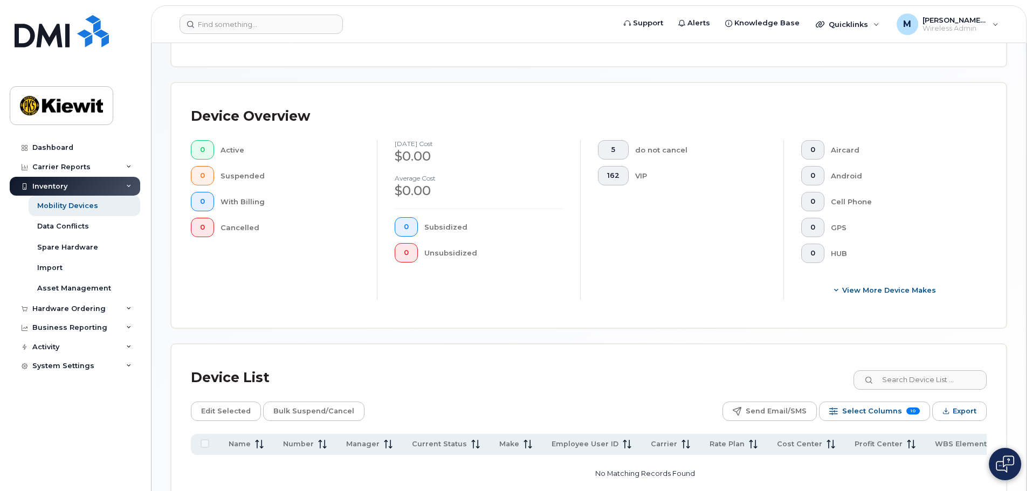
scroll to position [40, 0]
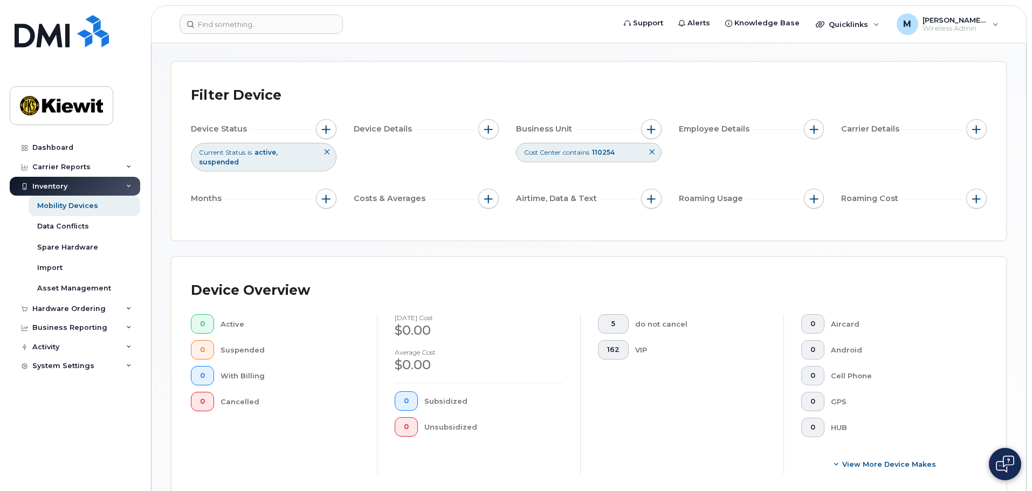
click at [652, 151] on icon at bounding box center [652, 152] width 6 height 6
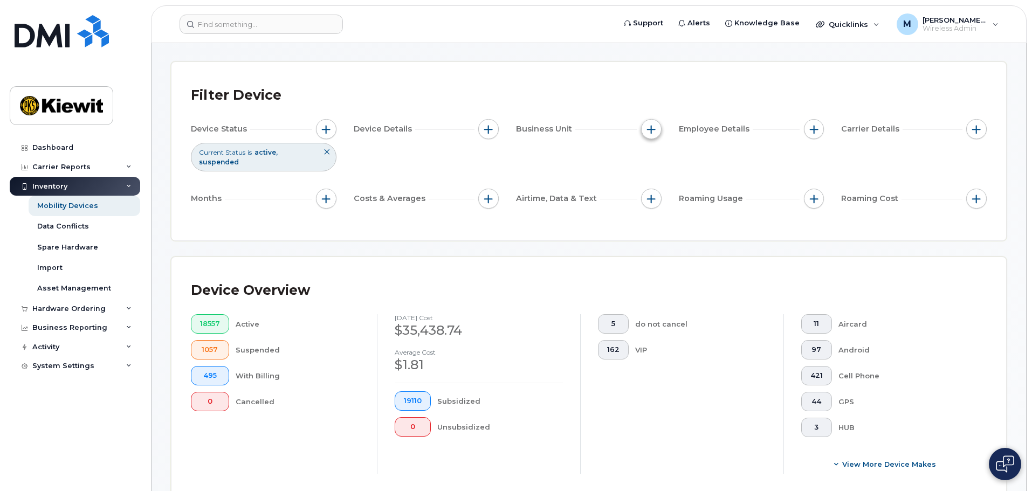
click at [654, 126] on span "button" at bounding box center [651, 129] width 9 height 9
click at [669, 213] on label "WBS Element" at bounding box center [690, 213] width 53 height 10
click at [658, 213] on input "WBS Element" at bounding box center [654, 213] width 9 height 9
checkbox input "true"
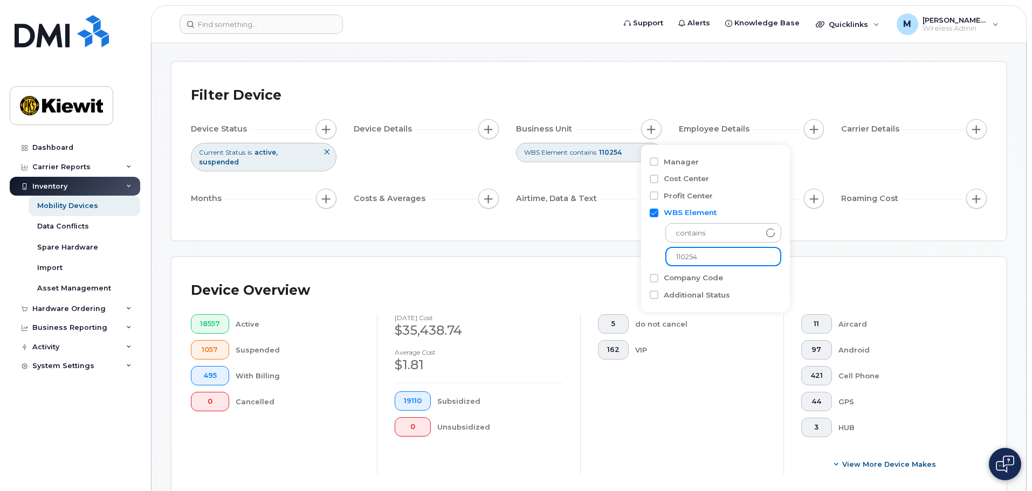
click at [707, 257] on input "110254" at bounding box center [723, 256] width 116 height 19
click at [873, 261] on div "Device Overview 18557 Active 1057 Suspended 495 With Billing 0 Cancelled August…" at bounding box center [588, 379] width 835 height 245
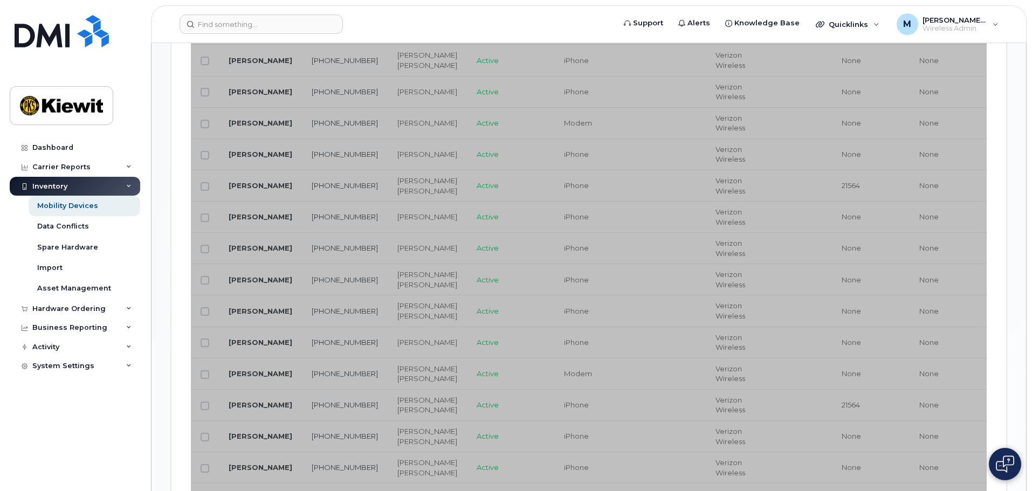
scroll to position [579, 0]
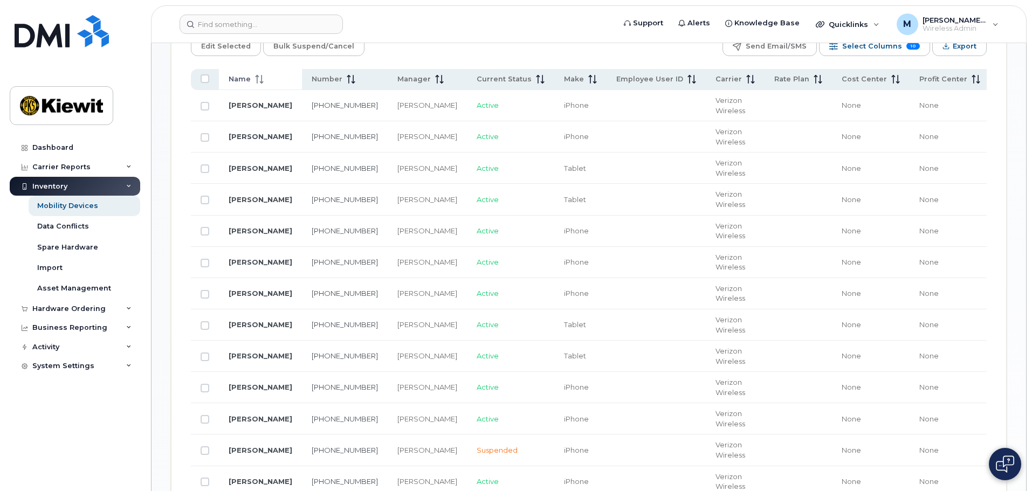
click at [272, 74] on div "Name" at bounding box center [261, 79] width 64 height 10
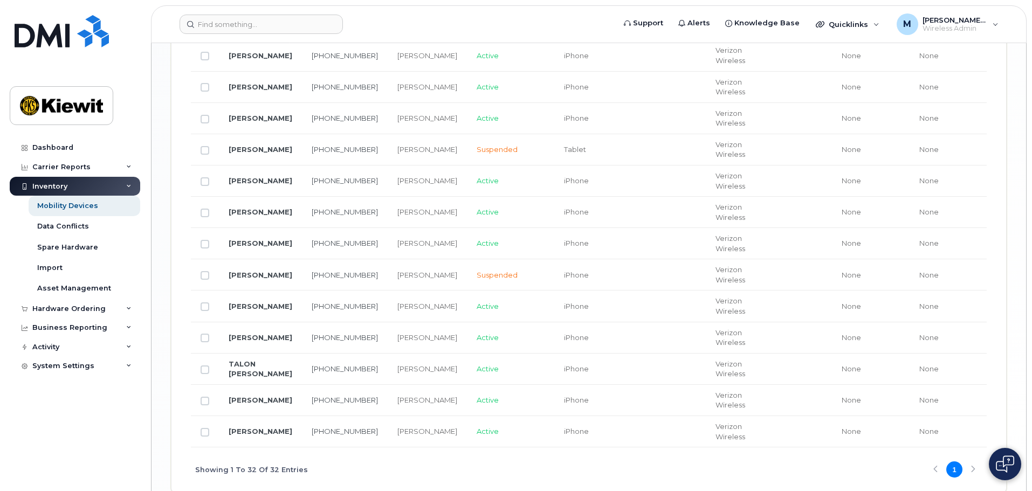
scroll to position [1274, 0]
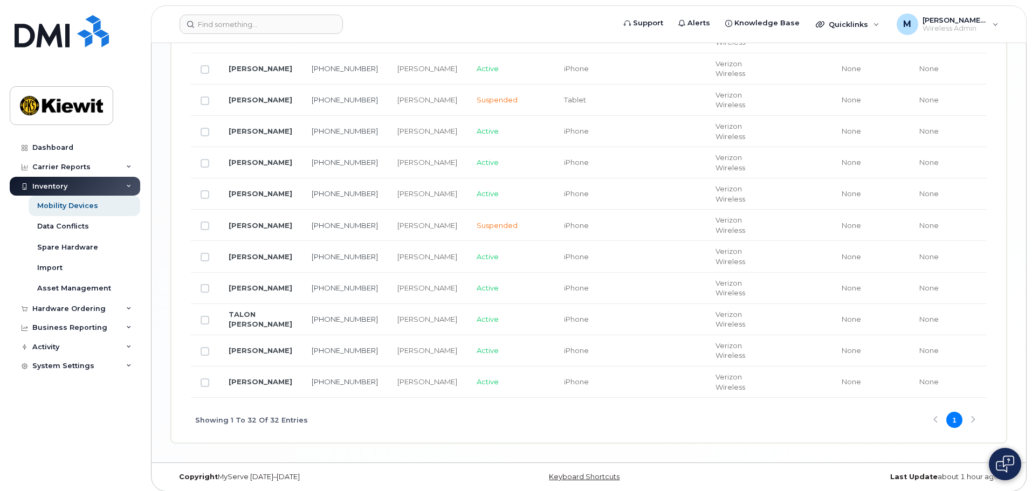
click at [971, 414] on div "Showing 1 To 32 Of 32 Entries 1" at bounding box center [589, 420] width 796 height 45
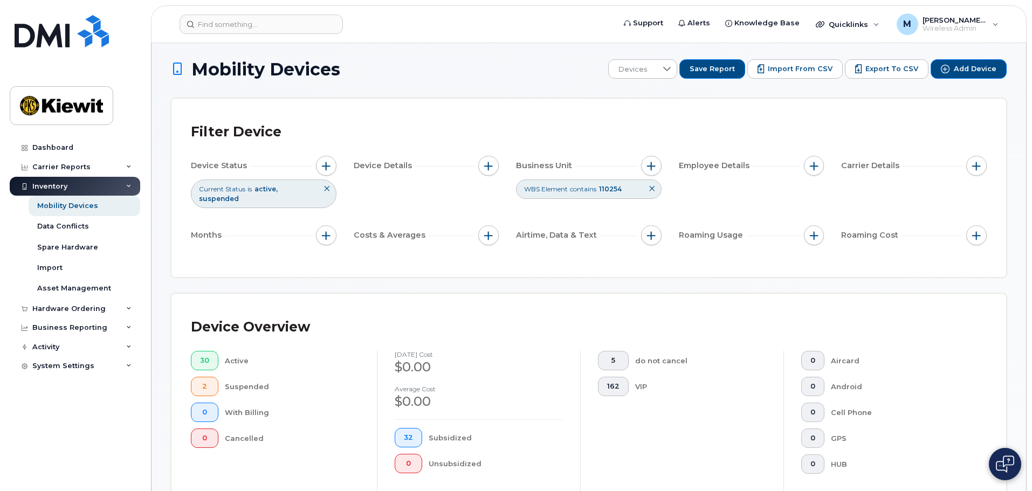
scroll to position [0, 0]
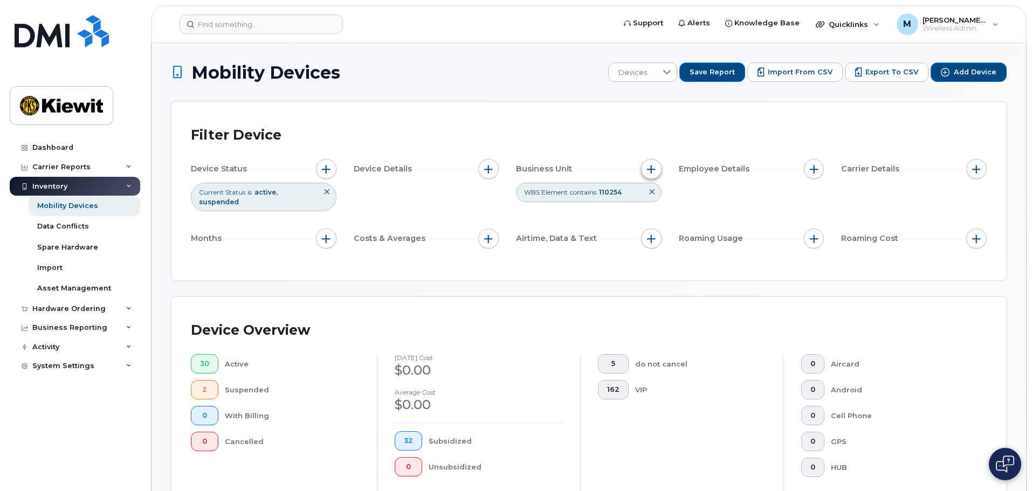
click at [654, 169] on span "button" at bounding box center [651, 169] width 9 height 9
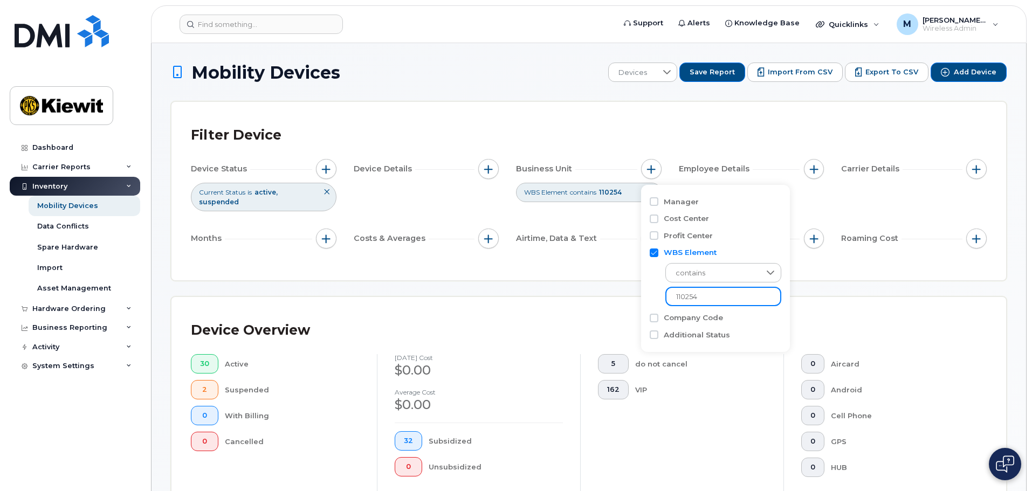
click at [712, 298] on input "110254" at bounding box center [723, 296] width 116 height 19
type input "103792"
click at [845, 270] on div "Filter Device Device Status Current Status is active suspended Device Details B…" at bounding box center [588, 191] width 835 height 178
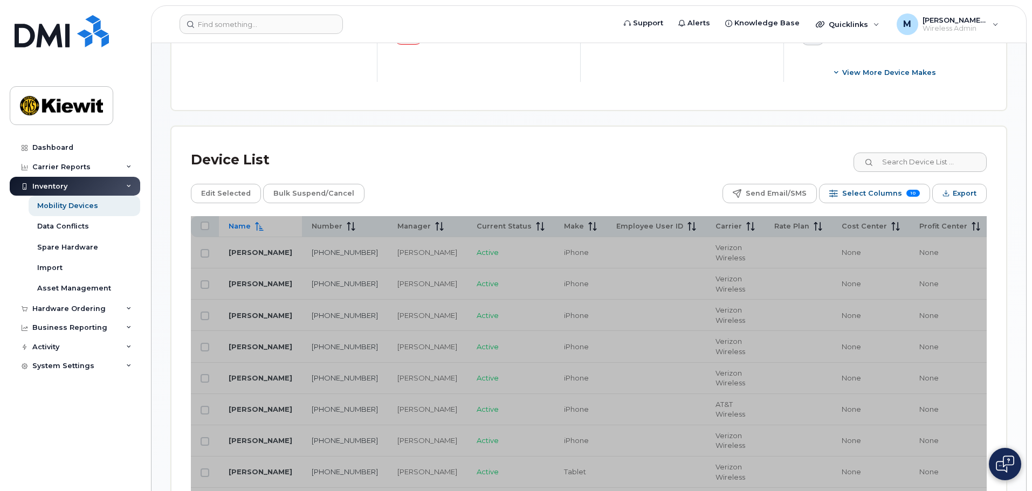
scroll to position [539, 0]
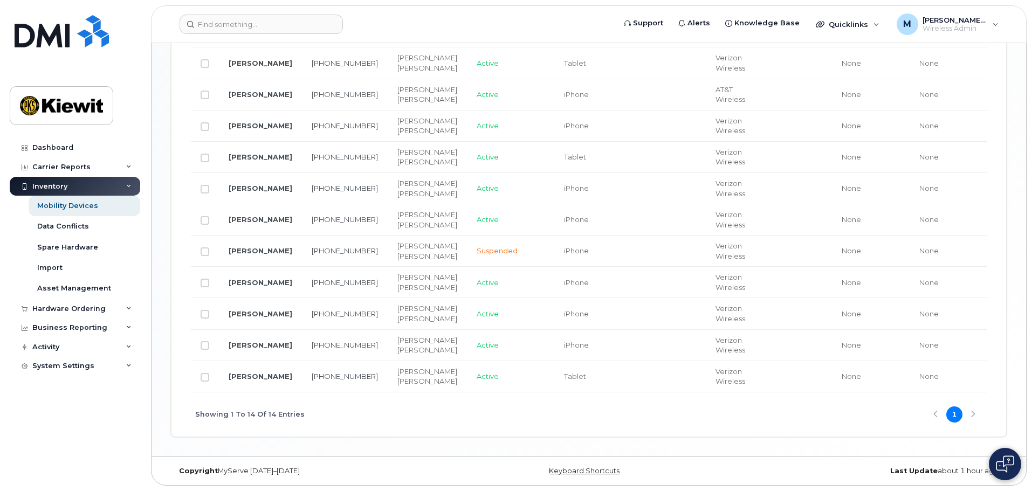
scroll to position [343, 0]
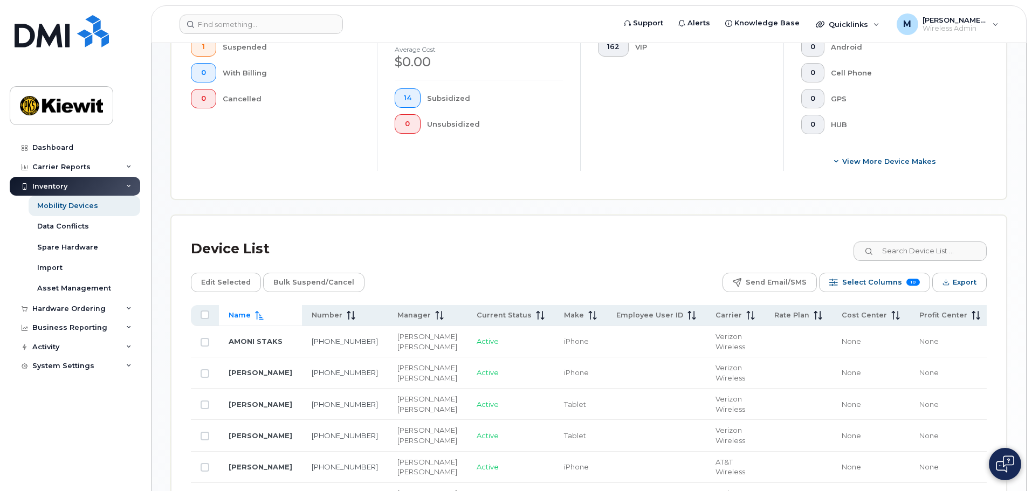
click at [272, 311] on div "Name" at bounding box center [261, 316] width 64 height 10
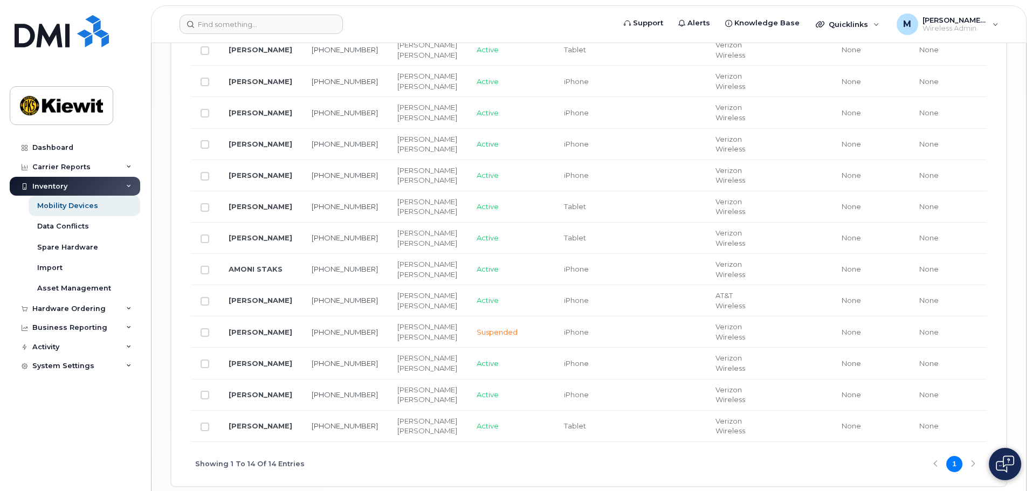
scroll to position [666, 0]
click at [258, 191] on td "BO LACAZE" at bounding box center [260, 175] width 83 height 31
click at [257, 179] on link "BO LACAZE" at bounding box center [261, 174] width 64 height 9
click at [247, 210] on link "BO LACAZE" at bounding box center [261, 206] width 64 height 9
click at [240, 242] on link "BO LACAZE" at bounding box center [261, 237] width 64 height 9
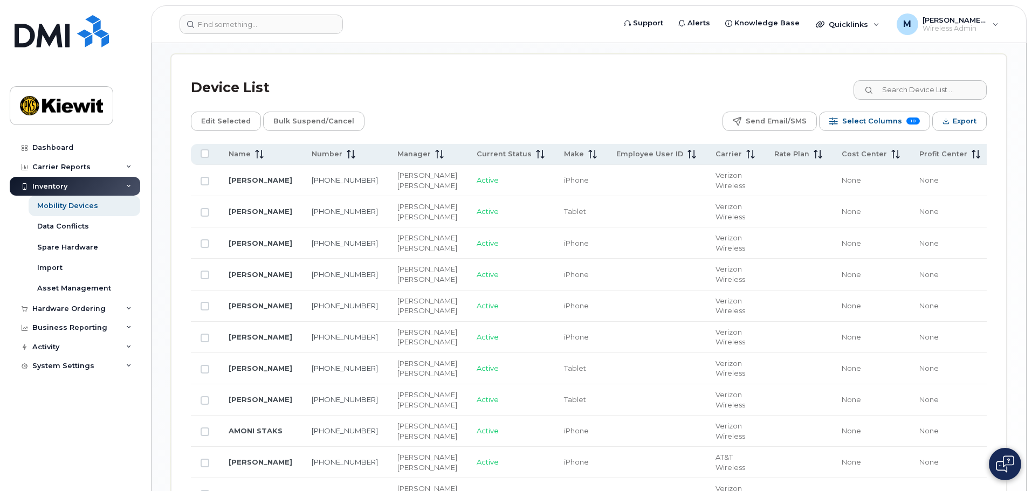
scroll to position [505, 0]
click at [274, 149] on div "Name" at bounding box center [261, 154] width 64 height 10
click at [764, 153] on th "Number" at bounding box center [797, 153] width 67 height 21
drag, startPoint x: 324, startPoint y: 150, endPoint x: 318, endPoint y: 145, distance: 8.0
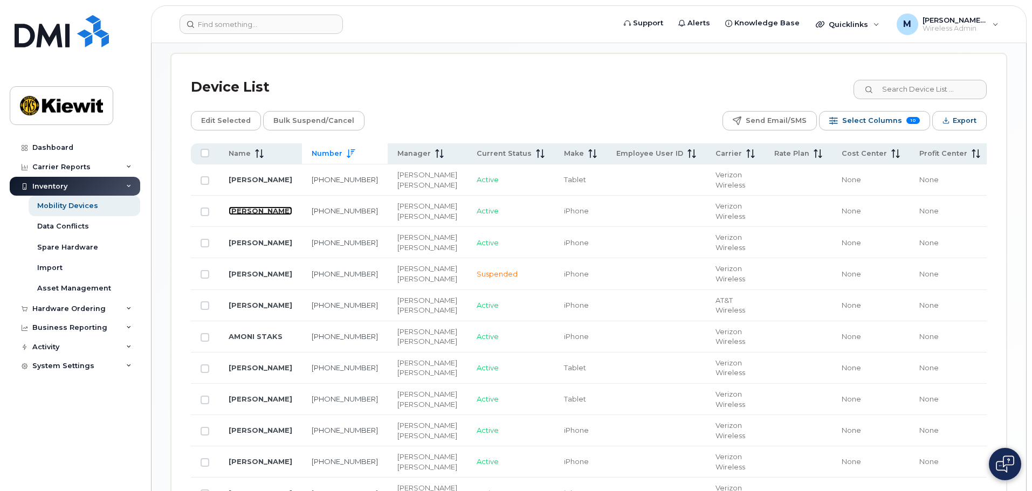
drag, startPoint x: 318, startPoint y: 145, endPoint x: 239, endPoint y: 228, distance: 114.8
click at [239, 215] on link "JOSE MARTINEZ" at bounding box center [261, 210] width 64 height 9
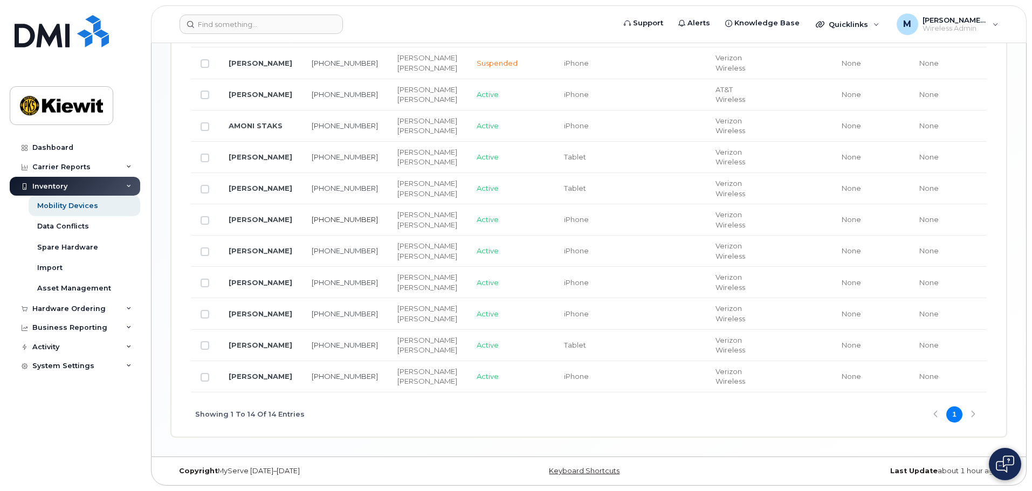
scroll to position [774, 0]
click at [242, 224] on link "BO LACAZE" at bounding box center [261, 219] width 64 height 9
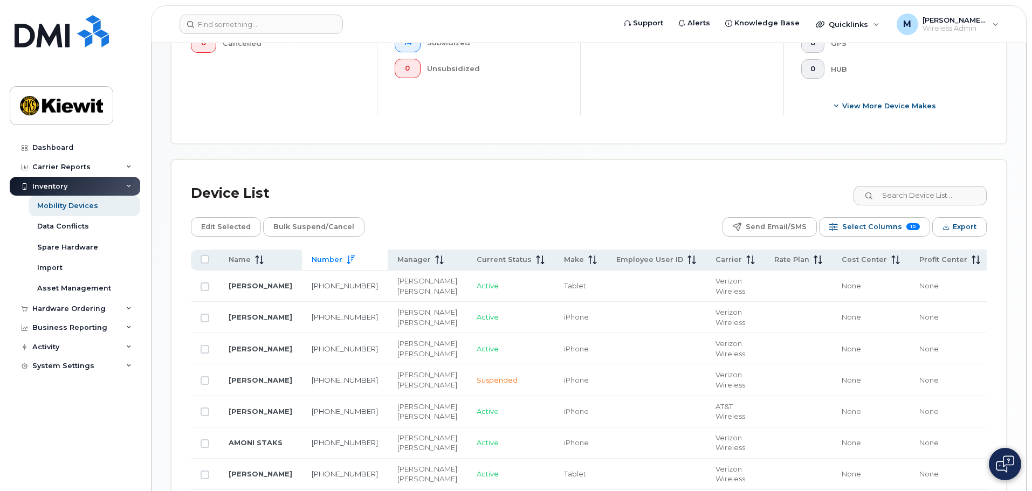
scroll to position [397, 0]
click at [274, 257] on div "Name" at bounding box center [261, 262] width 64 height 10
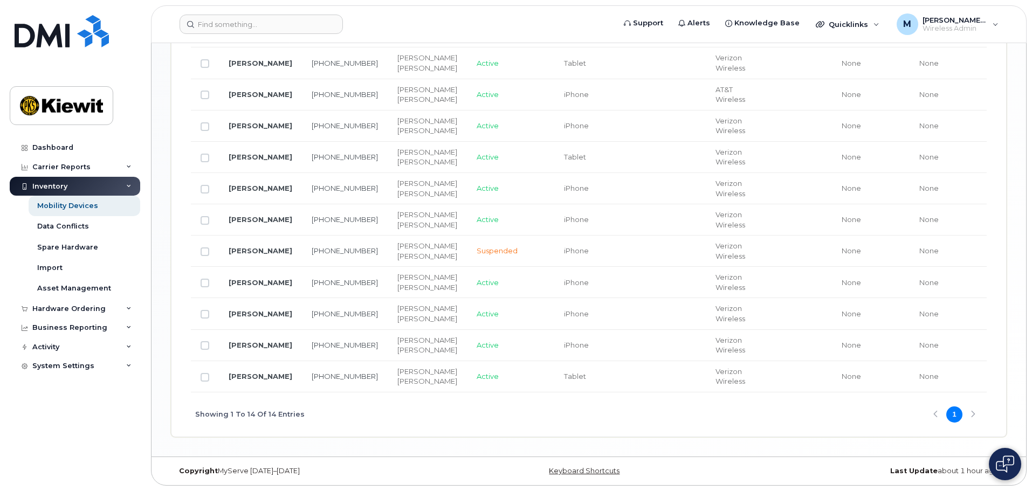
scroll to position [990, 0]
click at [970, 416] on div "Showing 1 To 14 Of 14 Entries 1" at bounding box center [589, 414] width 796 height 45
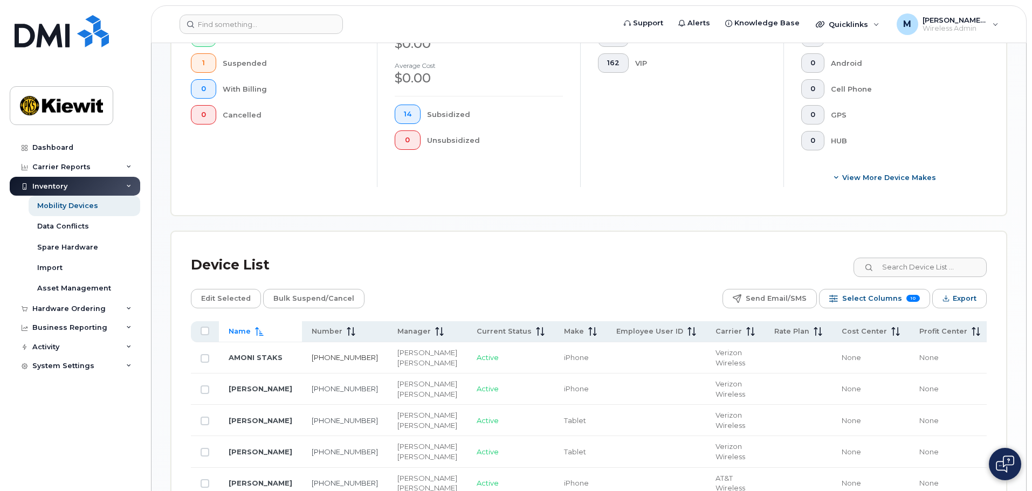
scroll to position [343, 0]
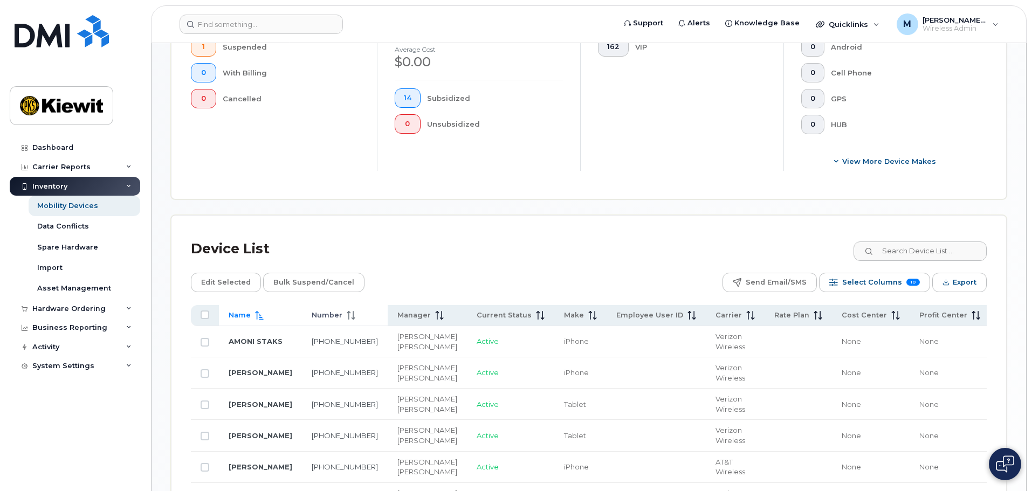
click at [764, 312] on th "Number" at bounding box center [797, 315] width 67 height 21
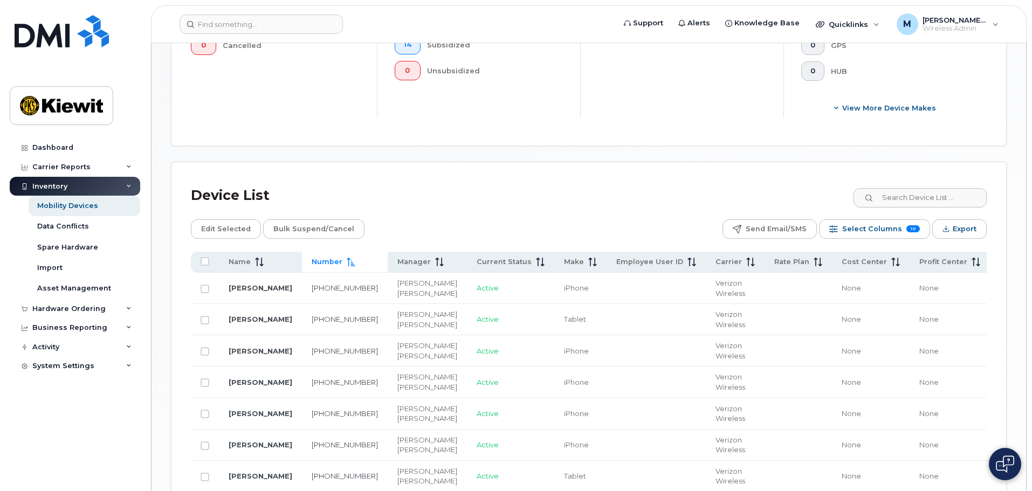
scroll to position [451, 0]
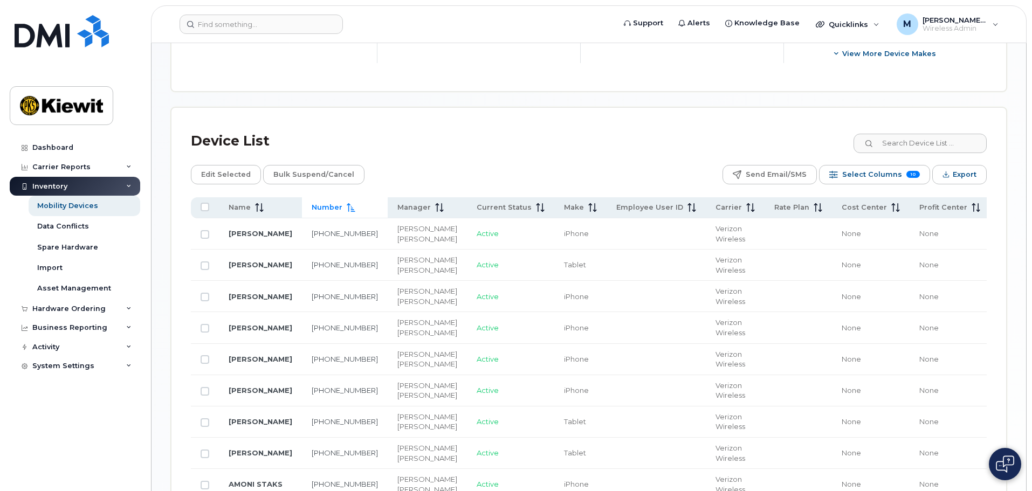
click at [347, 203] on icon at bounding box center [351, 207] width 9 height 9
click at [348, 203] on icon at bounding box center [348, 207] width 1 height 9
click at [347, 203] on icon at bounding box center [351, 207] width 8 height 9
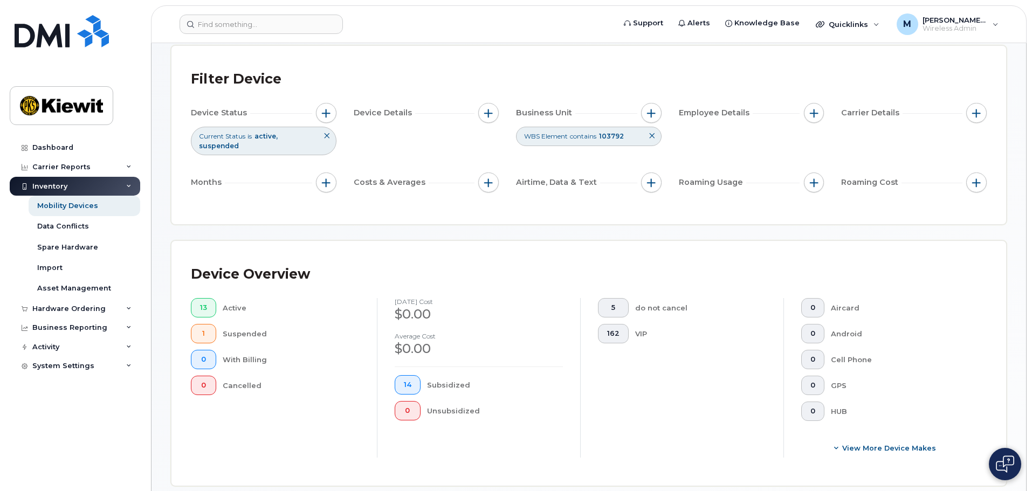
scroll to position [0, 0]
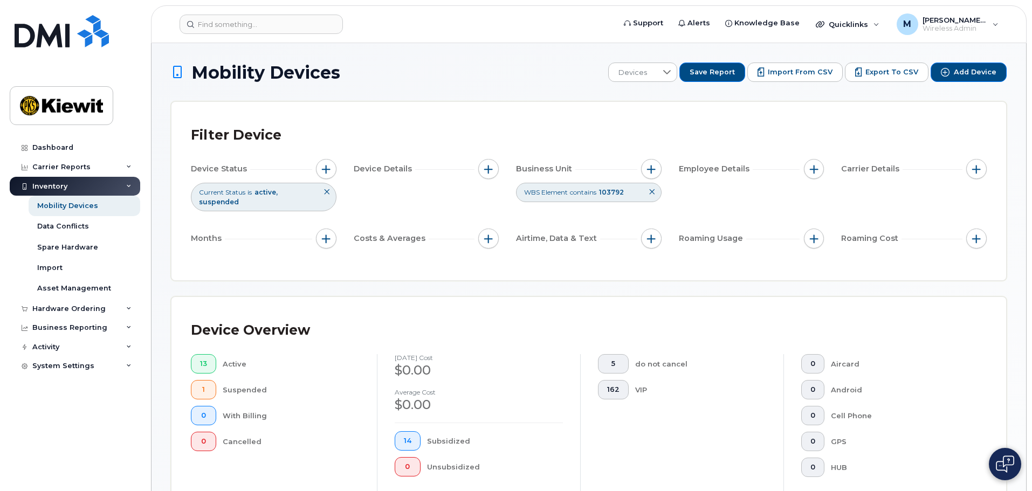
click at [650, 190] on icon at bounding box center [652, 192] width 6 height 6
click at [650, 190] on div "Device Status Current Status is active suspended Device Details Business Unit W…" at bounding box center [589, 206] width 796 height 94
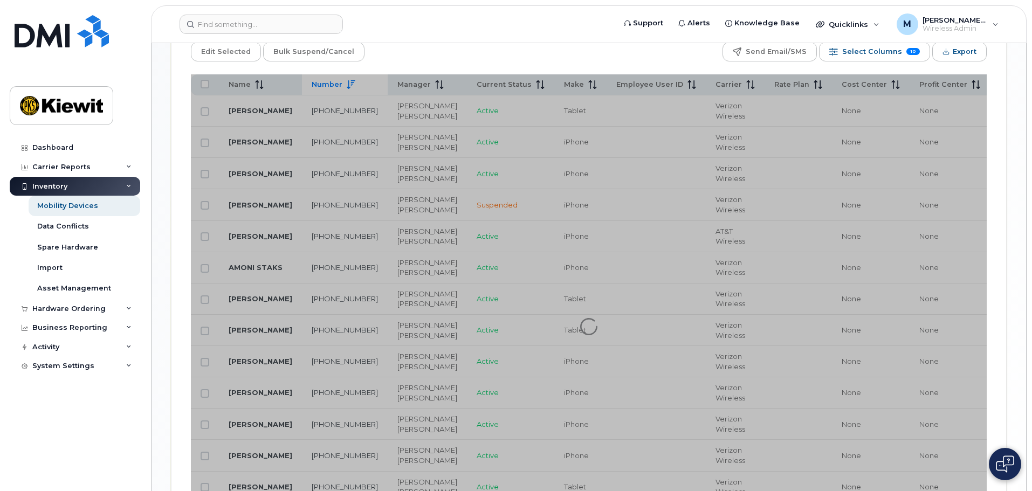
scroll to position [701, 0]
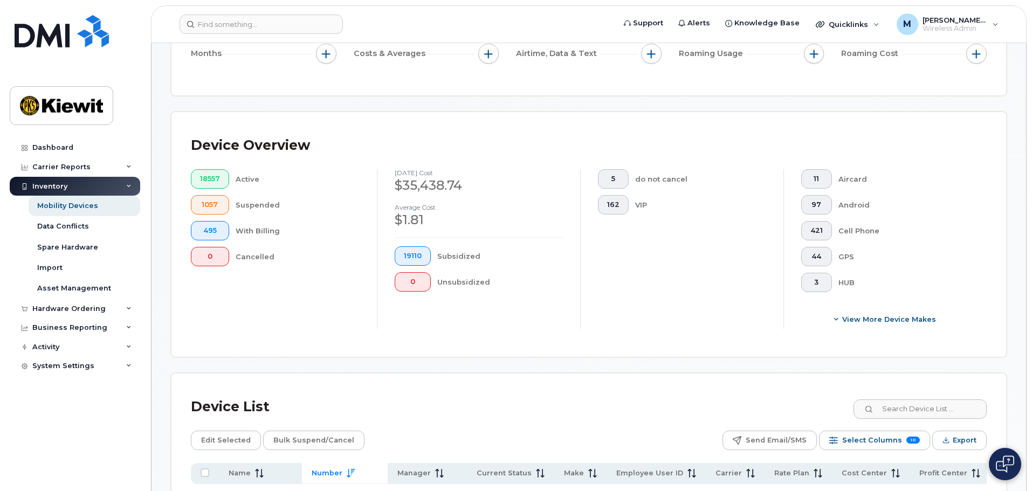
scroll to position [54, 0]
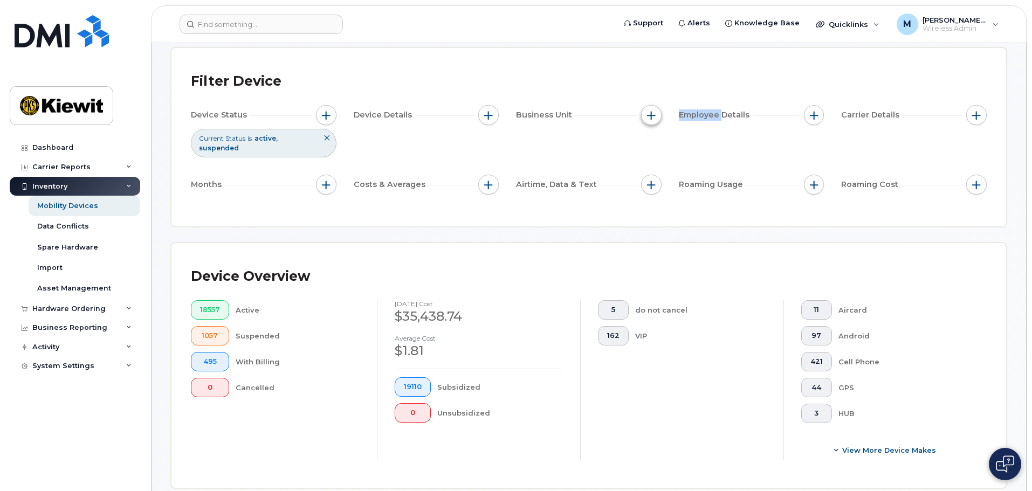
click at [660, 112] on button "button" at bounding box center [651, 115] width 20 height 20
click at [813, 111] on span "button" at bounding box center [814, 115] width 9 height 9
click at [810, 111] on span "button" at bounding box center [814, 115] width 9 height 9
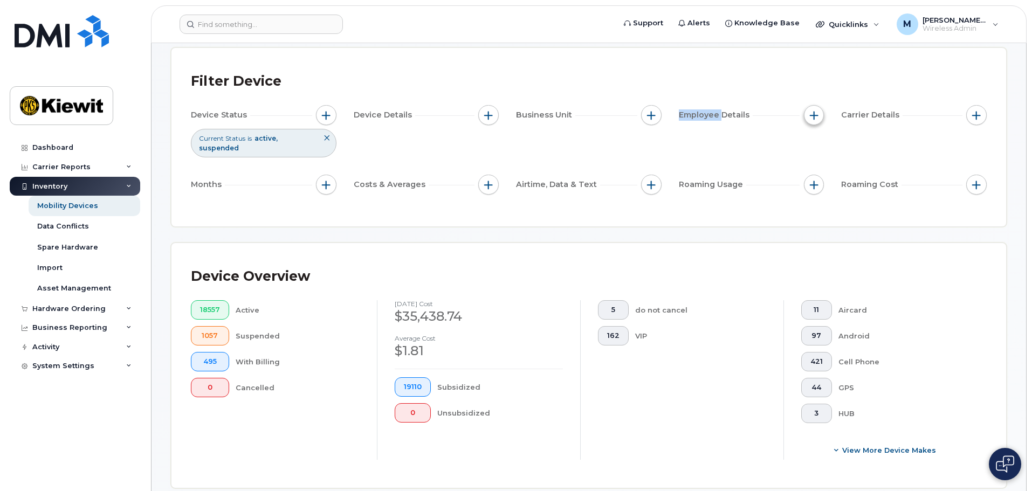
click at [810, 111] on span "button" at bounding box center [814, 115] width 9 height 9
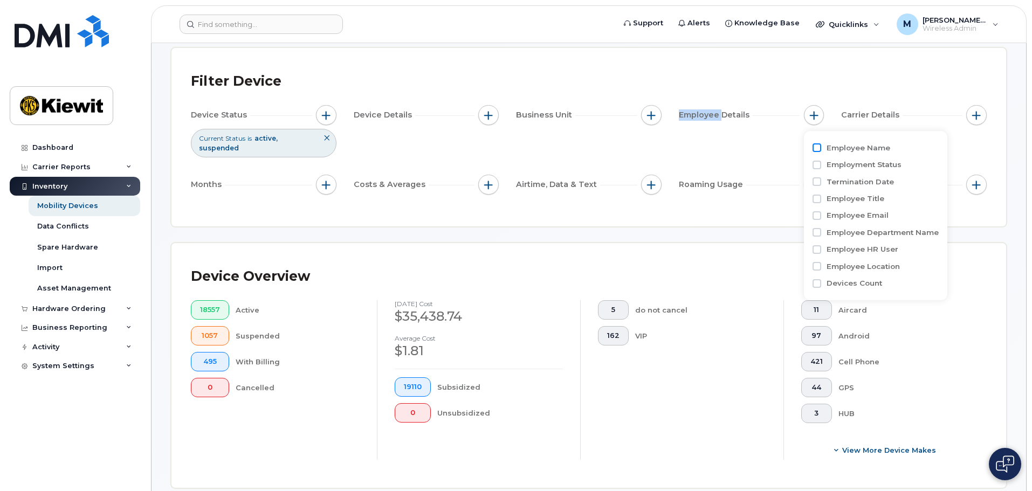
click at [817, 150] on input "Employee Name" at bounding box center [816, 147] width 9 height 9
checkbox input "true"
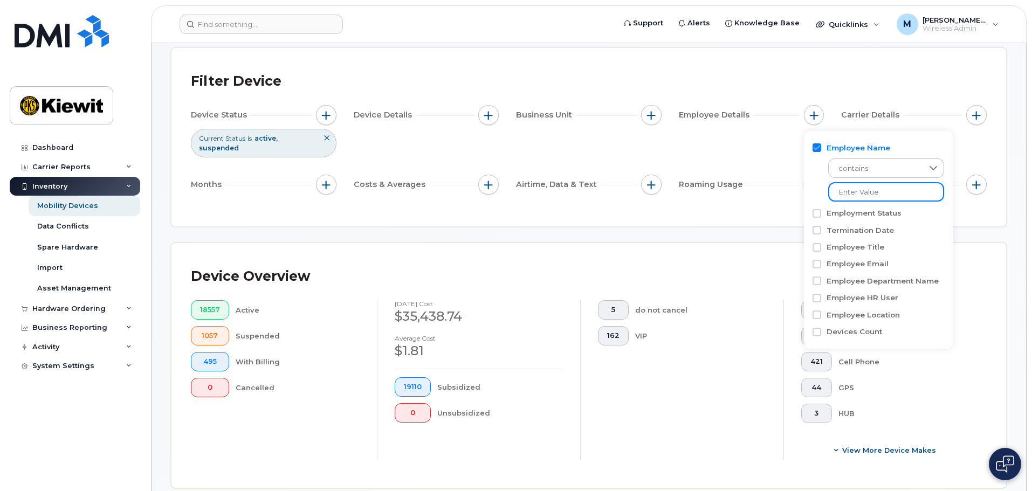
click at [852, 194] on input at bounding box center [886, 191] width 116 height 19
type input "cedric"
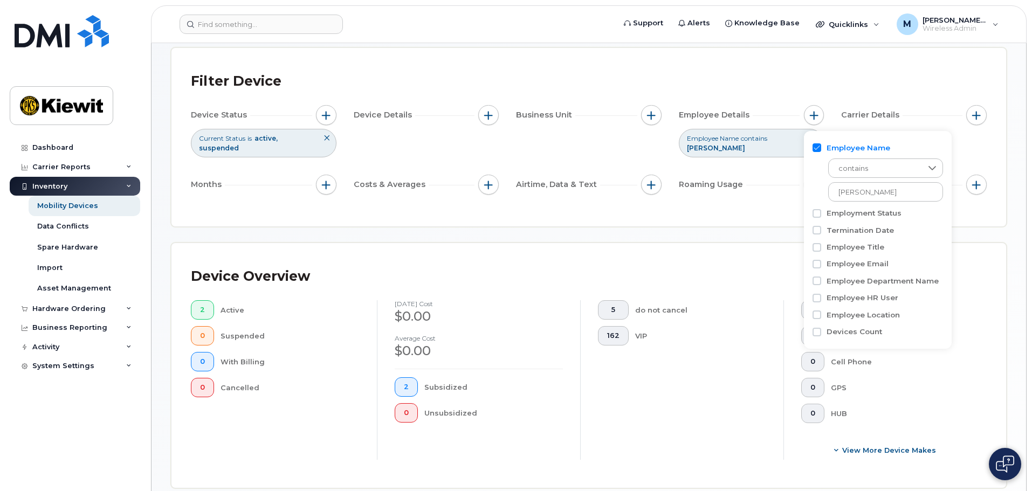
click at [736, 213] on div "Filter Device Device Status Current Status is active suspended Device Details B…" at bounding box center [588, 137] width 835 height 178
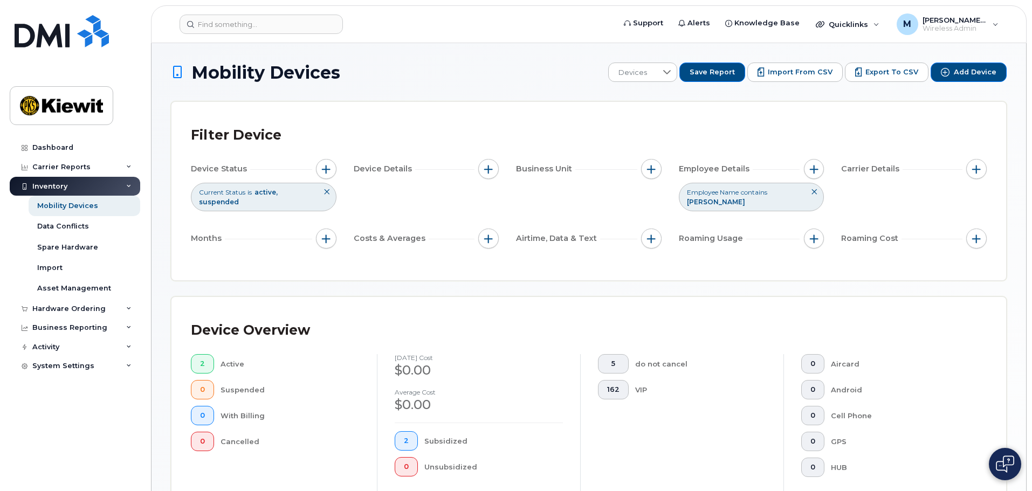
click at [814, 192] on icon at bounding box center [814, 192] width 6 height 6
click at [327, 190] on icon at bounding box center [326, 192] width 6 height 6
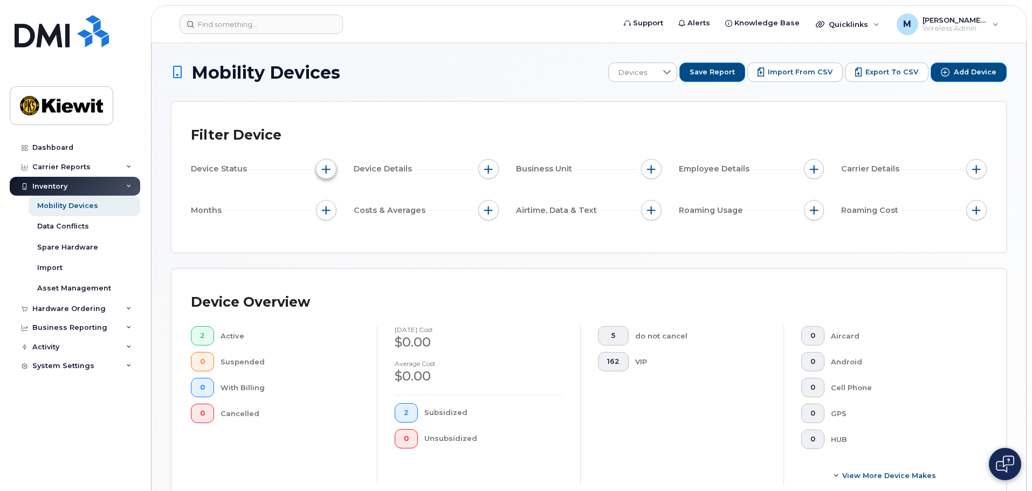
click at [324, 176] on button "button" at bounding box center [326, 169] width 20 height 20
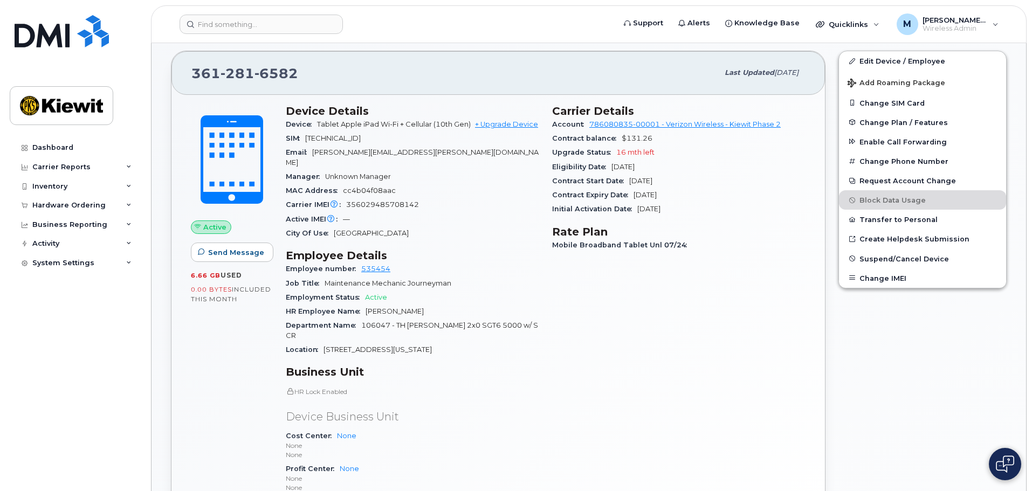
scroll to position [216, 0]
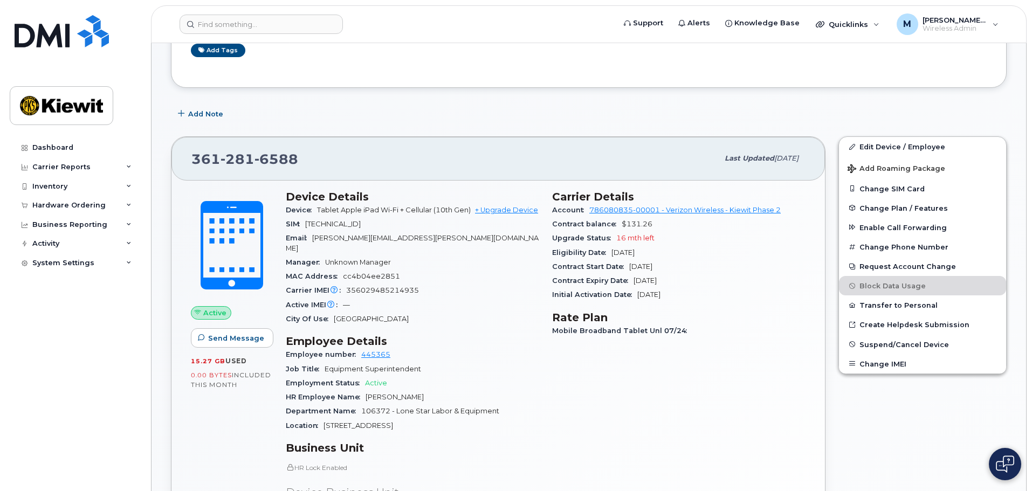
scroll to position [216, 0]
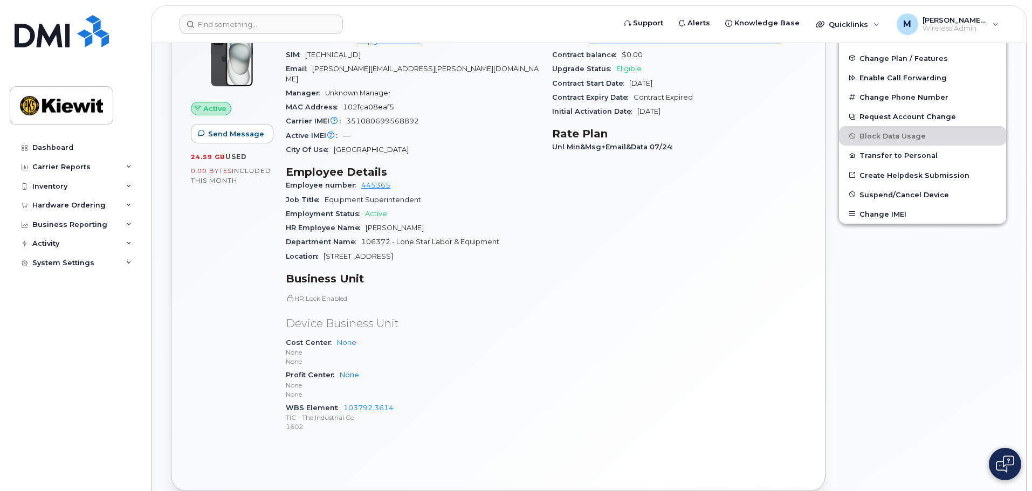
scroll to position [108, 0]
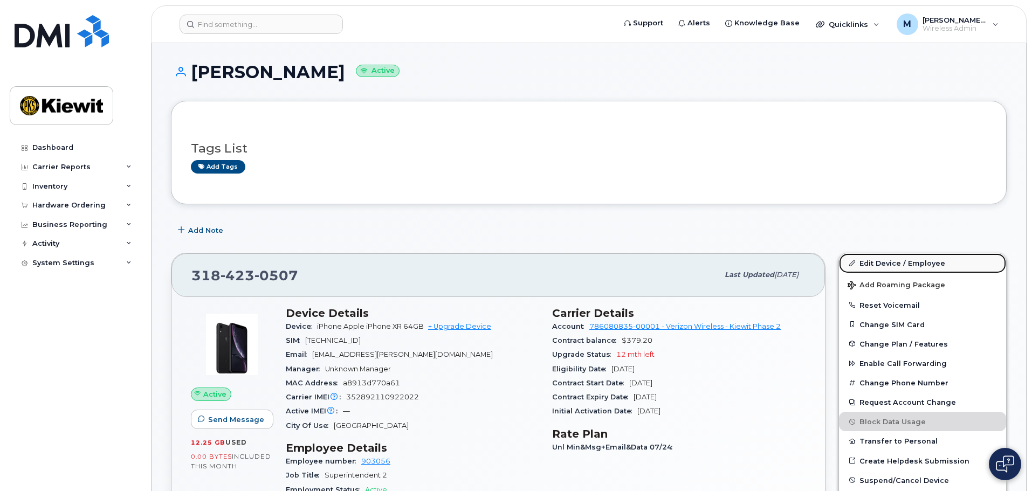
click at [893, 265] on link "Edit Device / Employee" at bounding box center [922, 262] width 167 height 19
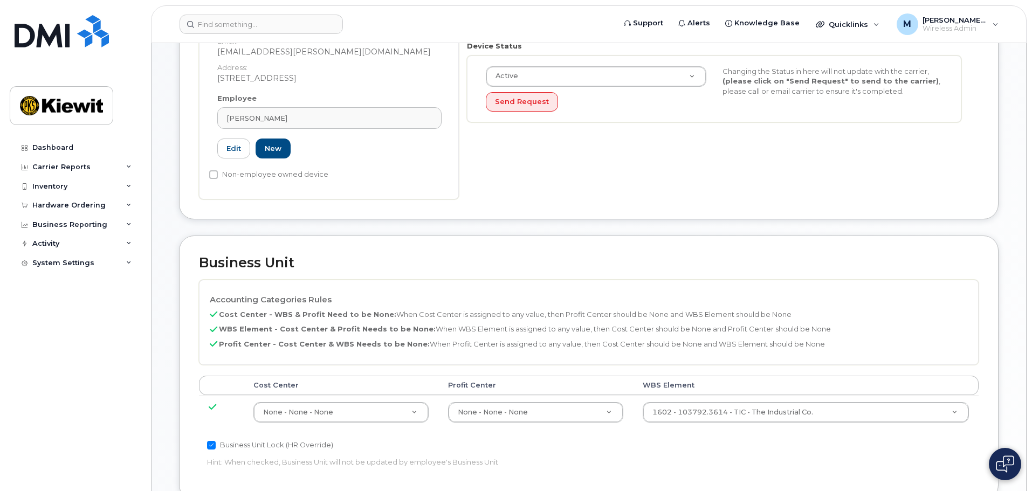
scroll to position [323, 0]
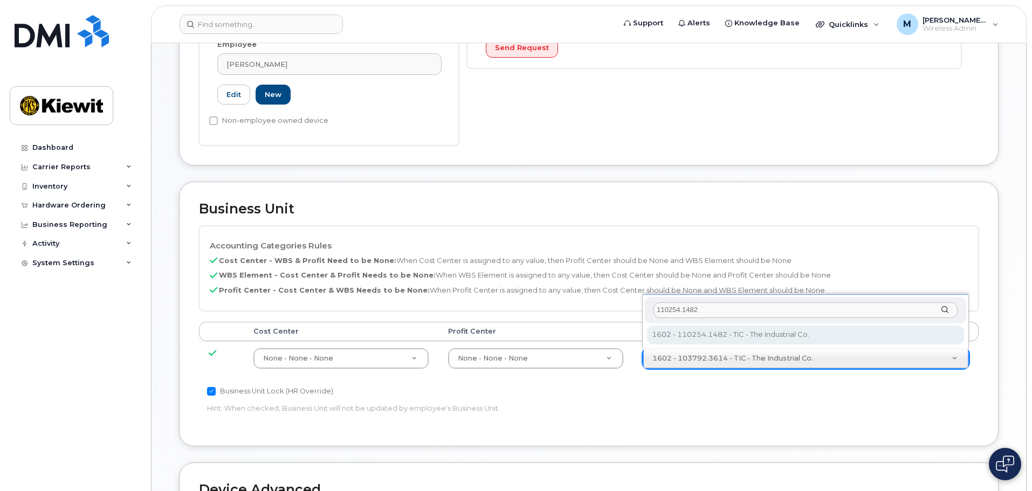
type input "110254.1482"
type input "33791644"
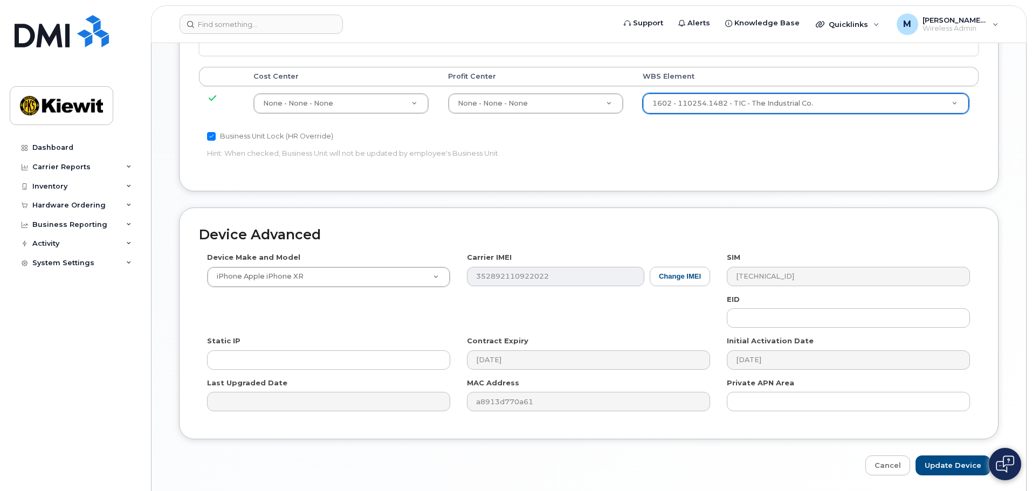
scroll to position [617, 0]
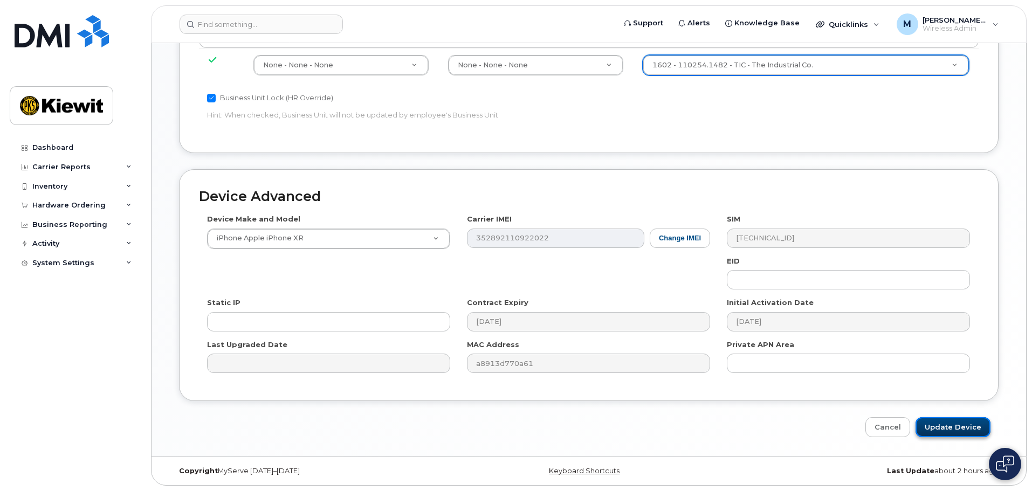
click at [954, 423] on input "Update Device" at bounding box center [952, 427] width 75 height 20
type input "Update Device"
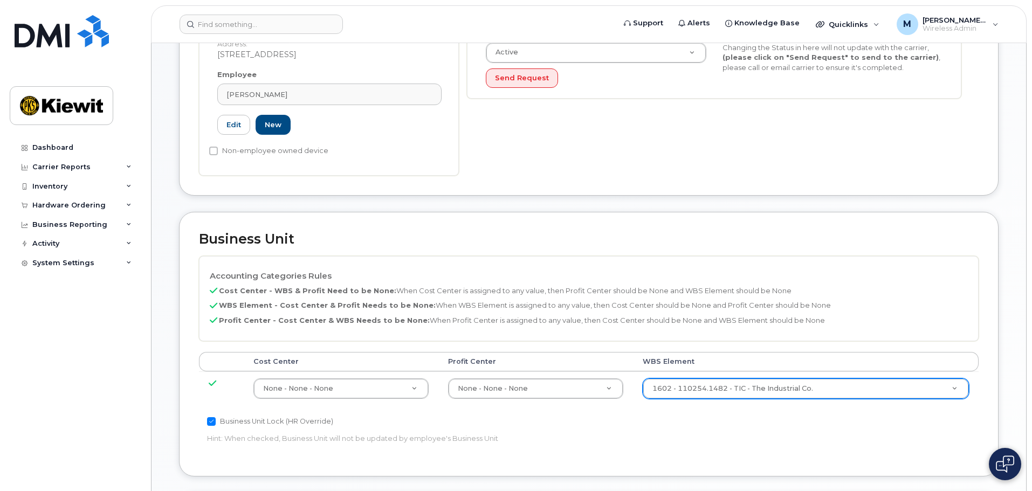
scroll to position [0, 0]
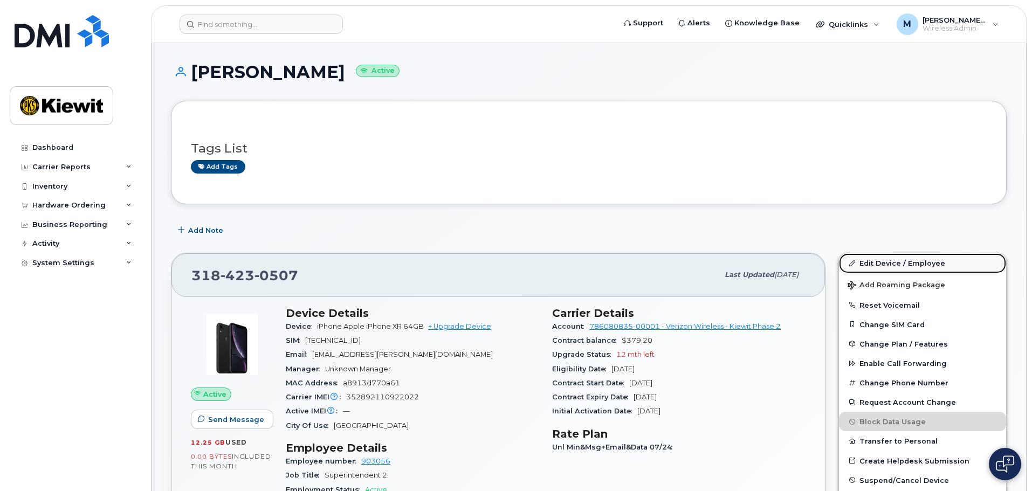
click at [875, 265] on link "Edit Device / Employee" at bounding box center [922, 262] width 167 height 19
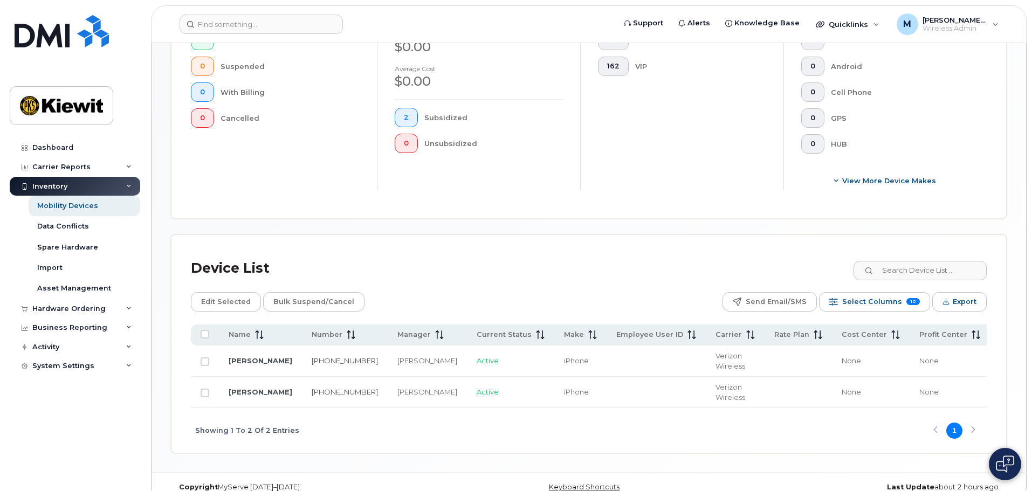
scroll to position [334, 0]
